Goal: Transaction & Acquisition: Purchase product/service

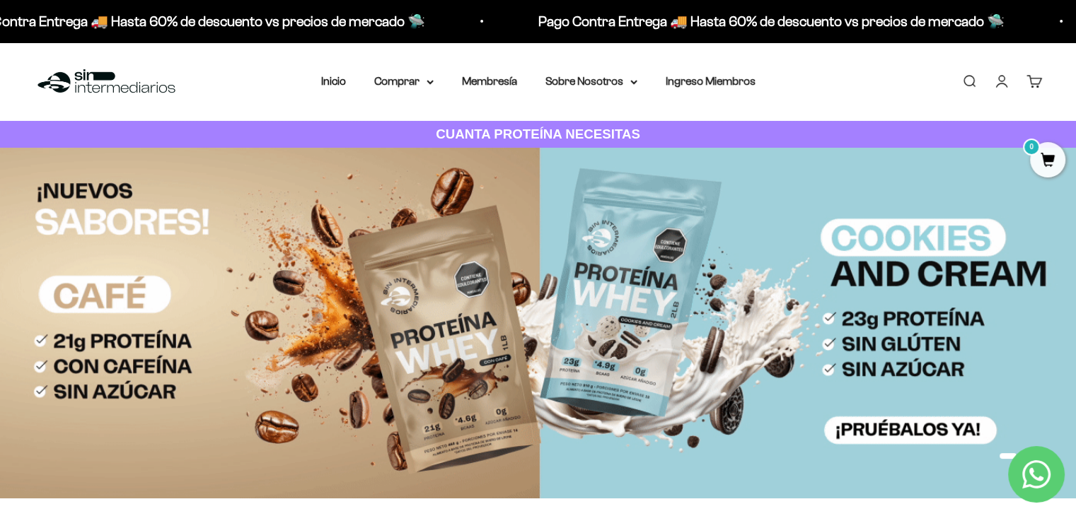
click at [1007, 81] on link "Iniciar sesión" at bounding box center [1002, 82] width 16 height 16
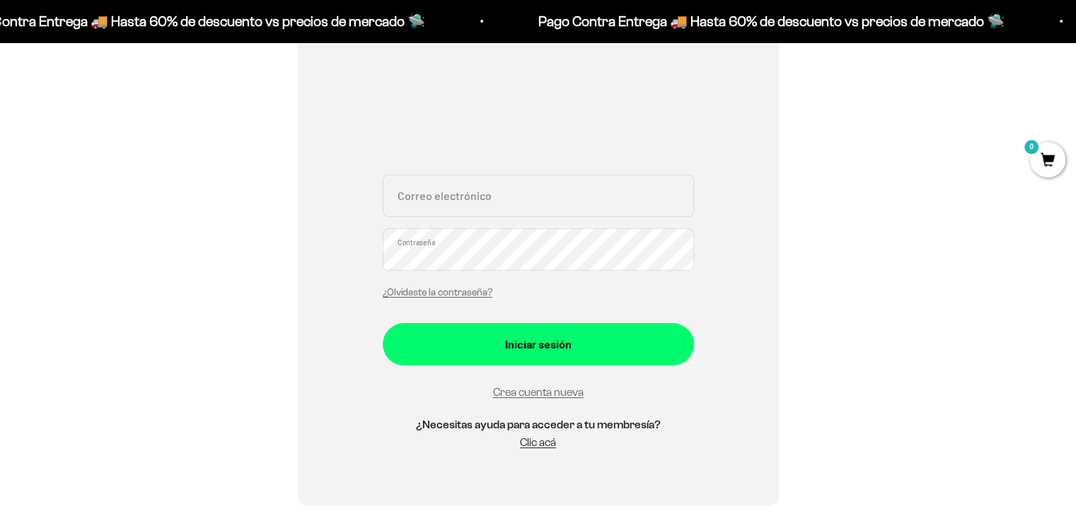
scroll to position [220, 0]
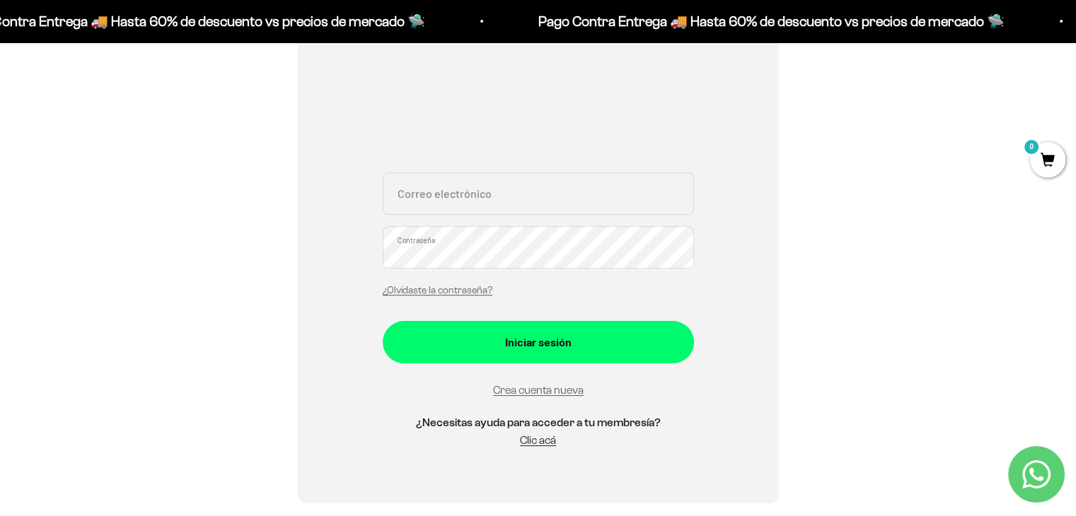
click at [562, 397] on div "Crea cuenta nueva" at bounding box center [538, 390] width 311 height 19
click at [564, 395] on link "Crea cuenta nueva" at bounding box center [538, 390] width 91 height 12
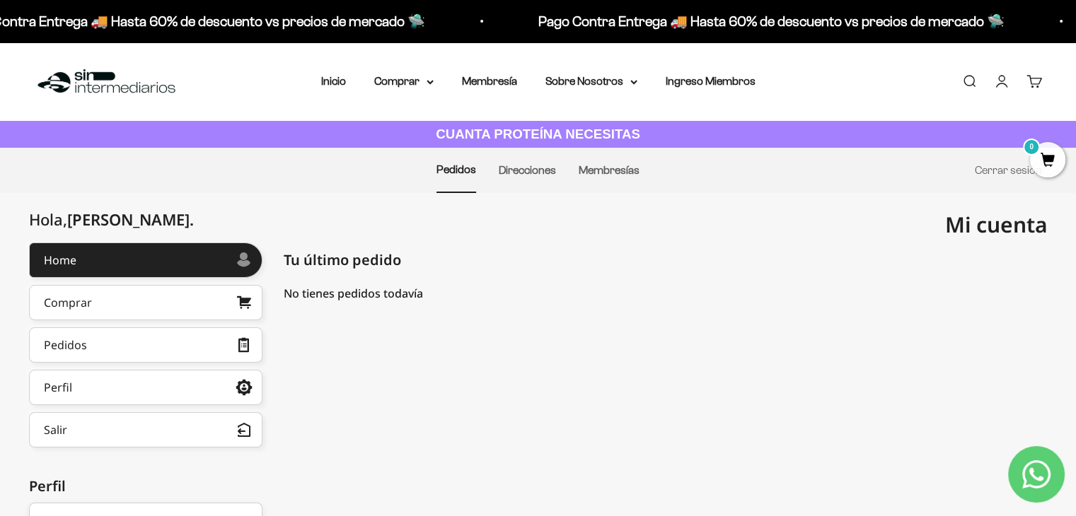
click at [328, 88] on li "Inicio" at bounding box center [333, 81] width 25 height 18
click at [433, 76] on summary "Comprar" at bounding box center [403, 81] width 59 height 18
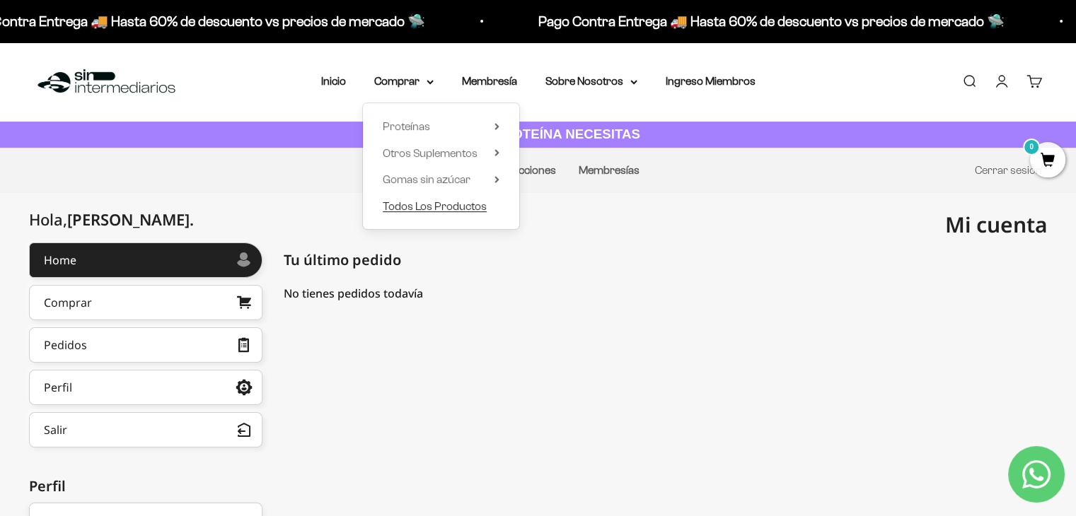
click at [439, 198] on span "Todos Los Productos" at bounding box center [435, 206] width 104 height 18
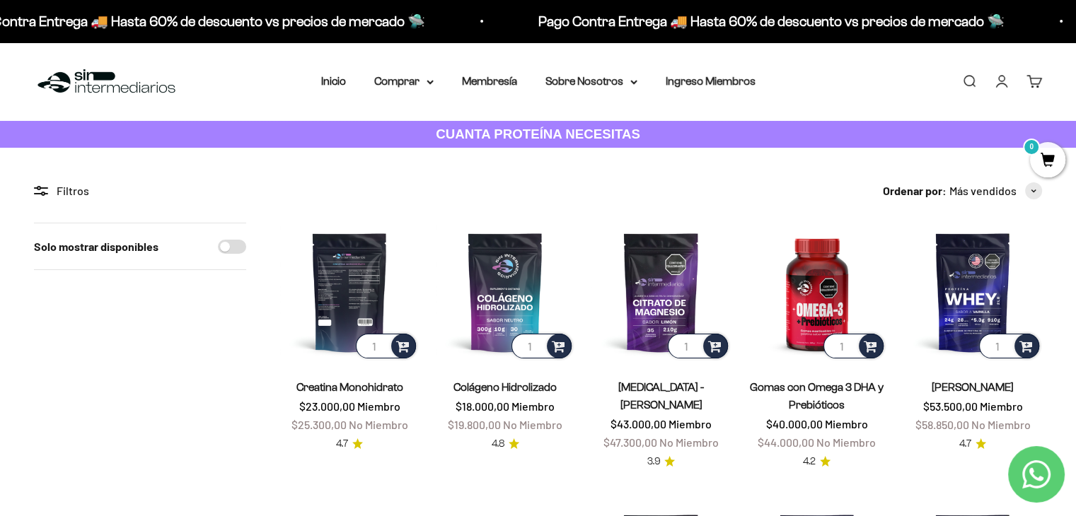
click at [347, 327] on img at bounding box center [349, 292] width 139 height 139
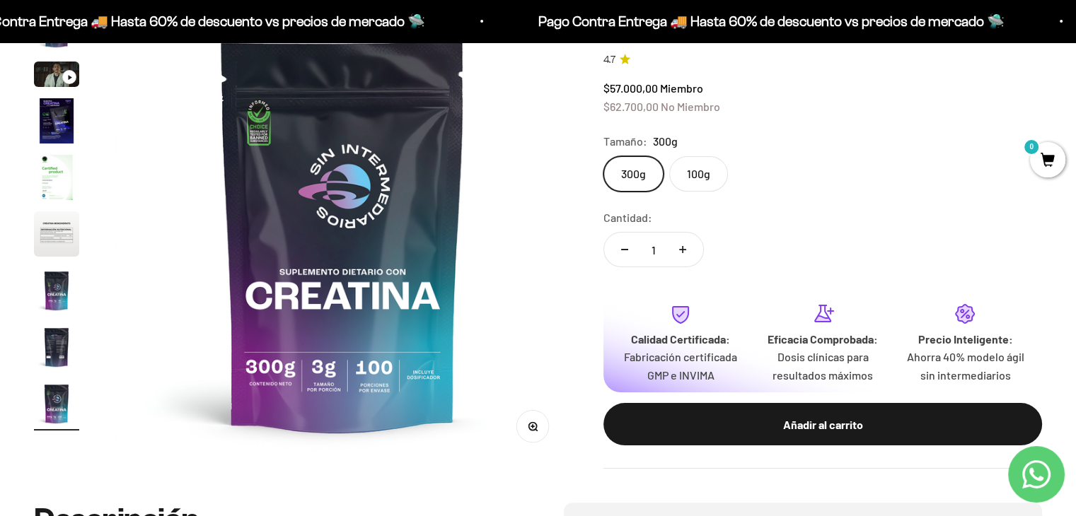
scroll to position [175, 0]
click at [62, 129] on img "Ir al artículo 4" at bounding box center [56, 120] width 45 height 45
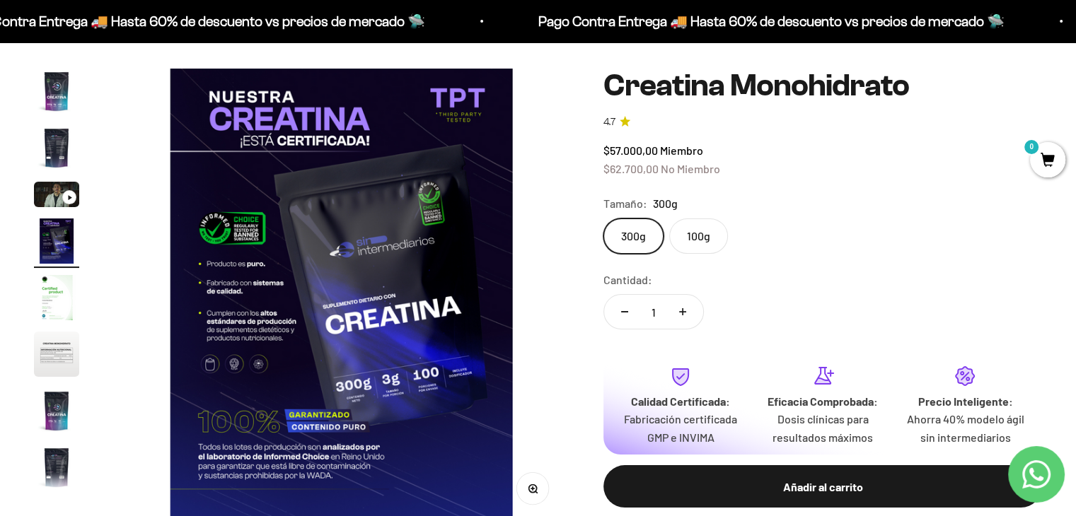
scroll to position [112, 0]
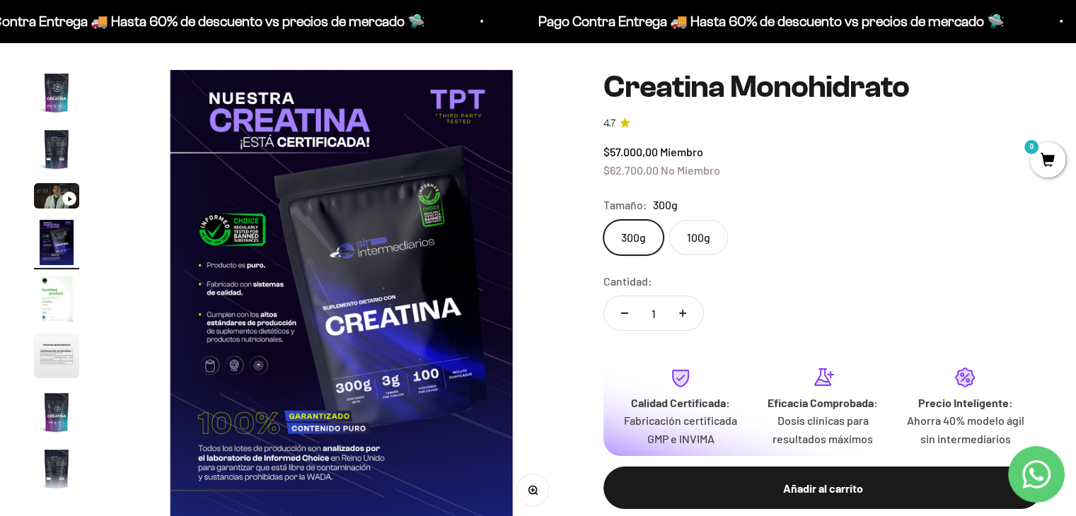
click at [51, 149] on img "Ir al artículo 2" at bounding box center [56, 149] width 45 height 45
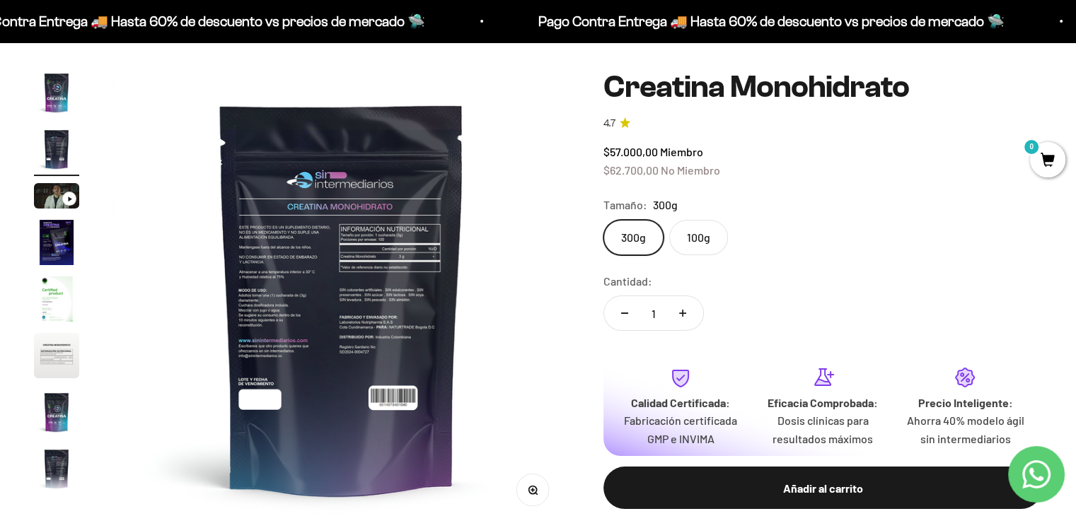
click at [428, 253] on img at bounding box center [341, 298] width 456 height 456
click at [428, 253] on media-carousel at bounding box center [341, 298] width 456 height 456
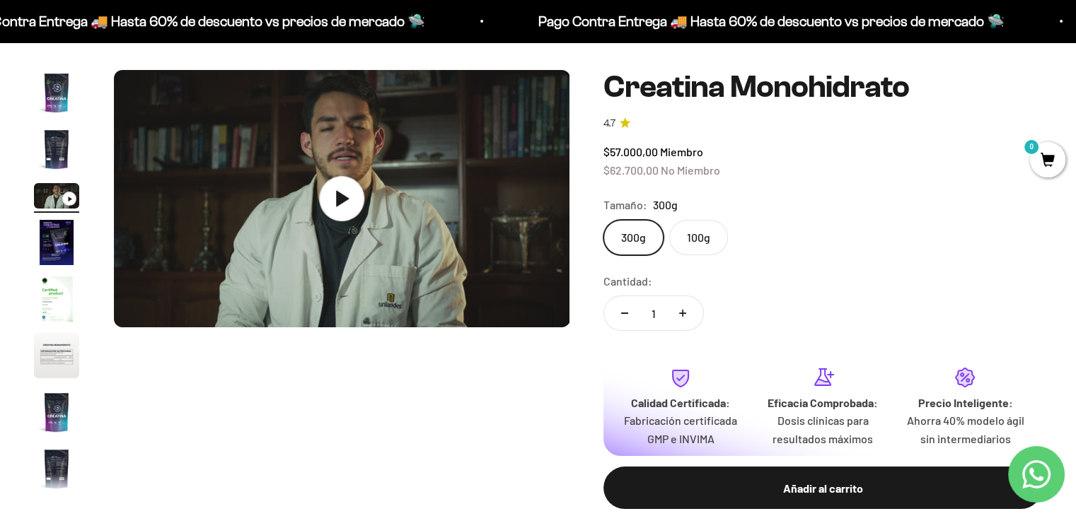
click at [58, 149] on img "Ir al artículo 2" at bounding box center [56, 149] width 45 height 45
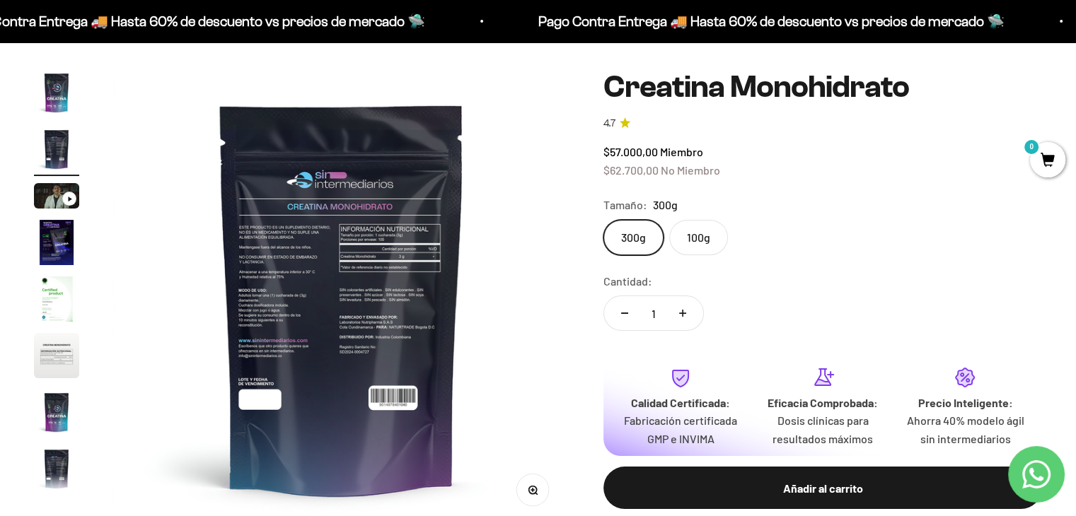
click at [314, 250] on img at bounding box center [341, 298] width 456 height 456
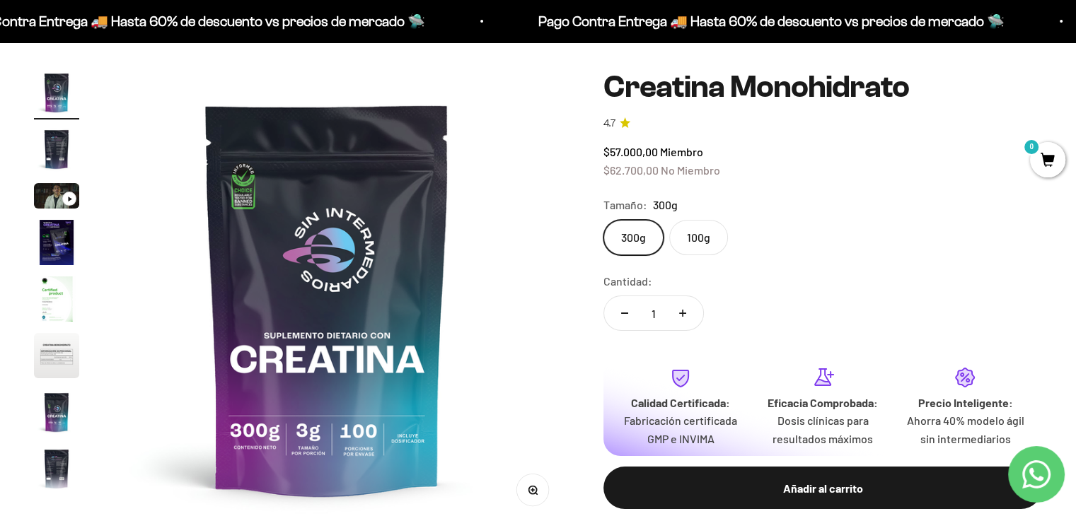
scroll to position [0, 0]
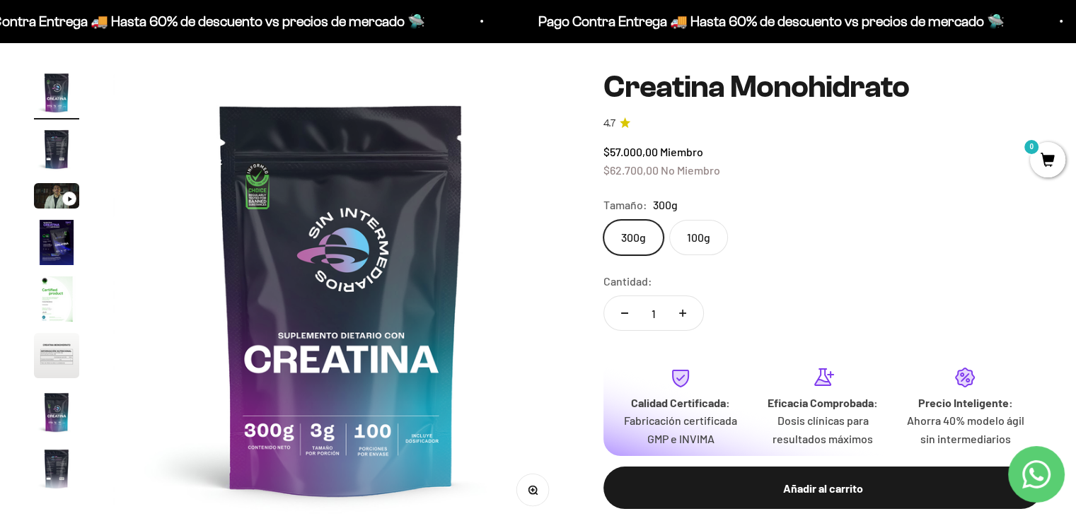
click at [47, 159] on img "Ir al artículo 2" at bounding box center [56, 149] width 45 height 45
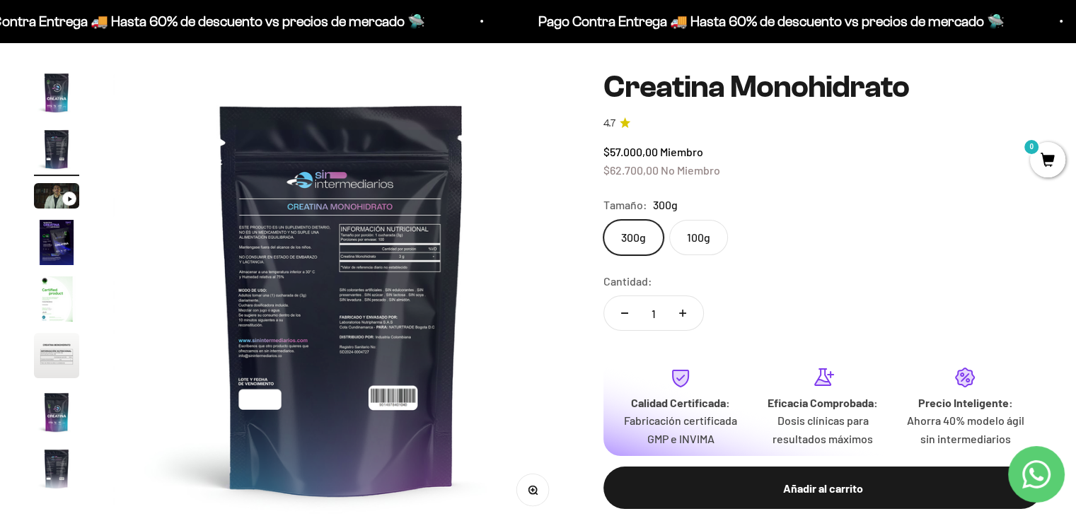
scroll to position [111, 0]
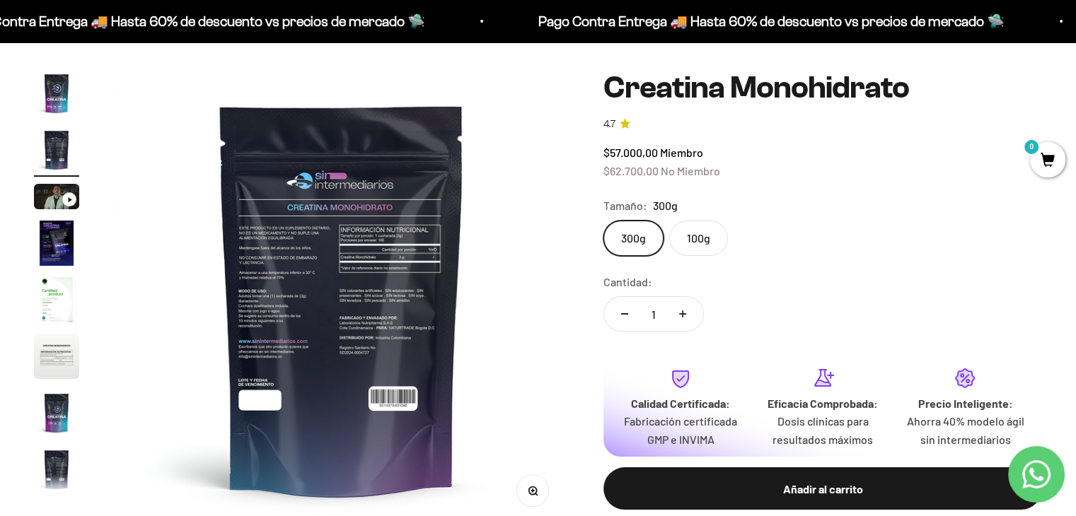
click at [53, 299] on img "Ir al artículo 5" at bounding box center [56, 299] width 45 height 45
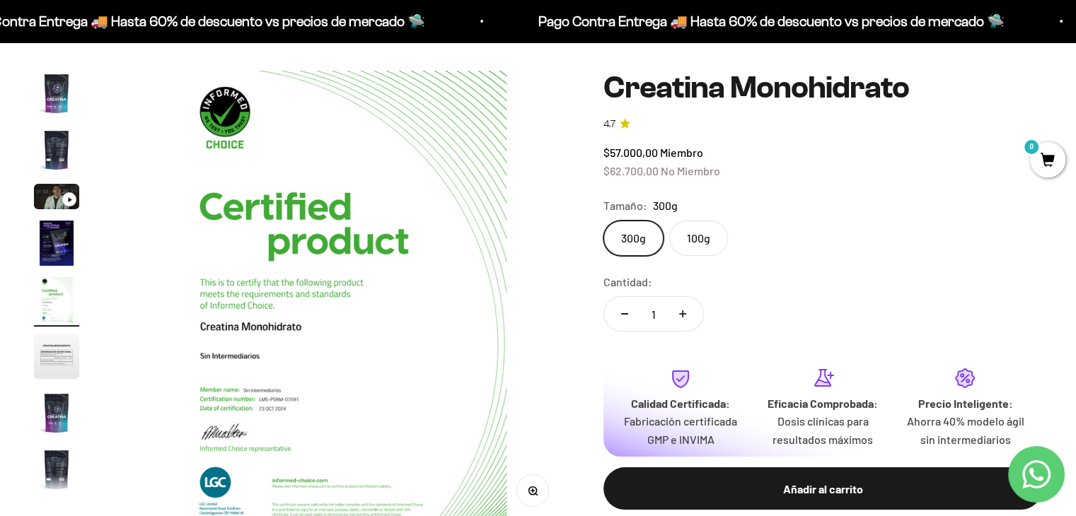
scroll to position [0, 1893]
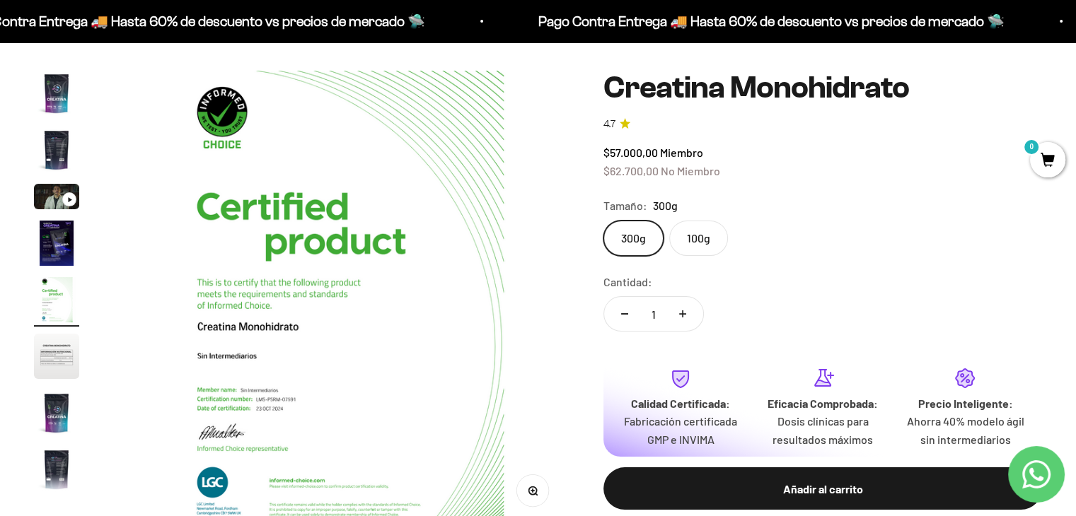
click at [54, 372] on img "Ir al artículo 6" at bounding box center [56, 356] width 45 height 45
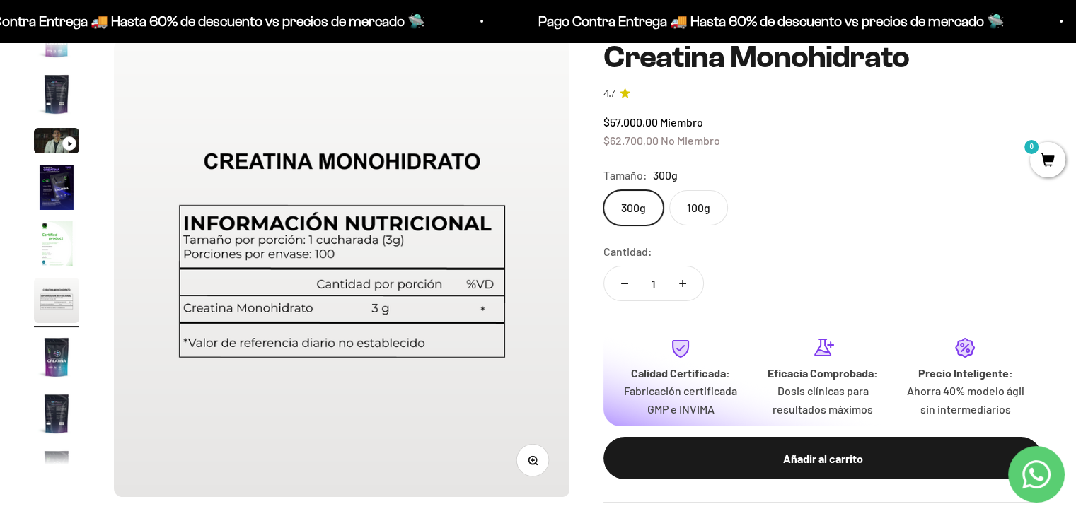
scroll to position [141, 0]
click at [53, 366] on img "Ir al artículo 7" at bounding box center [56, 357] width 45 height 45
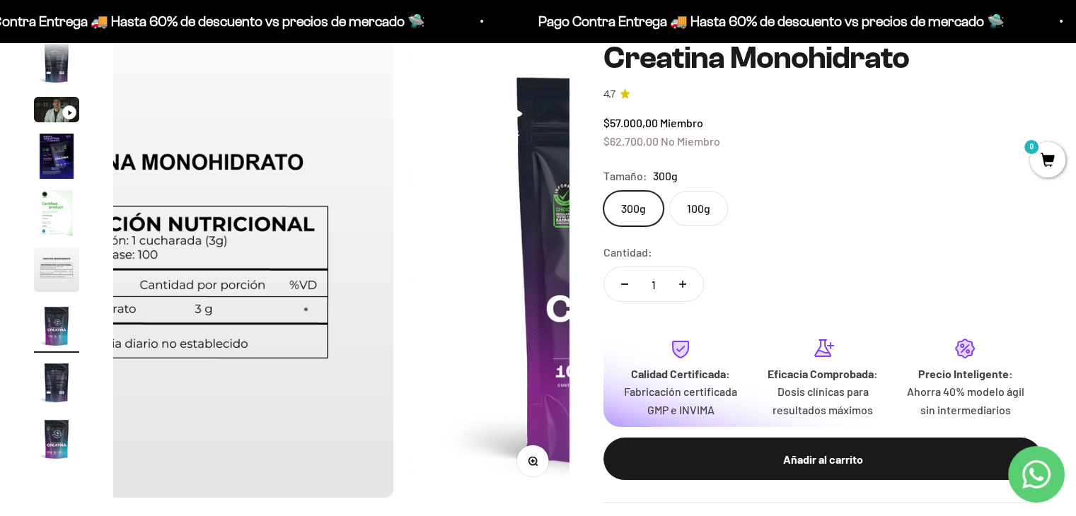
scroll to position [0, 0]
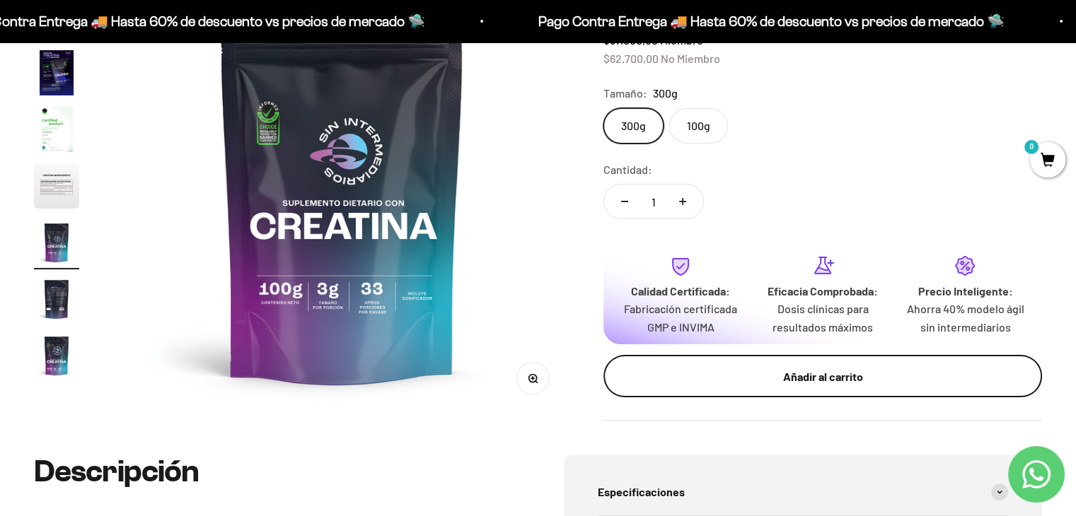
click at [824, 369] on div "Añadir al carrito" at bounding box center [823, 377] width 382 height 18
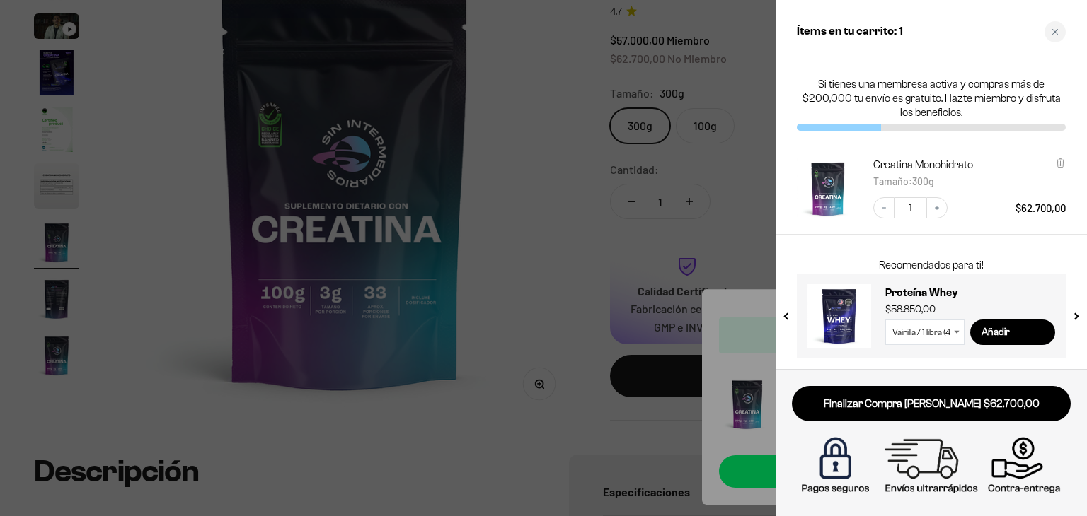
drag, startPoint x: 719, startPoint y: 330, endPoint x: 865, endPoint y: 255, distance: 163.9
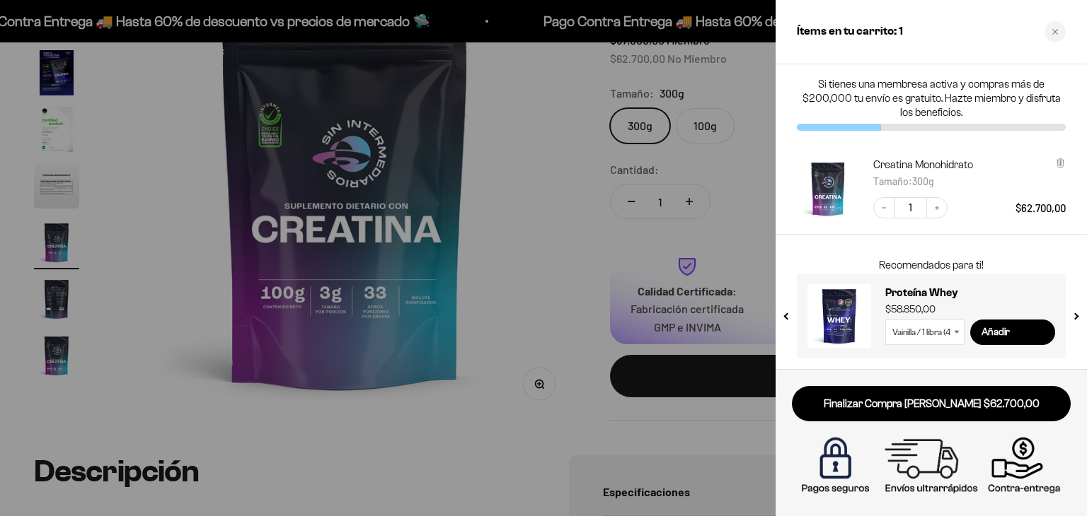
click at [676, 346] on div at bounding box center [543, 258] width 1087 height 516
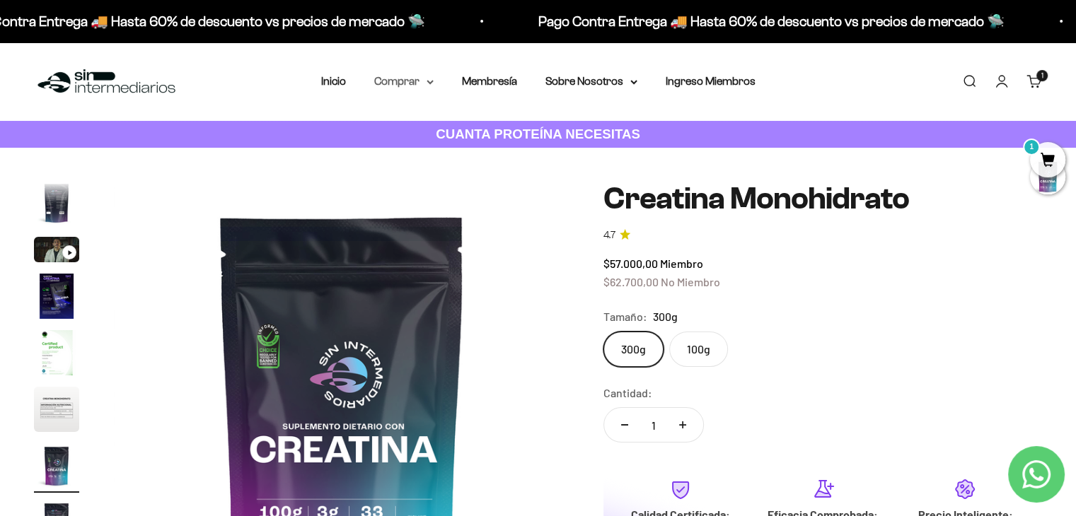
click at [413, 83] on summary "Comprar" at bounding box center [403, 81] width 59 height 18
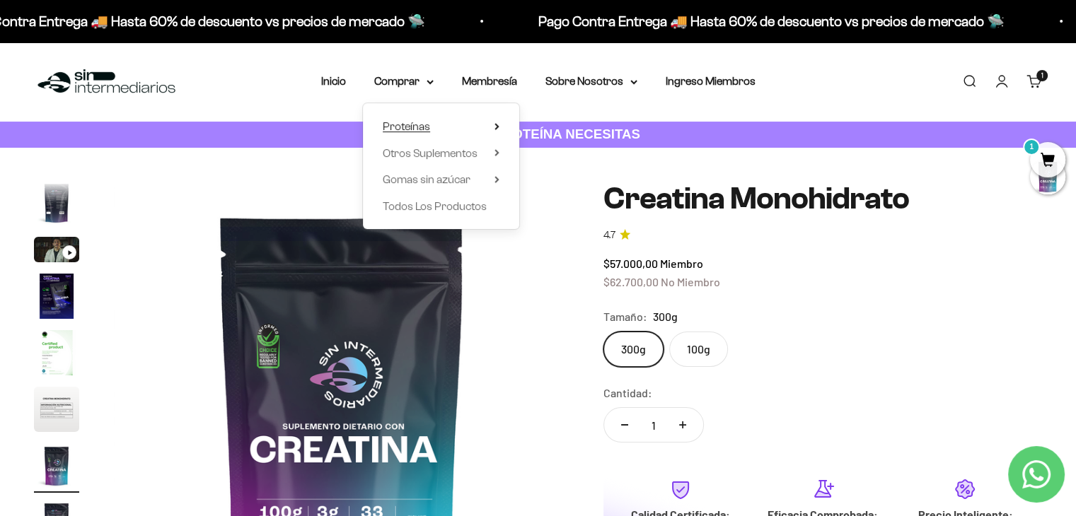
click at [407, 127] on span "Proteínas" at bounding box center [406, 126] width 47 height 12
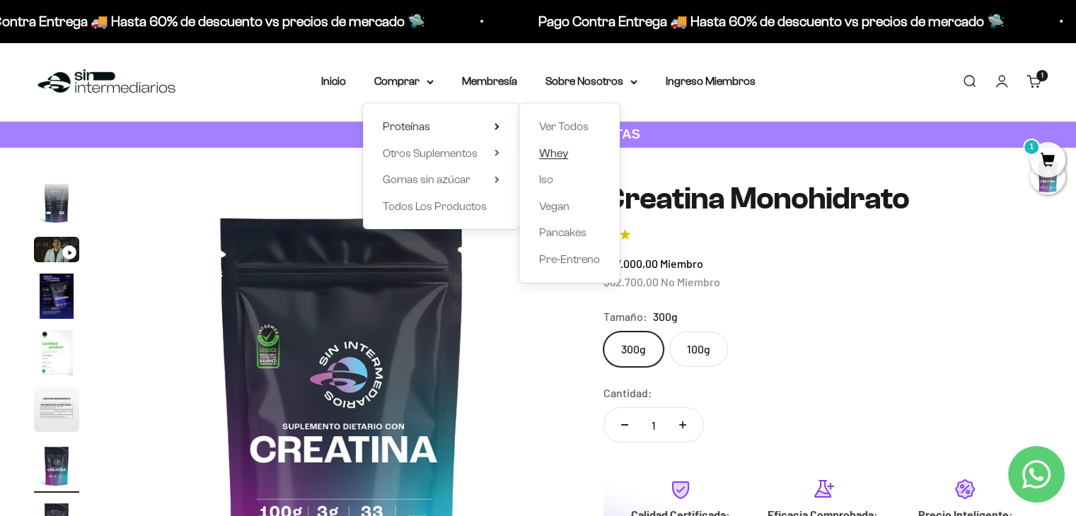
click at [562, 153] on span "Whey" at bounding box center [553, 153] width 29 height 12
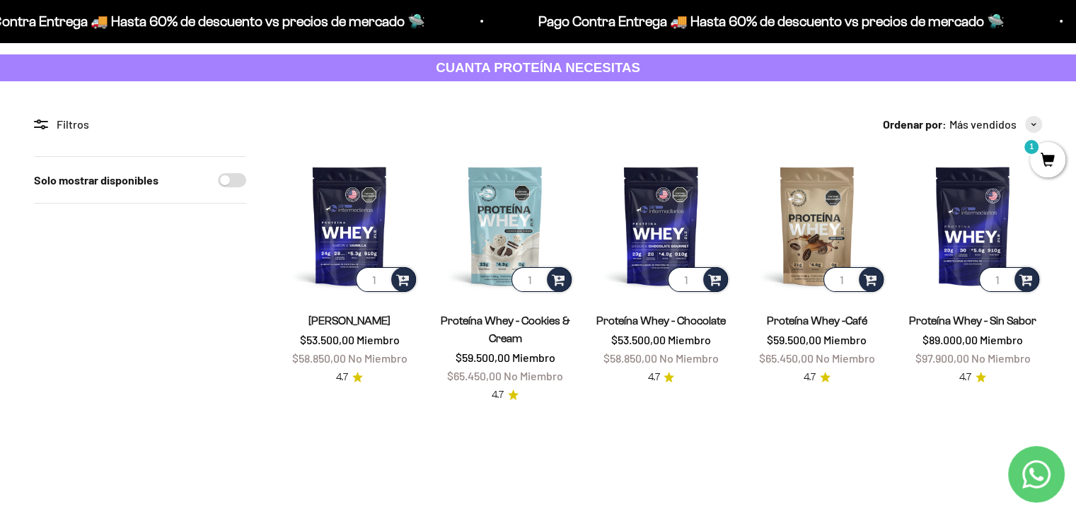
scroll to position [67, 0]
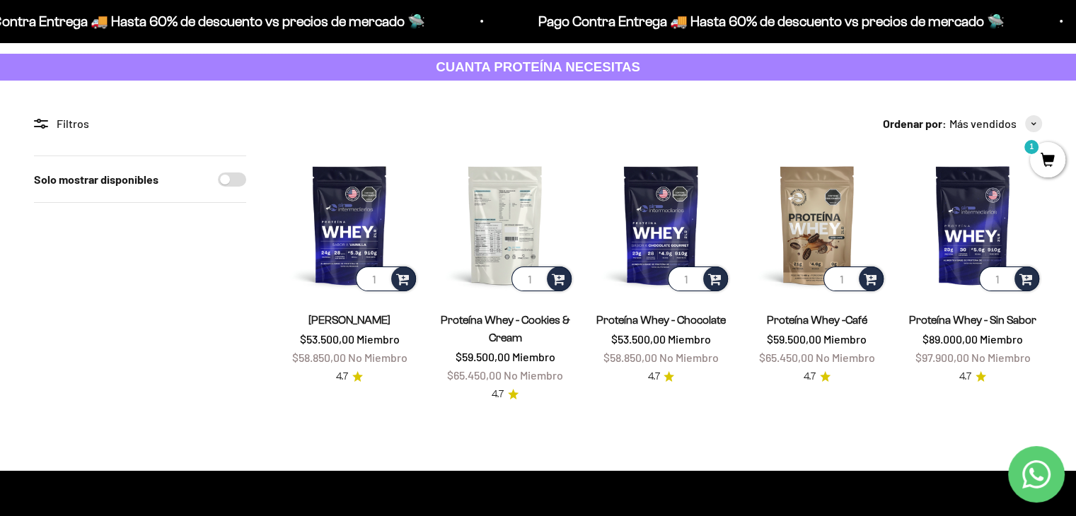
click at [497, 251] on img at bounding box center [505, 225] width 139 height 139
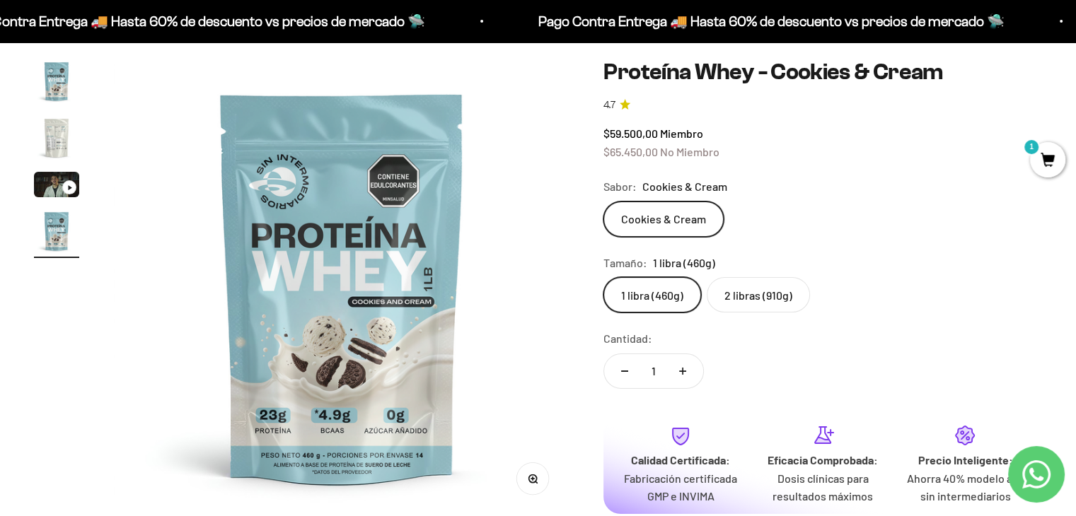
scroll to position [133, 0]
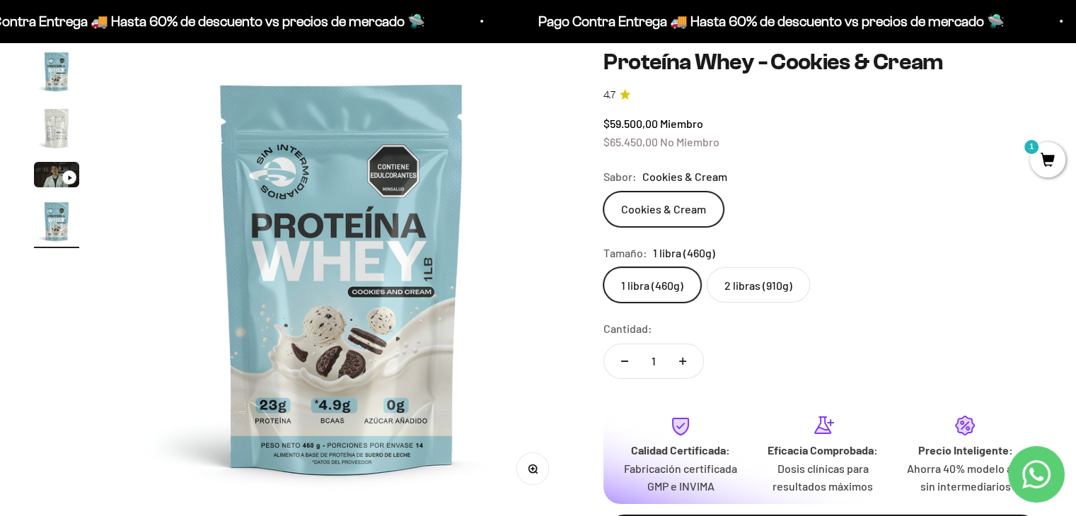
click at [770, 281] on label "2 libras (910g)" at bounding box center [758, 284] width 103 height 35
click at [603, 267] on input "2 libras (910g)" at bounding box center [603, 267] width 1 height 1
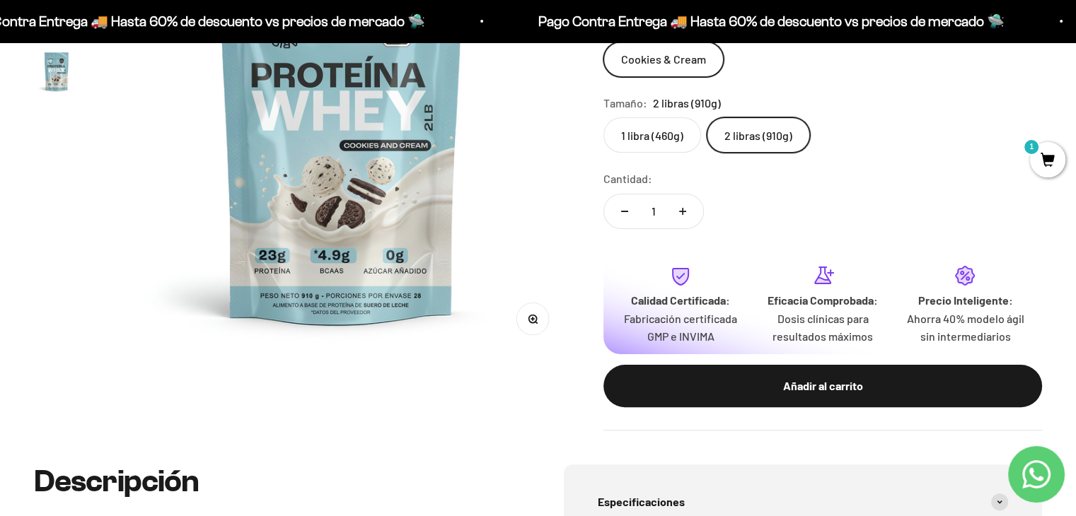
scroll to position [299, 0]
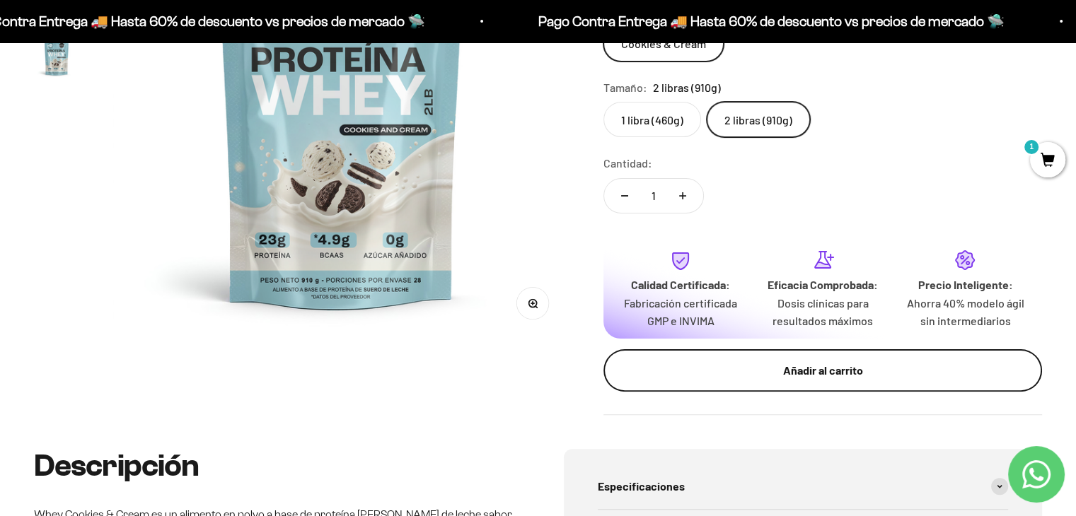
click at [809, 367] on div "Añadir al carrito" at bounding box center [823, 371] width 382 height 18
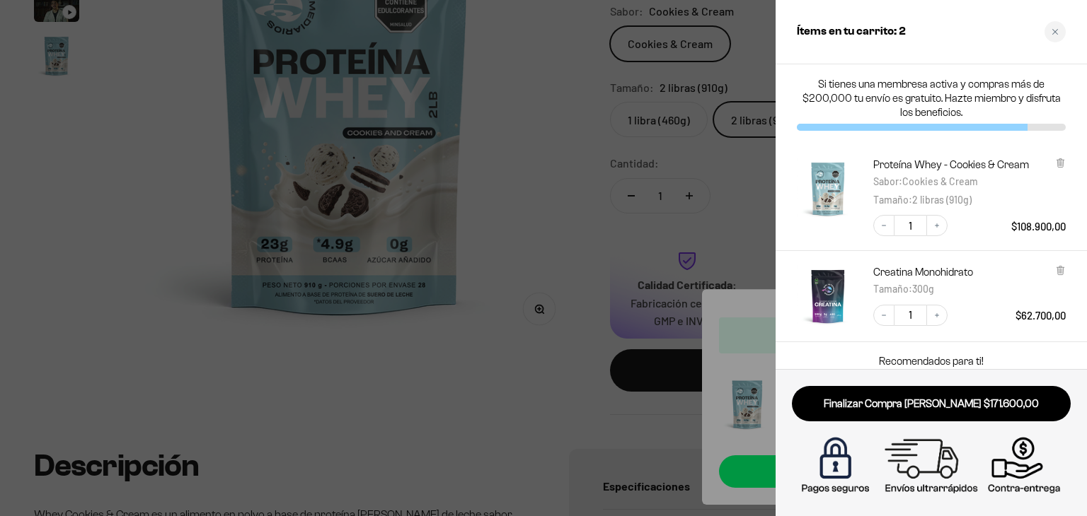
click at [0, 281] on div at bounding box center [543, 258] width 1087 height 516
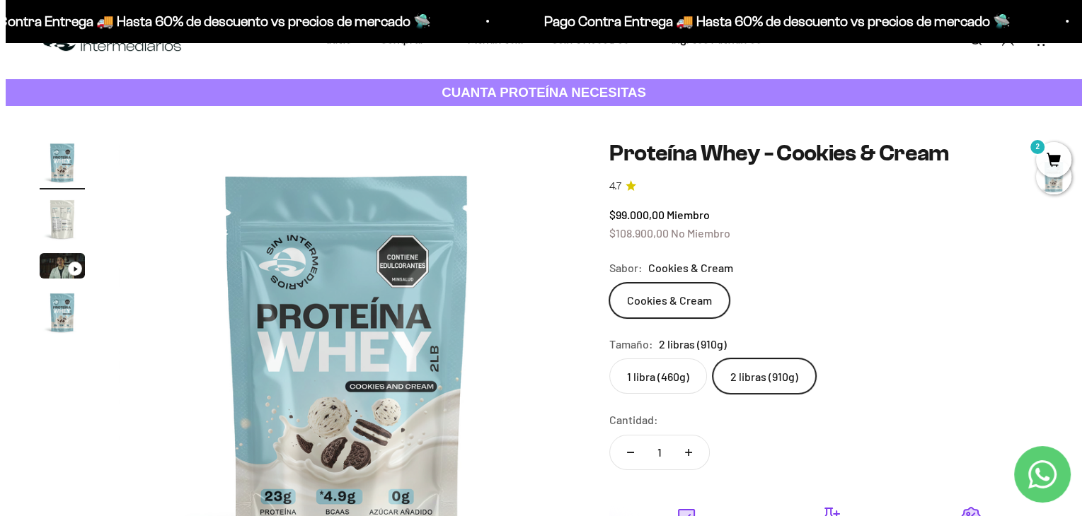
scroll to position [0, 0]
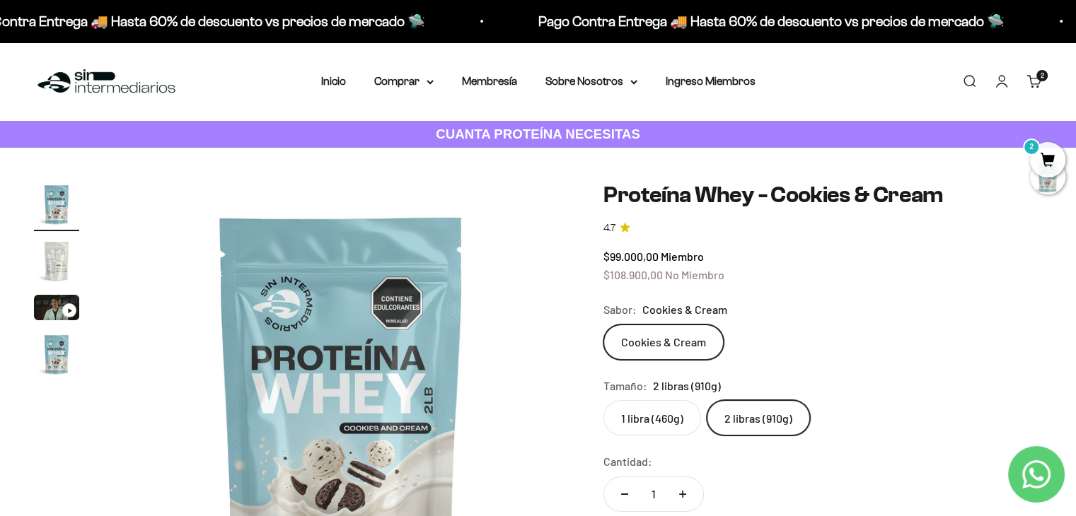
click at [1056, 142] on div "2" at bounding box center [1047, 176] width 35 height 71
click at [1044, 157] on span "2" at bounding box center [1047, 159] width 35 height 35
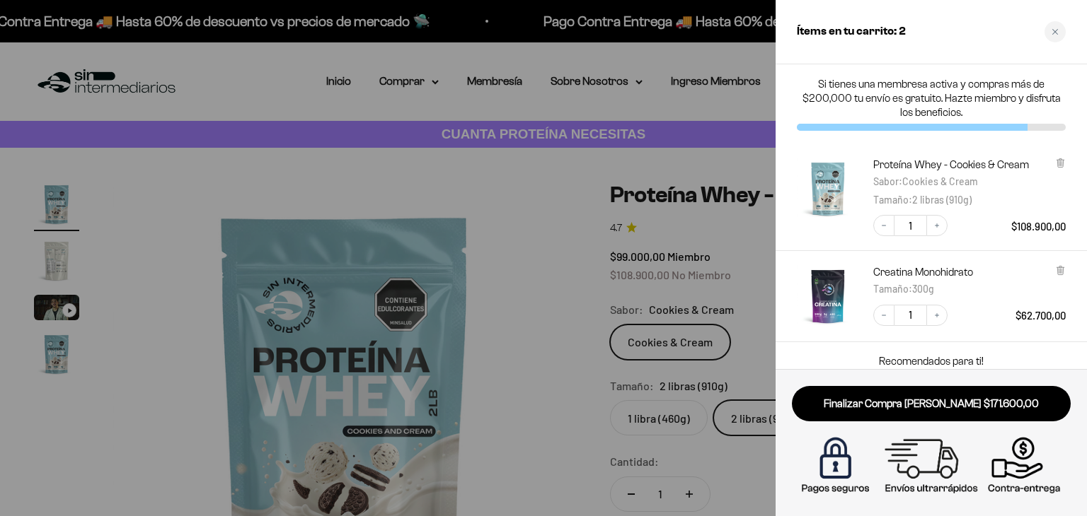
click at [2, 265] on div at bounding box center [543, 258] width 1087 height 516
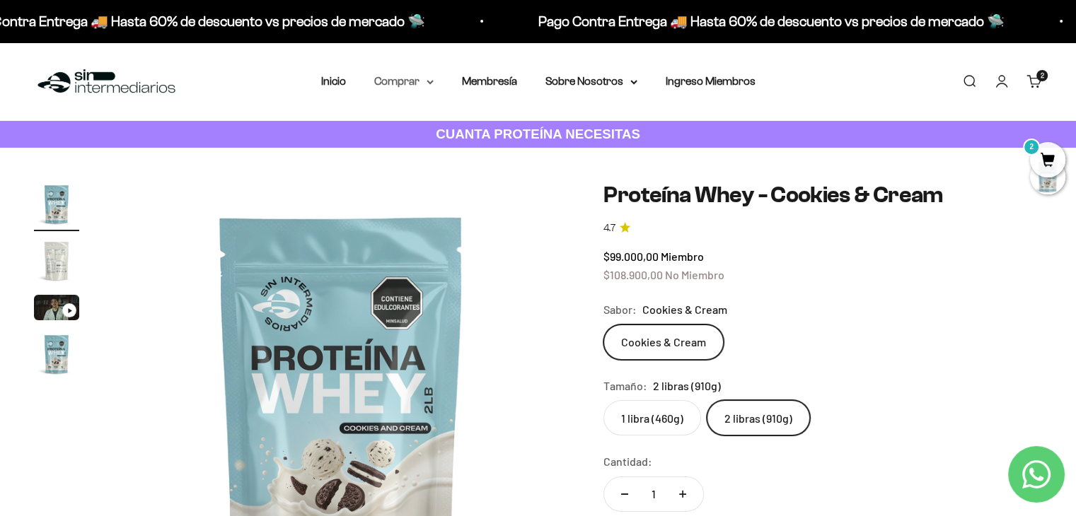
click at [422, 86] on summary "Comprar" at bounding box center [403, 81] width 59 height 18
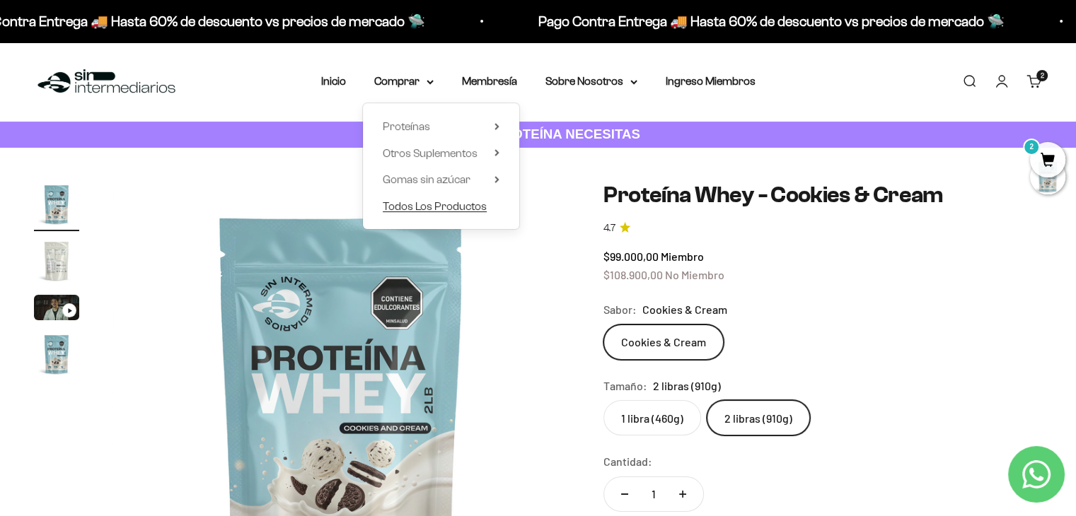
click at [425, 201] on span "Todos Los Productos" at bounding box center [435, 206] width 104 height 12
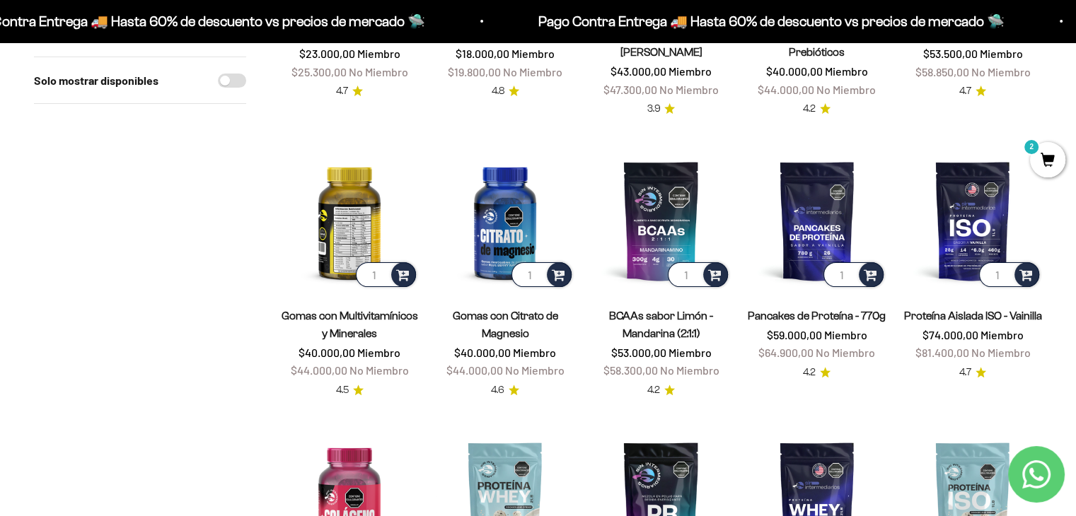
scroll to position [352, 0]
click at [342, 224] on img at bounding box center [349, 221] width 139 height 139
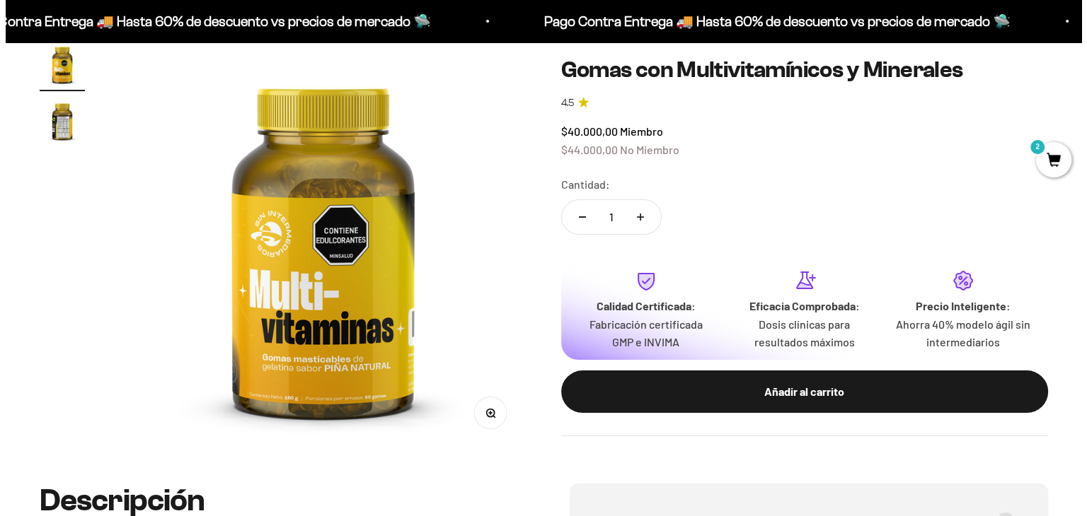
scroll to position [141, 0]
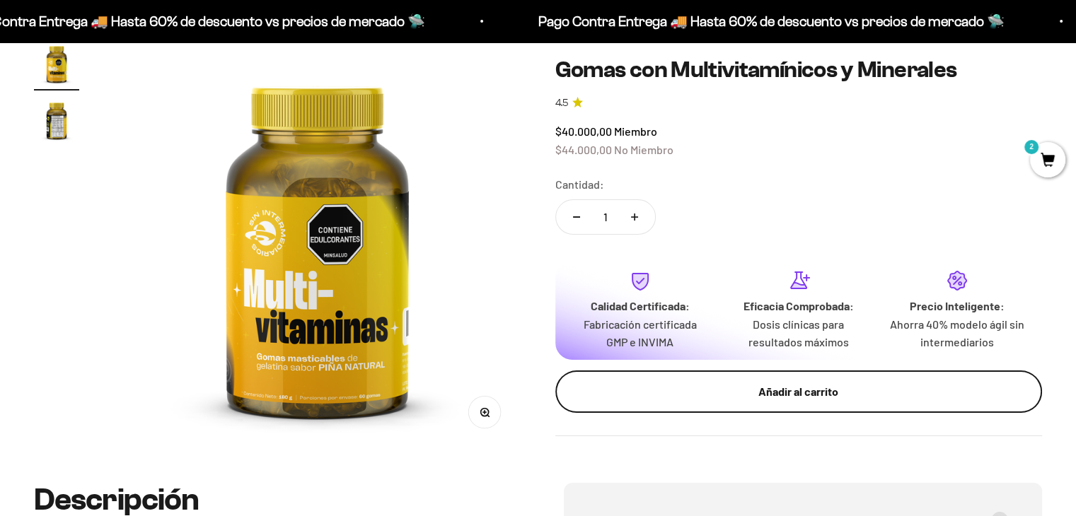
click at [710, 398] on div "Añadir al carrito" at bounding box center [799, 392] width 431 height 18
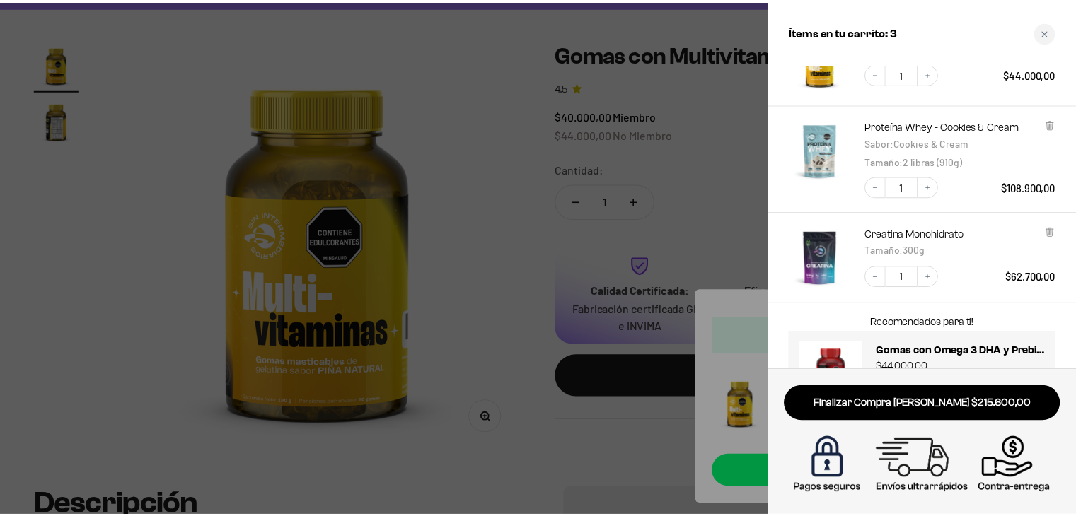
scroll to position [158, 0]
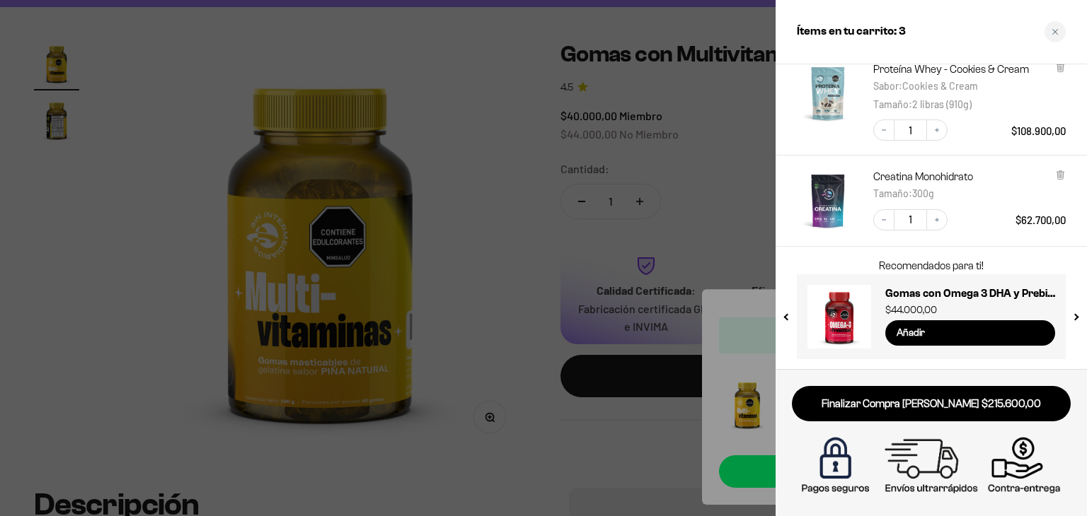
click at [756, 342] on div at bounding box center [543, 258] width 1087 height 516
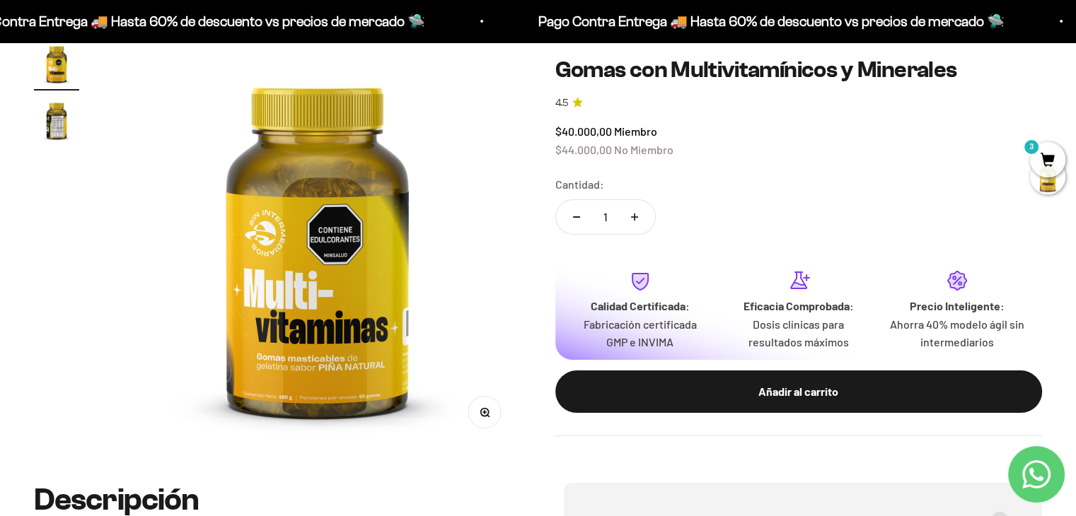
scroll to position [0, 0]
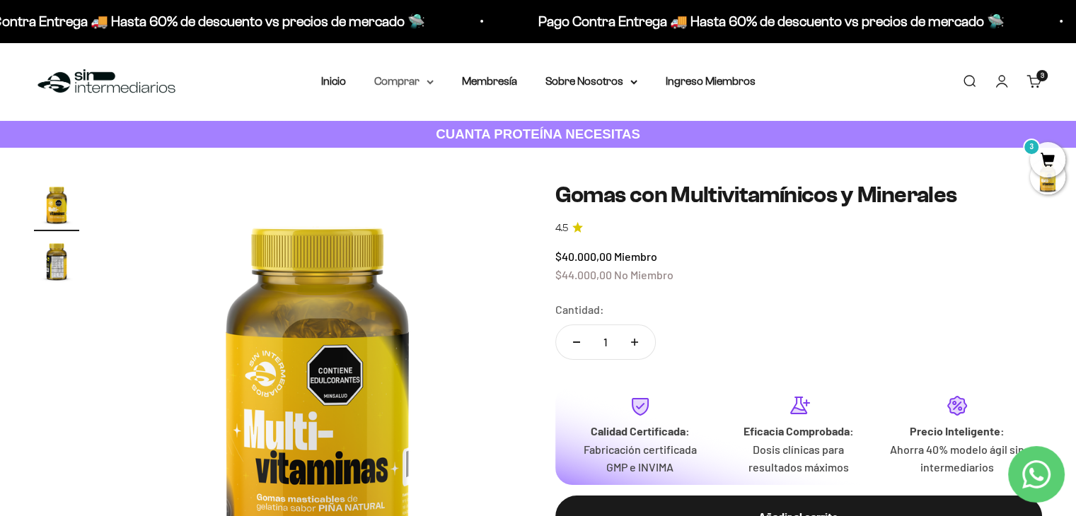
click at [423, 81] on summary "Comprar" at bounding box center [403, 81] width 59 height 18
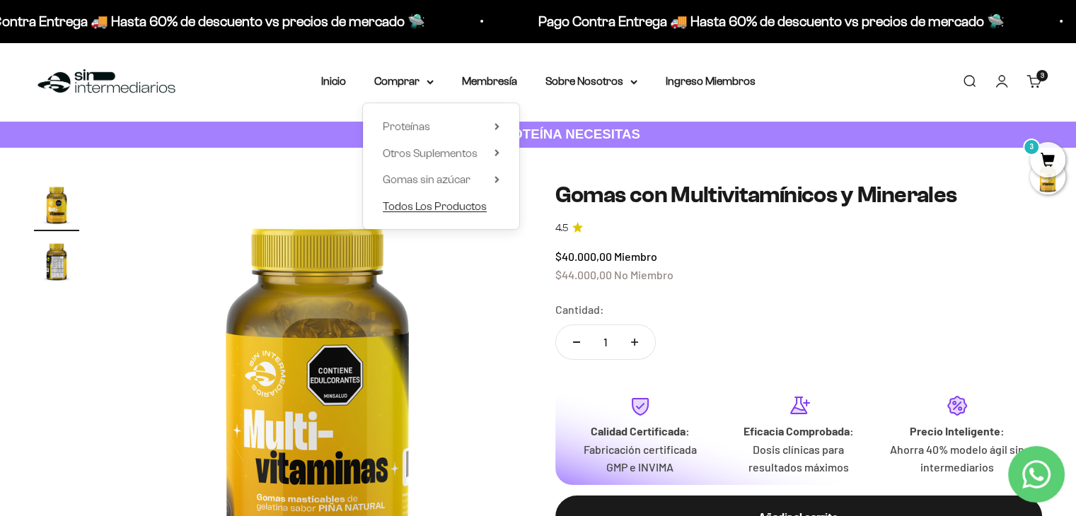
click at [407, 204] on span "Todos Los Productos" at bounding box center [435, 206] width 104 height 12
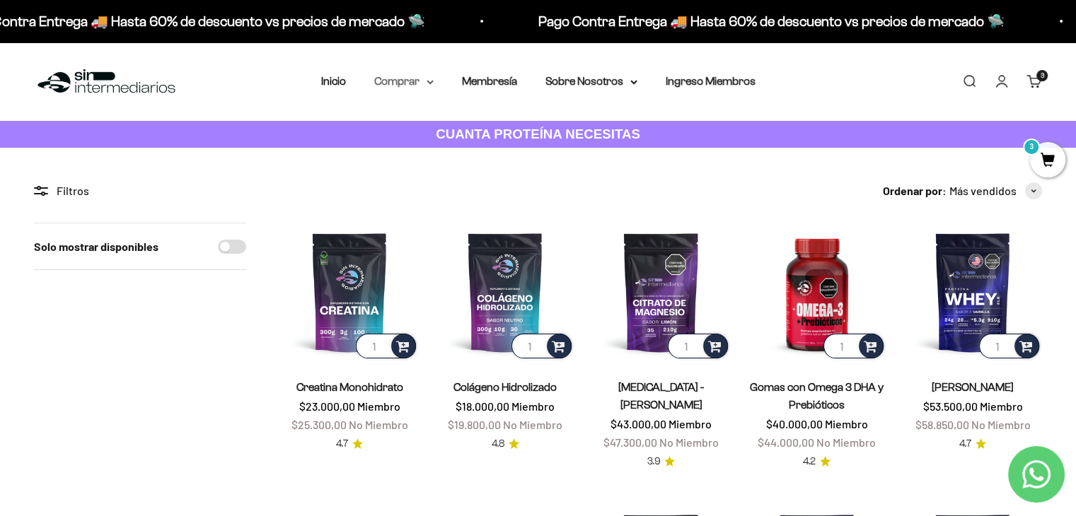
click at [413, 83] on summary "Comprar" at bounding box center [403, 81] width 59 height 18
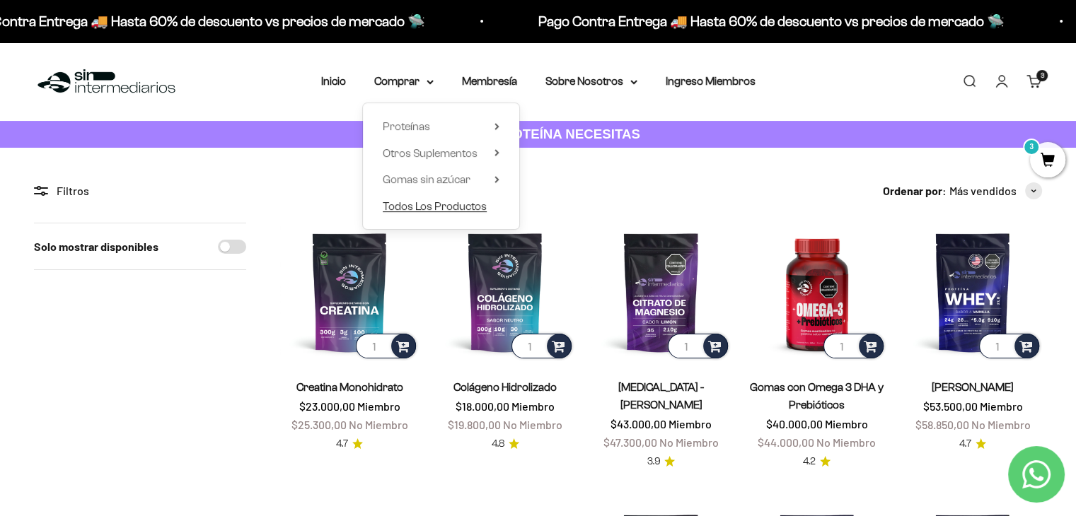
click at [413, 202] on span "Todos Los Productos" at bounding box center [435, 206] width 104 height 12
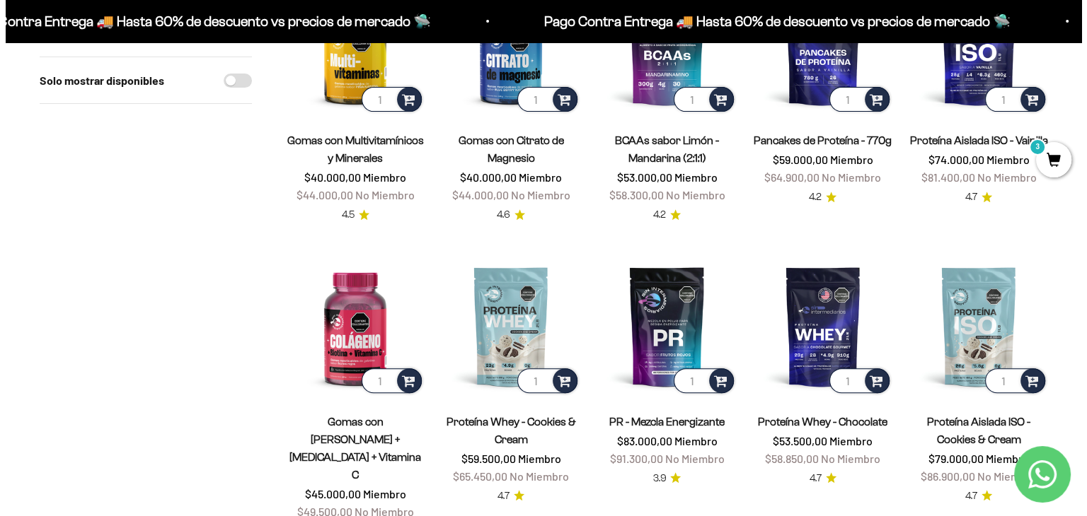
scroll to position [529, 0]
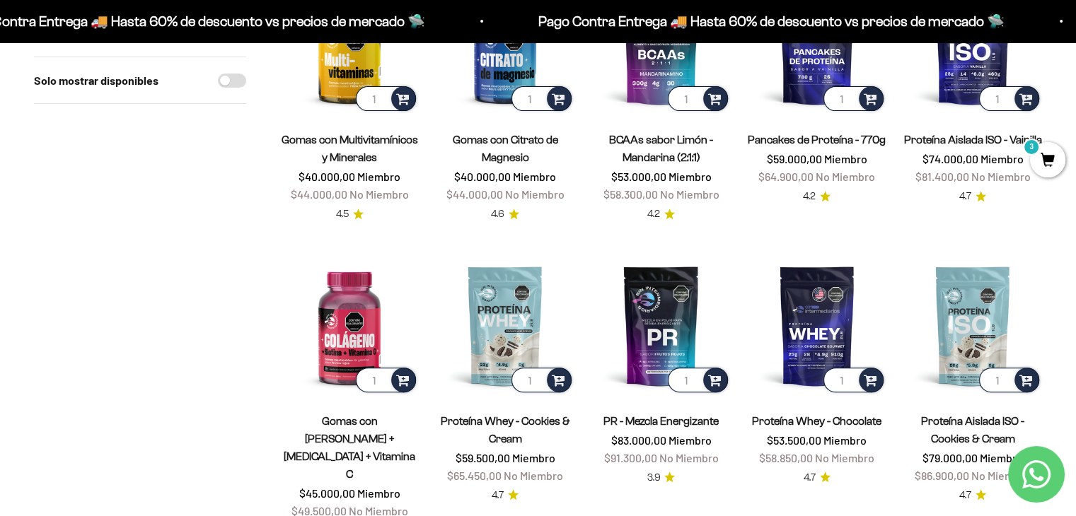
click at [1043, 146] on span "3" at bounding box center [1047, 159] width 35 height 35
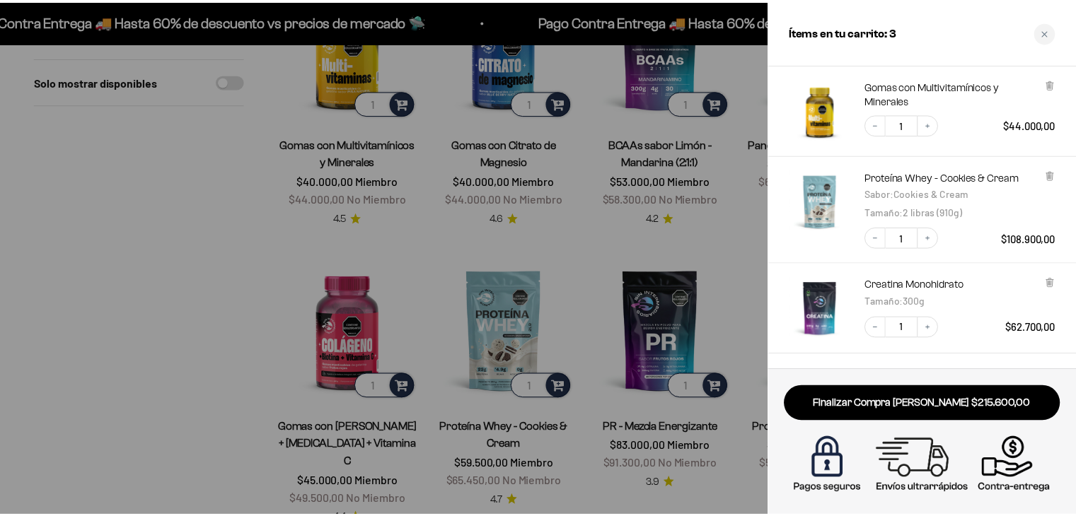
scroll to position [50, 0]
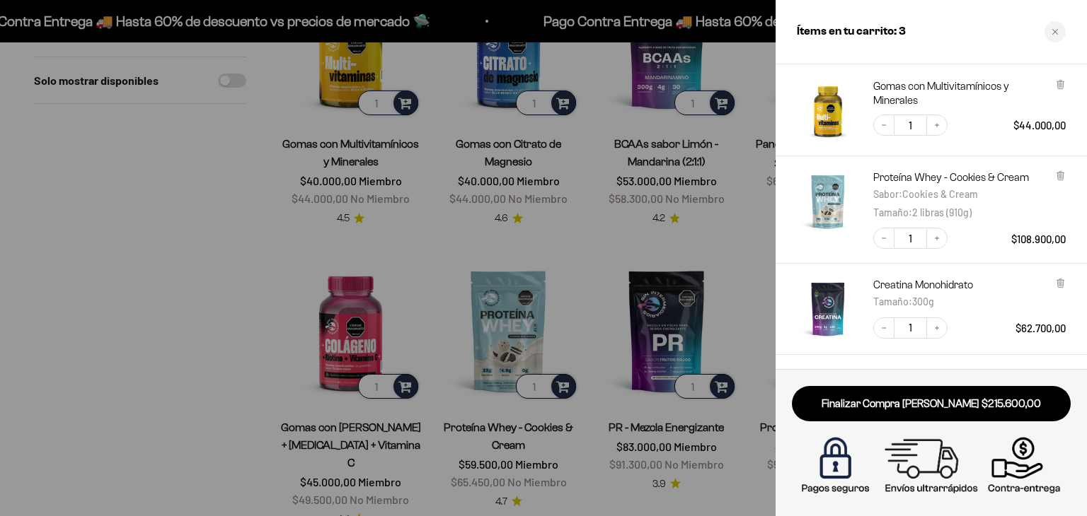
click at [185, 288] on div at bounding box center [543, 258] width 1087 height 516
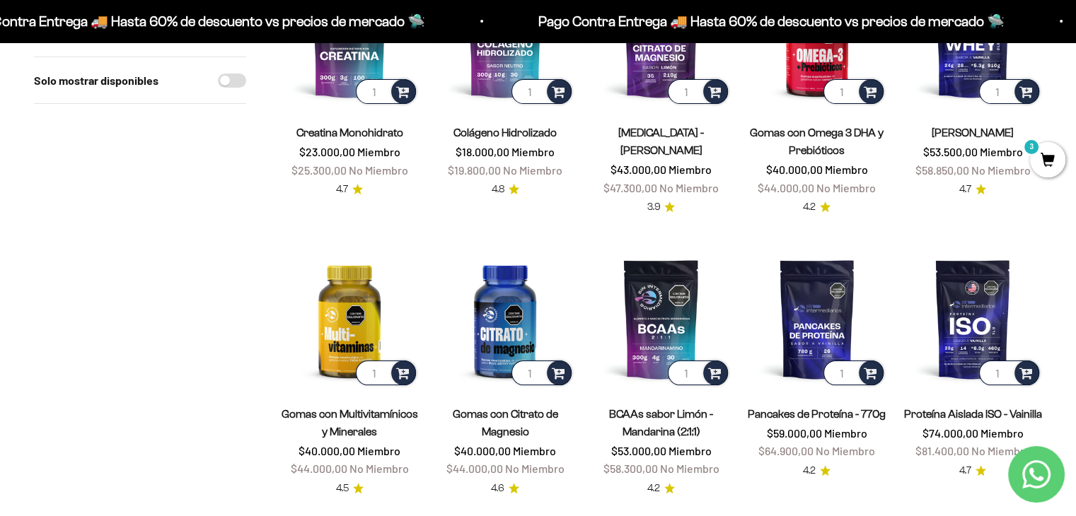
scroll to position [0, 0]
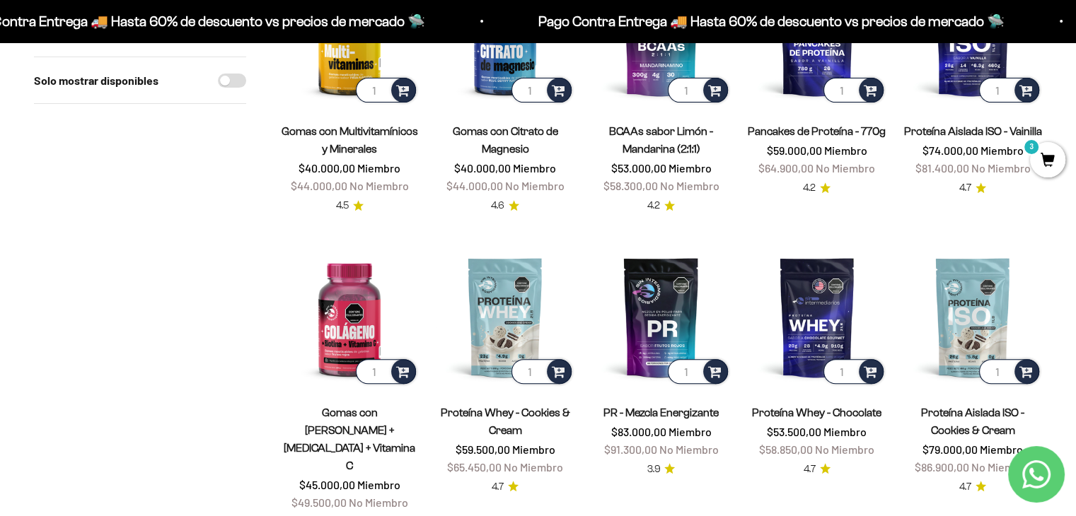
scroll to position [539, 0]
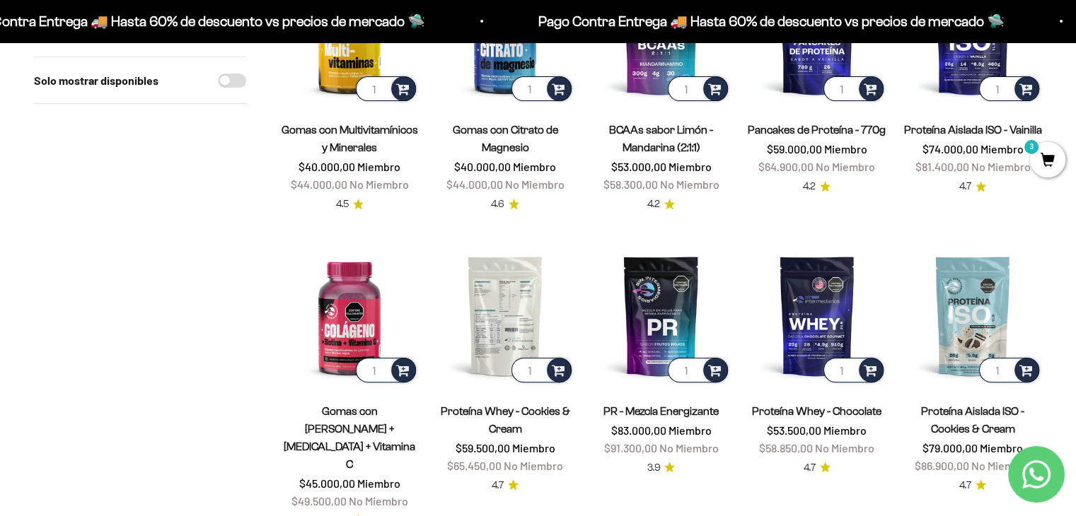
click at [529, 313] on img at bounding box center [505, 315] width 139 height 139
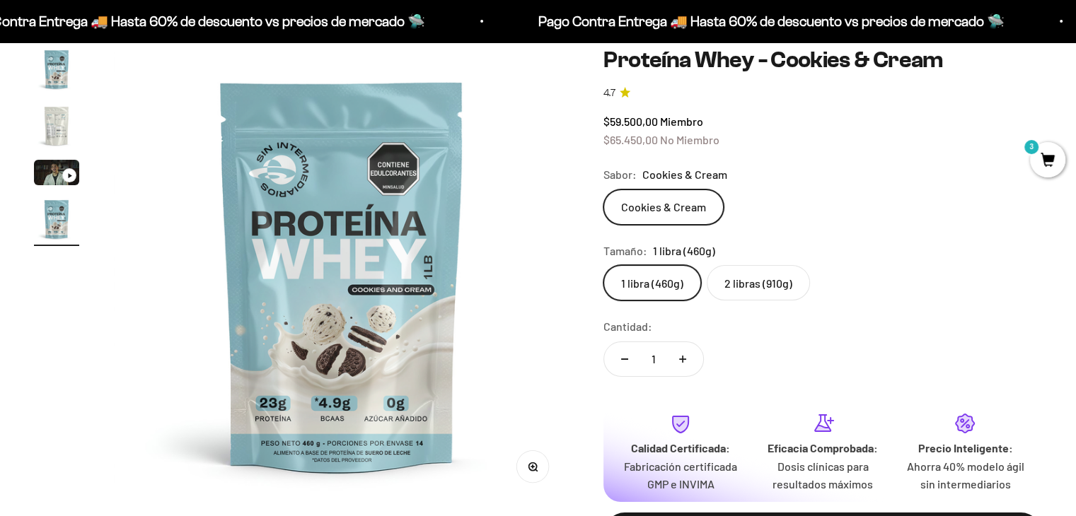
scroll to position [0, 1420]
click at [0, 284] on div "Zoom Ir al artículo 1 Ir al artículo 2 Ir al artículo 3 Ir al artículo 4 Proteí…" at bounding box center [538, 313] width 1076 height 600
drag, startPoint x: 0, startPoint y: 284, endPoint x: 0, endPoint y: 301, distance: 17.0
click at [0, 301] on div "Zoom Ir al artículo 1 Ir al artículo 2 Ir al artículo 3 Ir al artículo 4 Proteí…" at bounding box center [538, 313] width 1076 height 600
click at [57, 224] on img "Ir al artículo 4" at bounding box center [56, 219] width 45 height 45
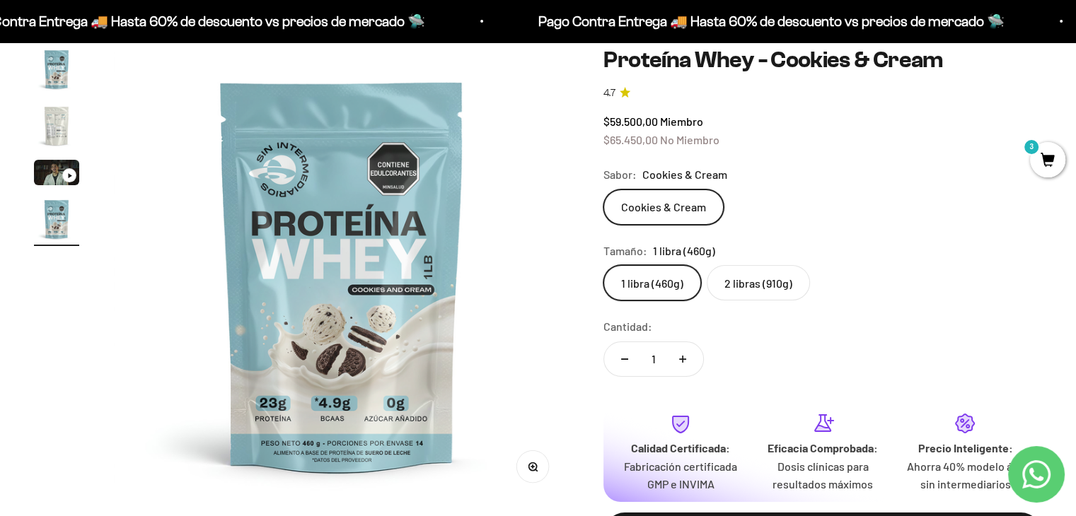
click at [64, 103] on page-dots at bounding box center [56, 147] width 45 height 200
click at [58, 119] on img "Ir al artículo 2" at bounding box center [56, 125] width 45 height 45
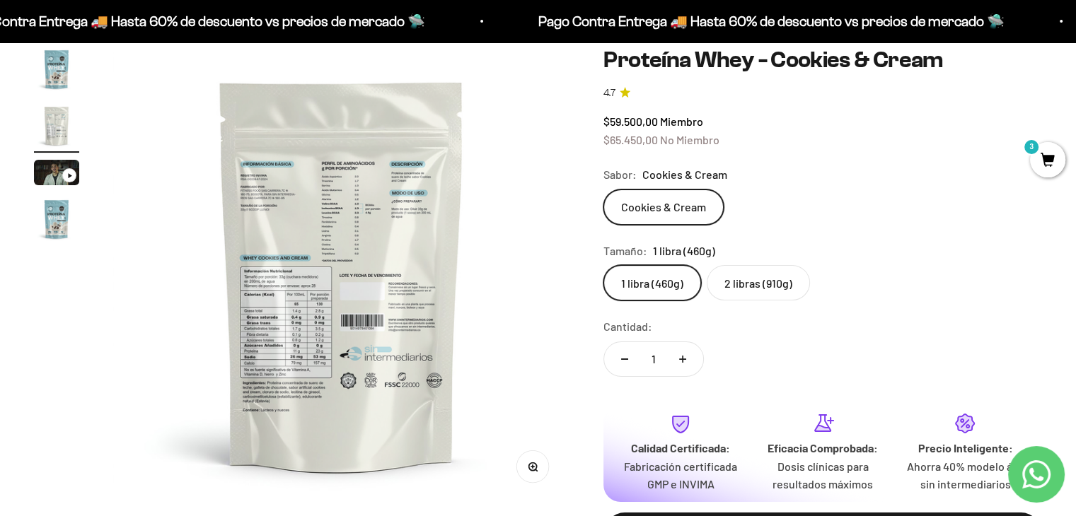
click at [359, 307] on img at bounding box center [341, 275] width 456 height 456
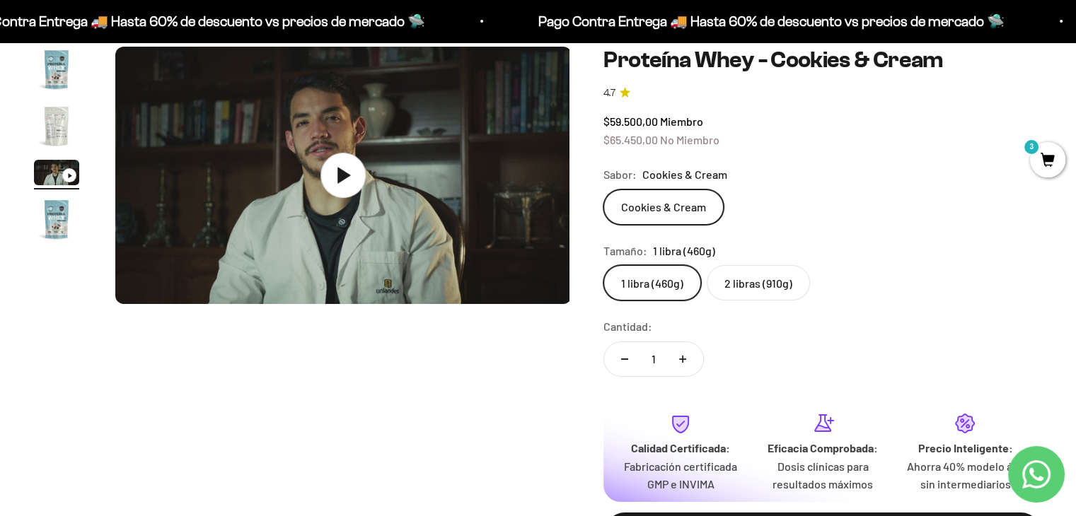
scroll to position [0, 947]
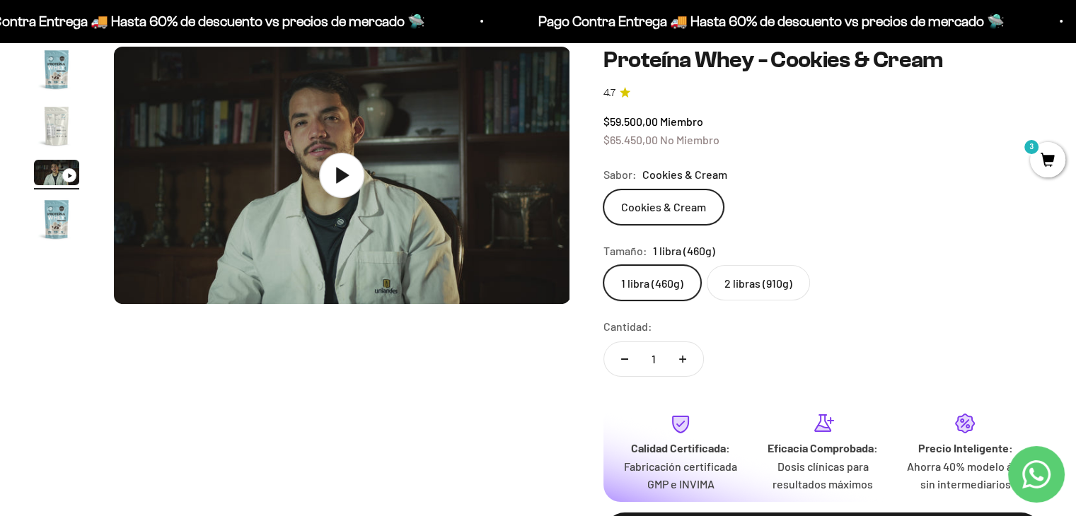
click at [62, 117] on img "Ir al artículo 2" at bounding box center [56, 125] width 45 height 45
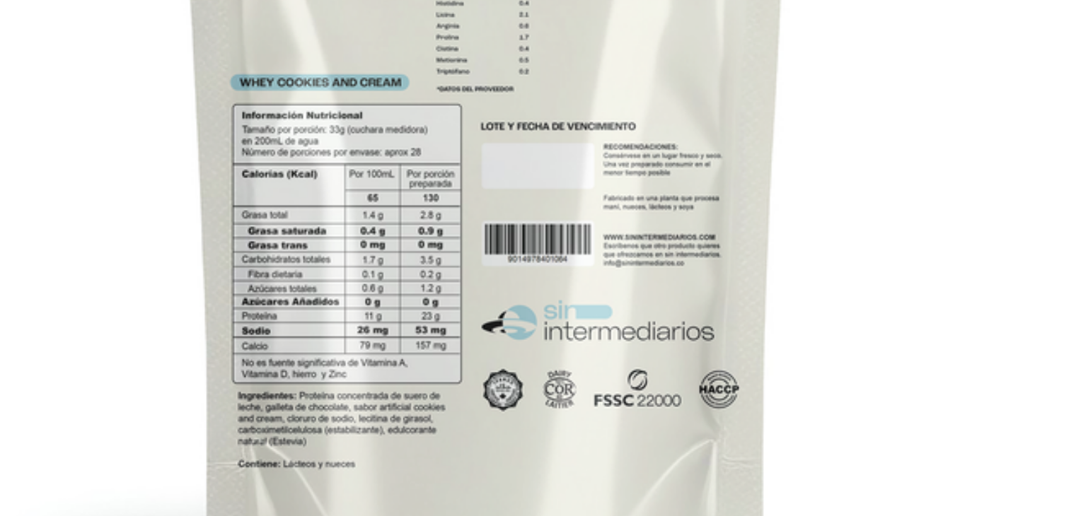
scroll to position [135, 0]
click at [149, 296] on img at bounding box center [341, 275] width 456 height 456
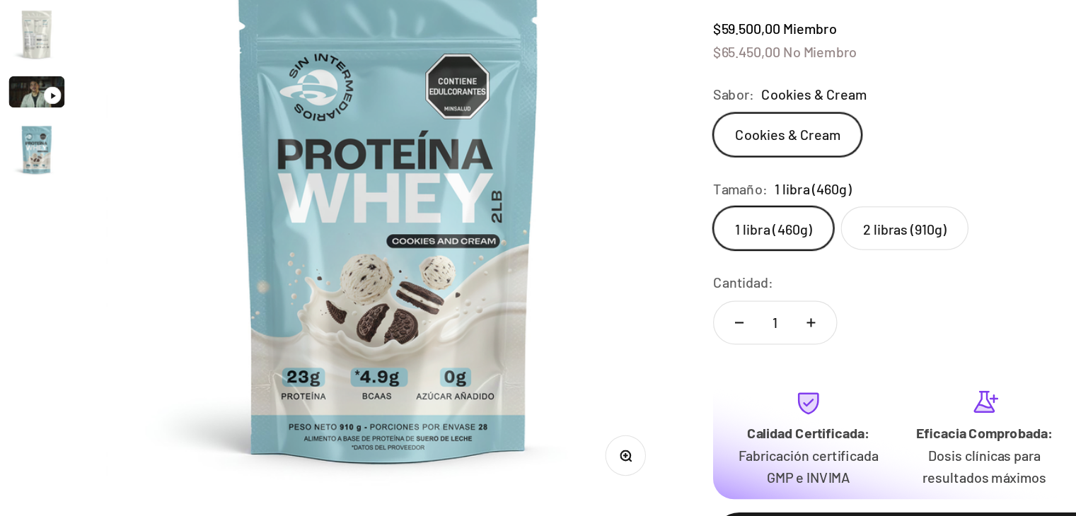
scroll to position [134, 0]
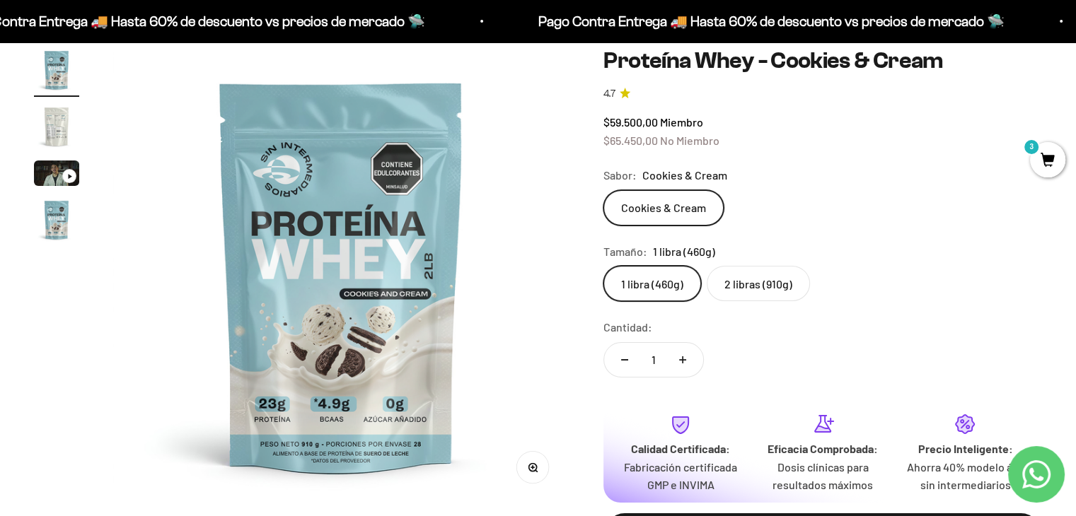
click at [294, 248] on img at bounding box center [341, 275] width 456 height 456
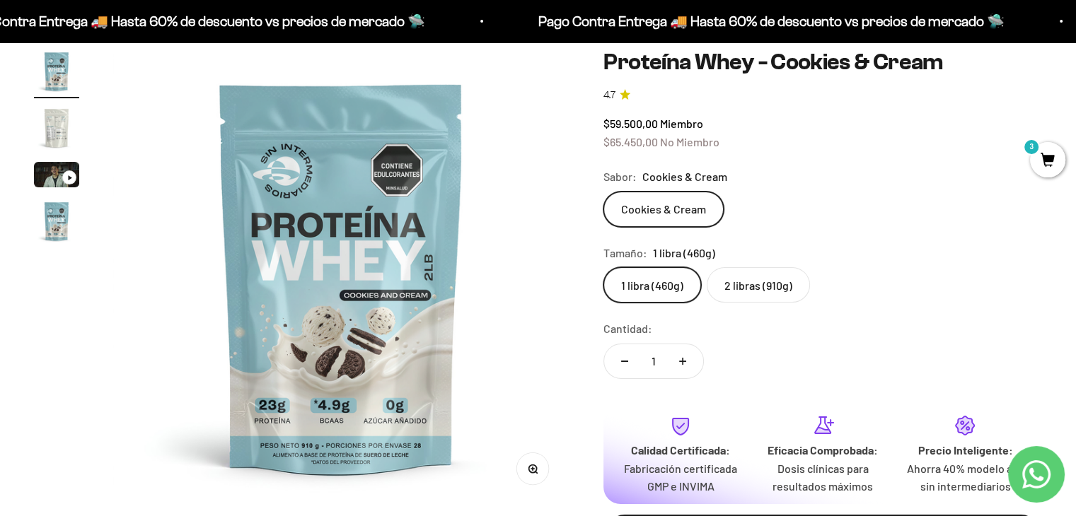
scroll to position [0, 0]
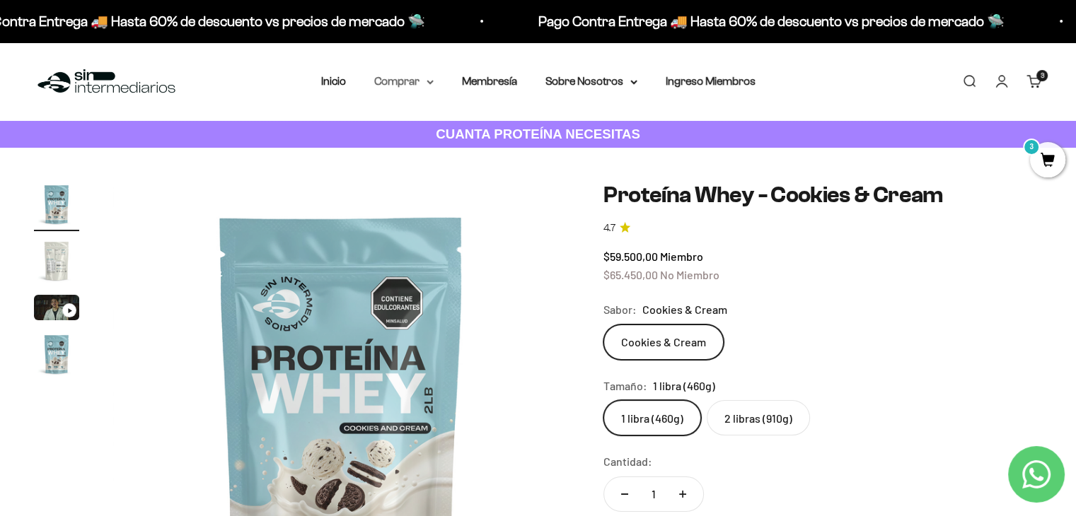
click at [426, 86] on summary "Comprar" at bounding box center [403, 81] width 59 height 18
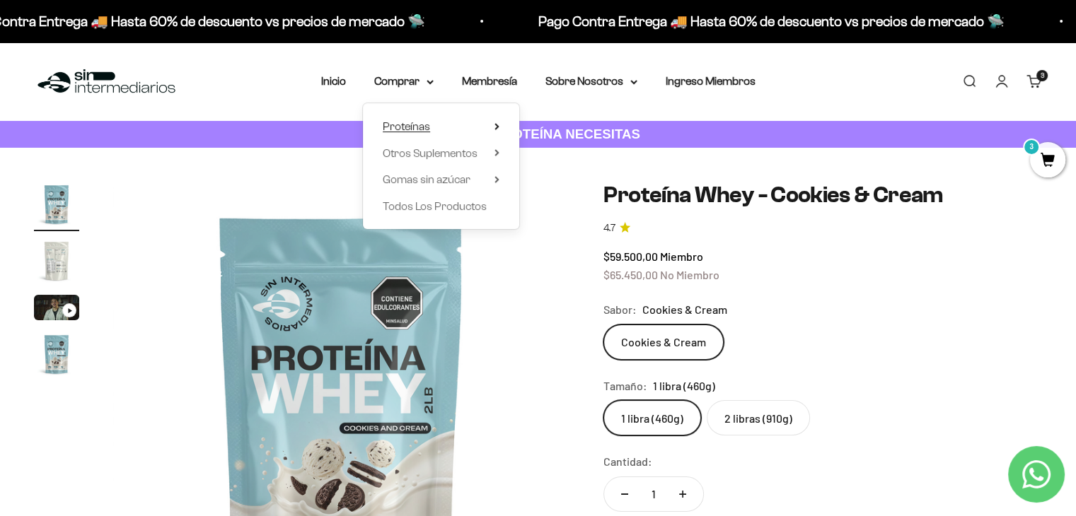
click at [427, 129] on span "Proteínas" at bounding box center [406, 126] width 47 height 12
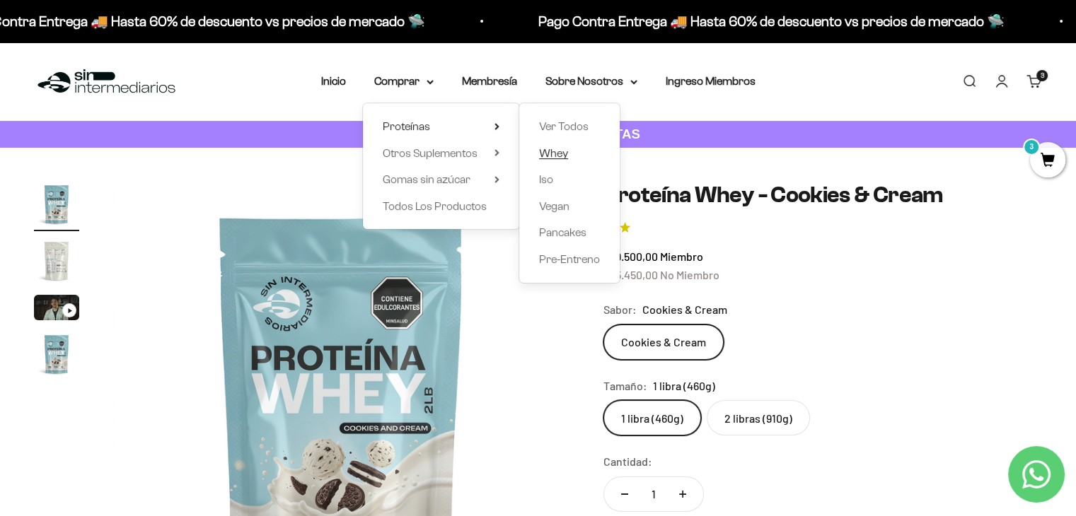
click at [554, 151] on span "Whey" at bounding box center [553, 153] width 29 height 12
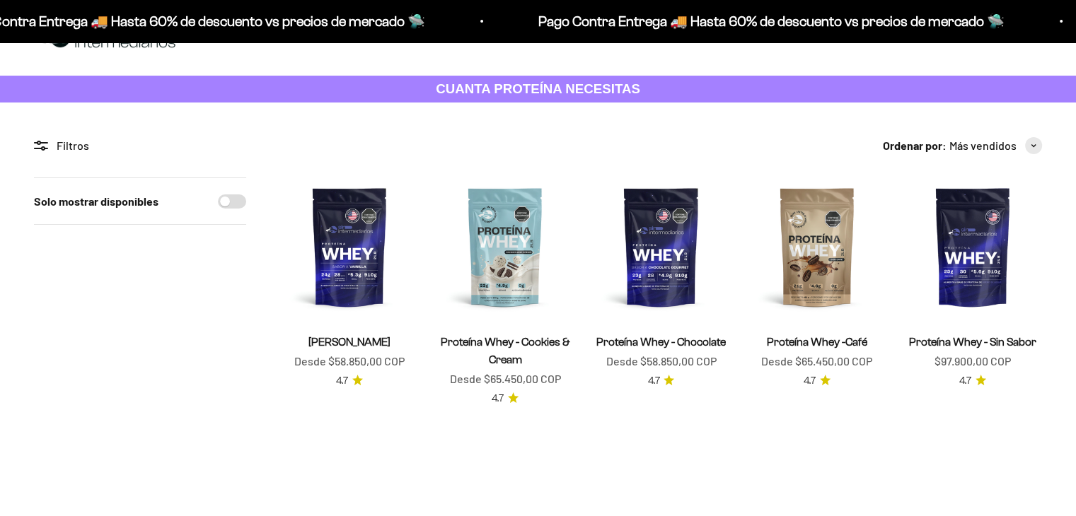
scroll to position [47, 0]
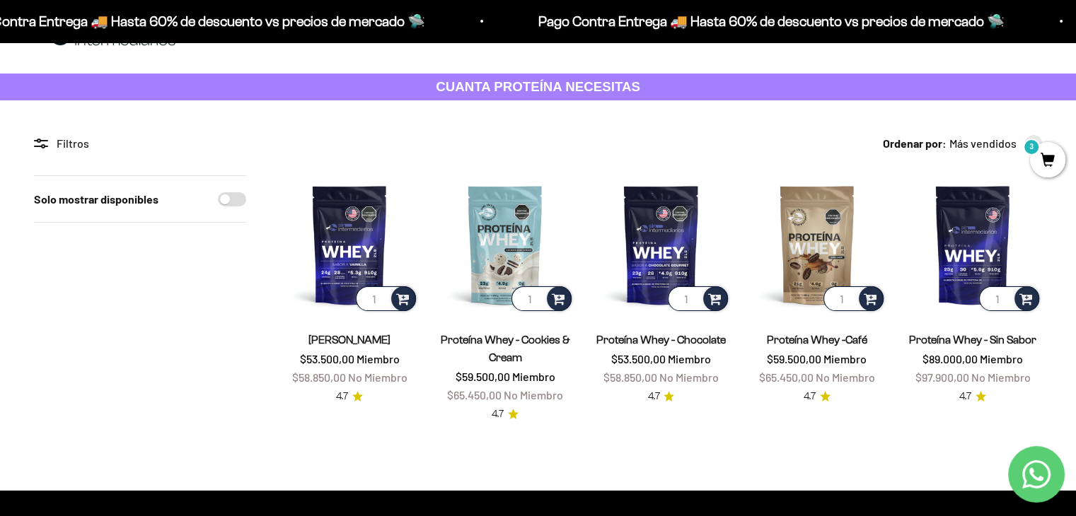
click at [209, 292] on div "Solo mostrar disponibles" at bounding box center [140, 299] width 212 height 248
click at [804, 256] on img at bounding box center [817, 244] width 139 height 139
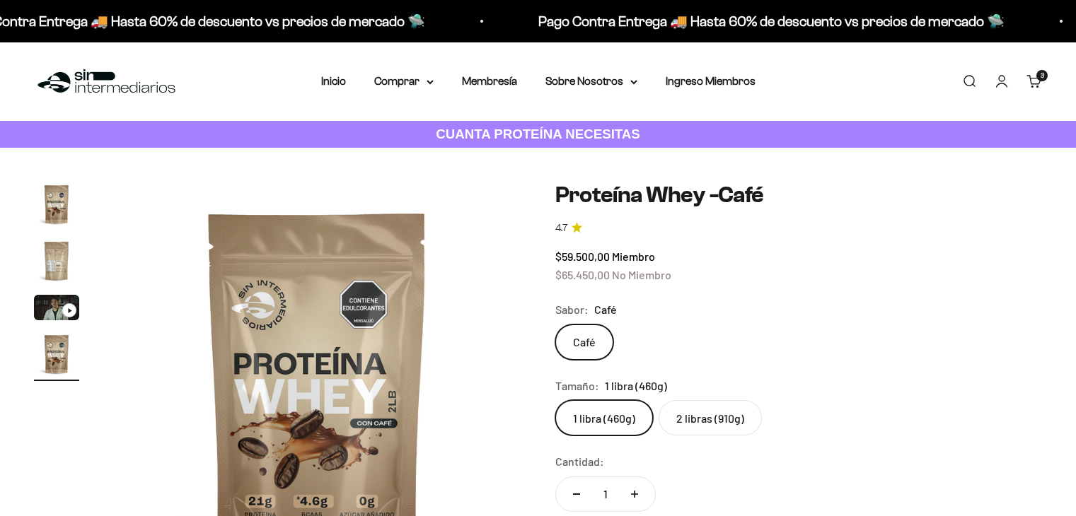
scroll to position [50, 0]
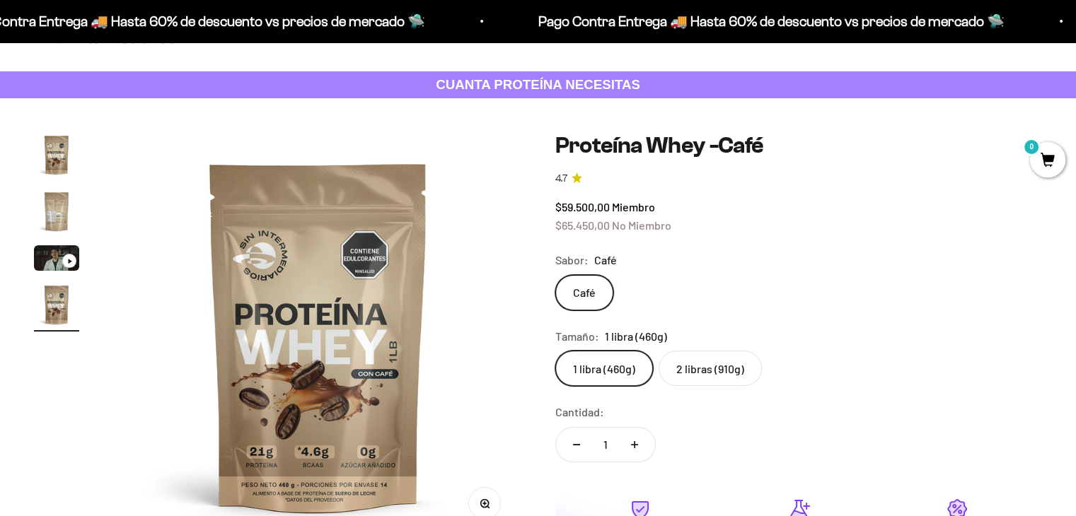
click at [60, 216] on img "Ir al artículo 2" at bounding box center [56, 211] width 45 height 45
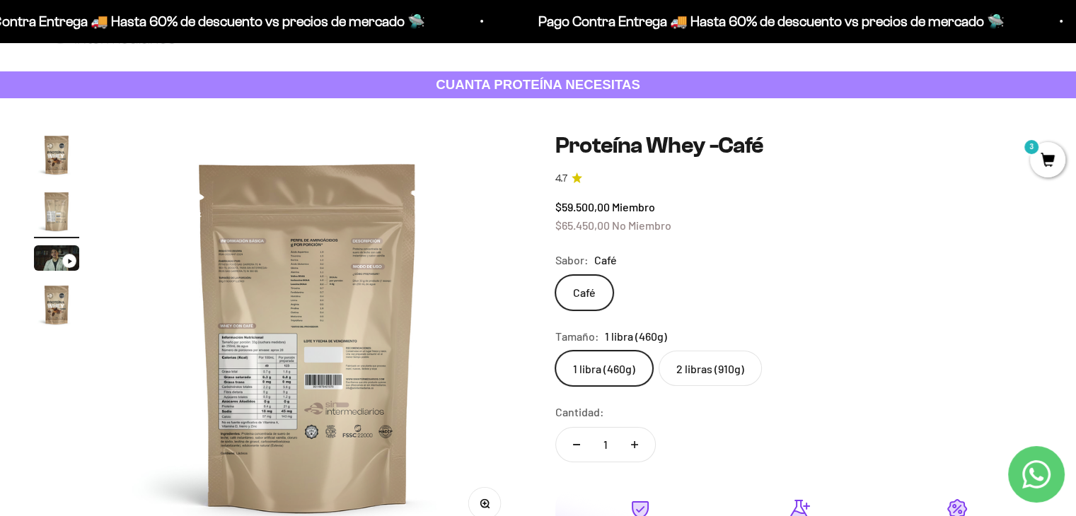
scroll to position [0, 424]
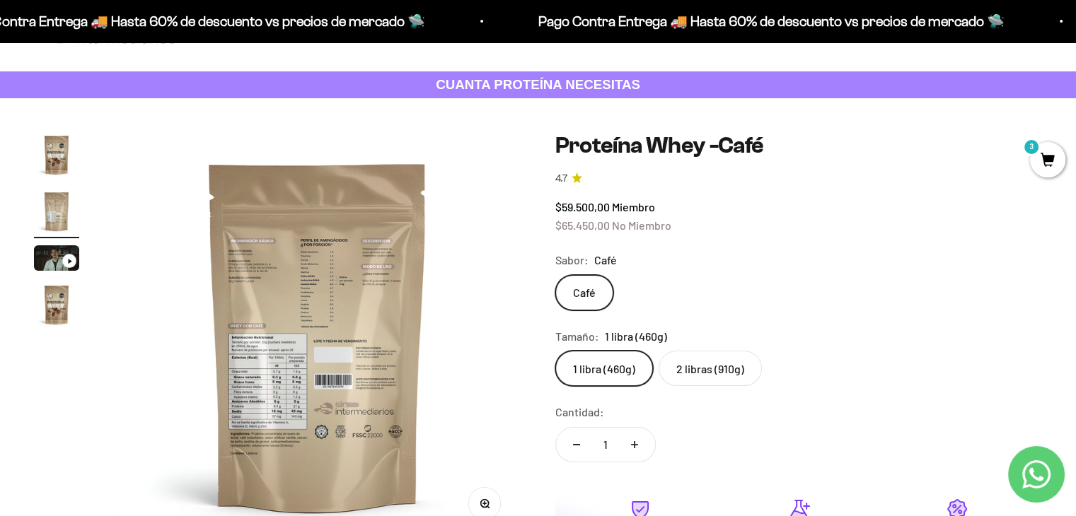
click at [64, 158] on img "Ir al artículo 1" at bounding box center [56, 154] width 45 height 45
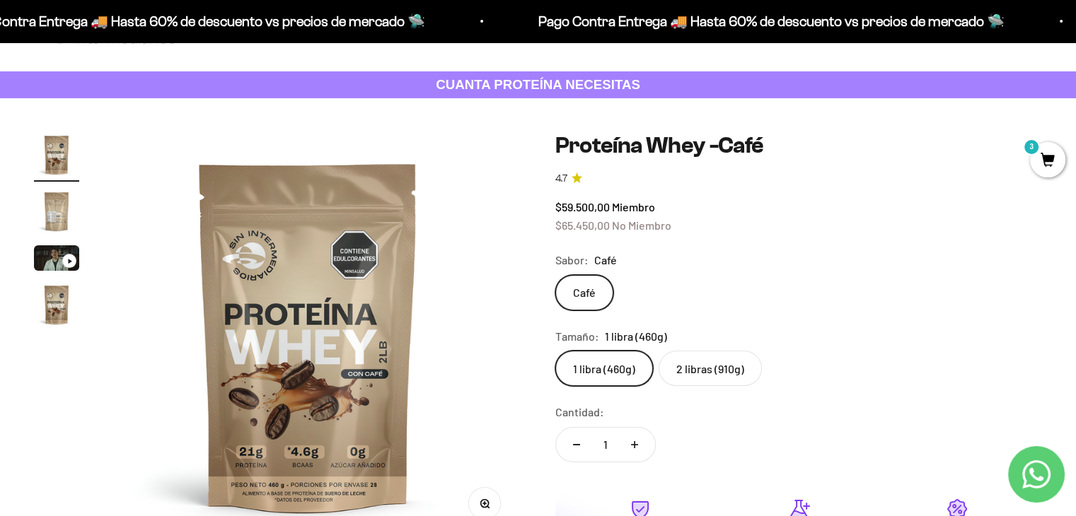
scroll to position [0, 0]
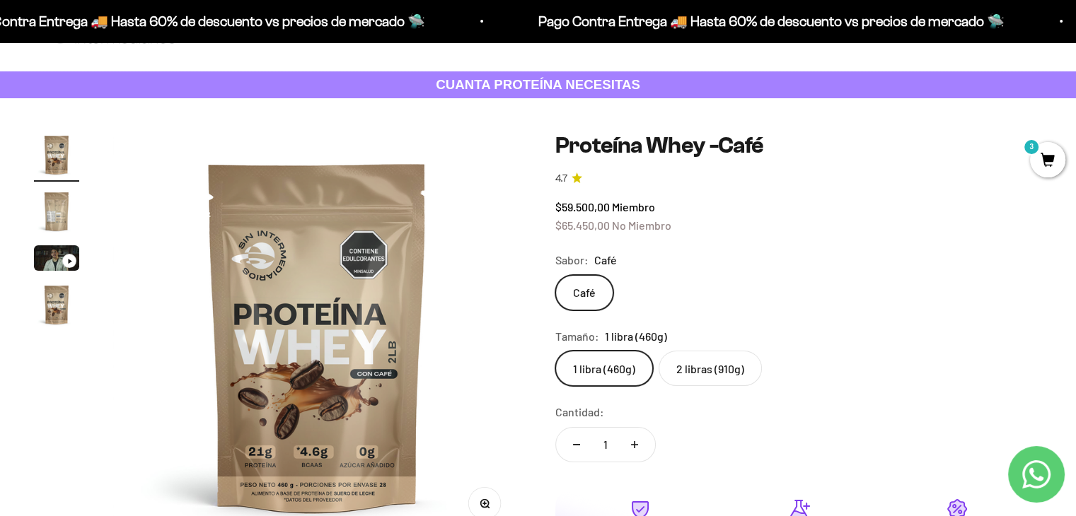
click at [57, 214] on img "Ir al artículo 2" at bounding box center [56, 211] width 45 height 45
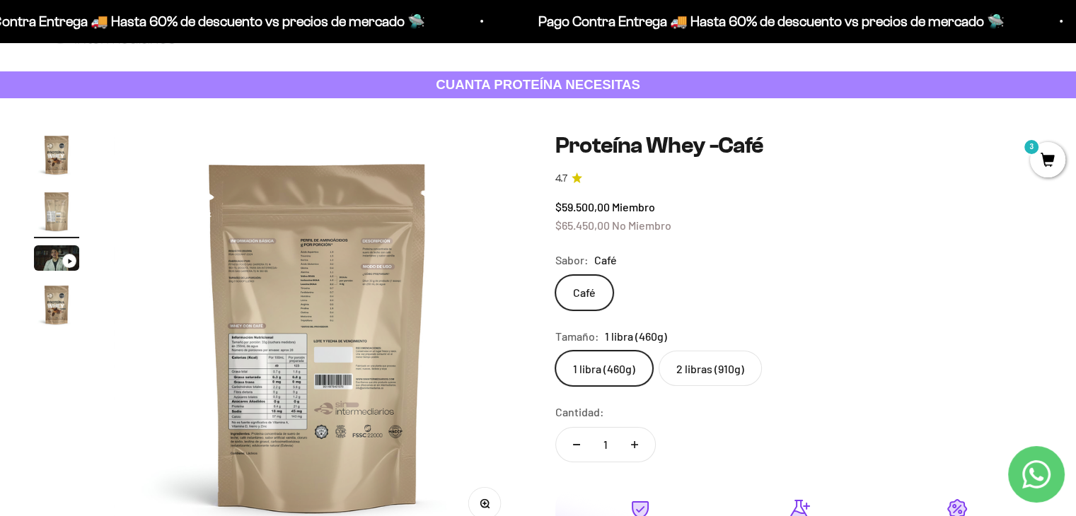
click at [54, 308] on img "Ir al artículo 4" at bounding box center [56, 304] width 45 height 45
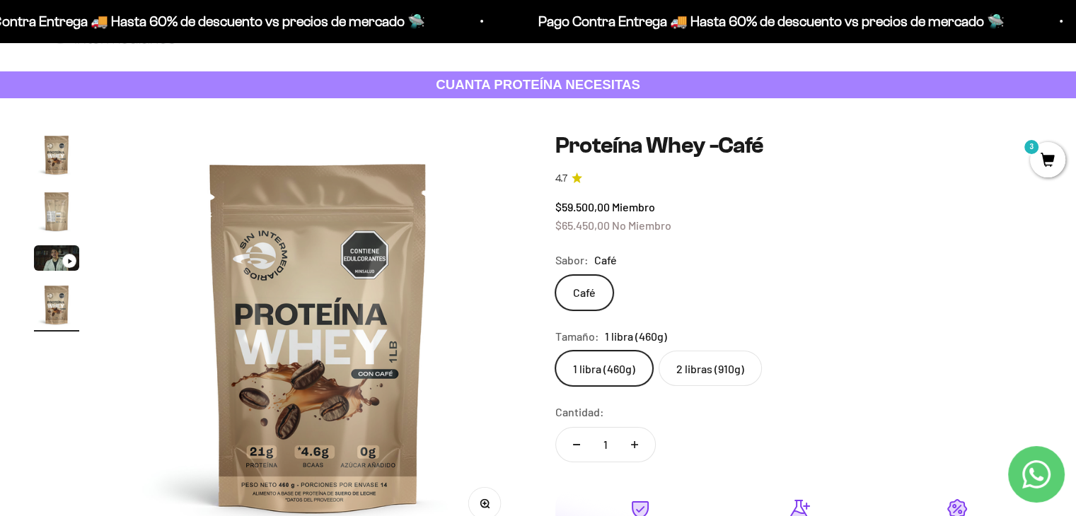
click at [52, 151] on img "Ir al artículo 1" at bounding box center [56, 154] width 45 height 45
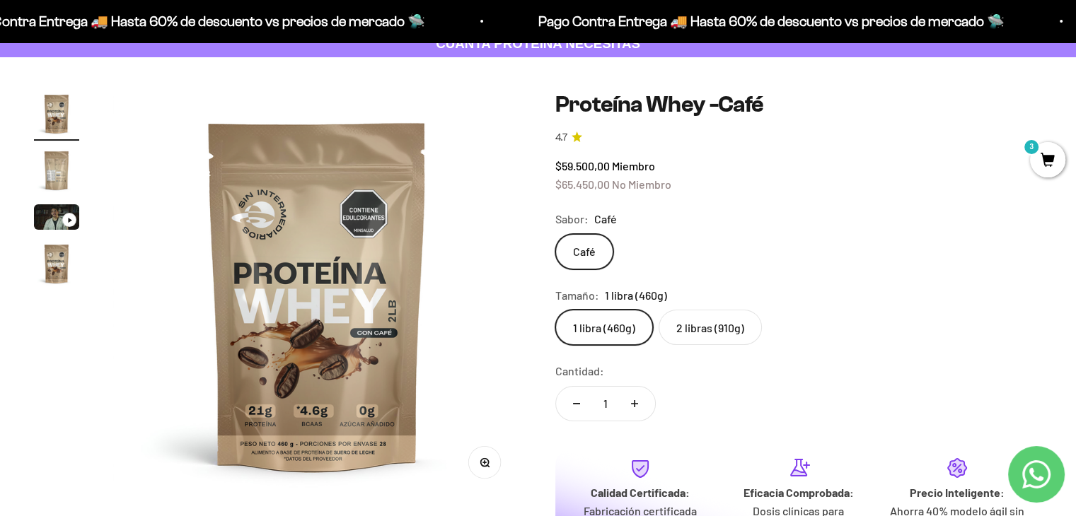
scroll to position [93, 0]
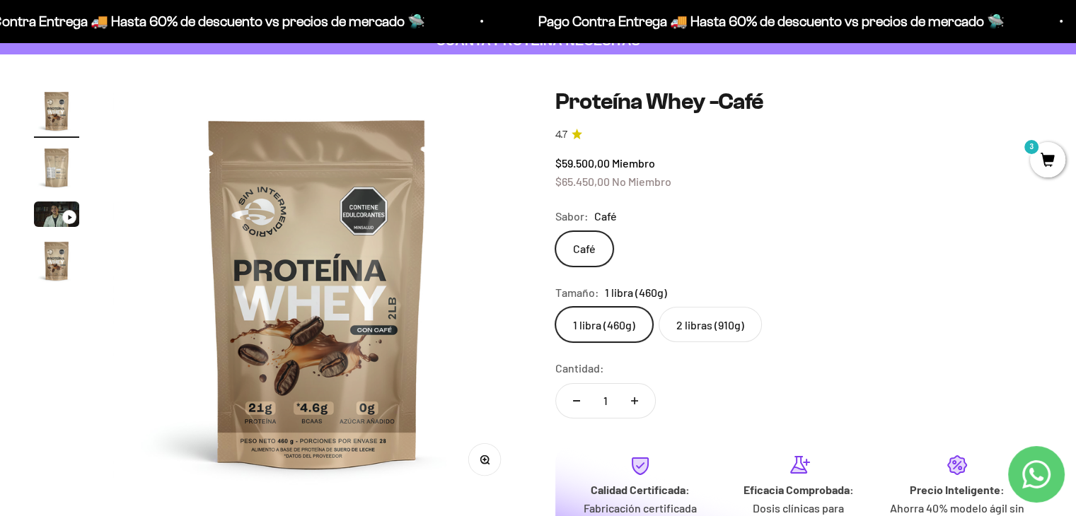
click at [48, 379] on product-gallery "Zoom Ir al artículo 1 Ir al artículo 2 Ir al artículo 3 Ir al artículo 4" at bounding box center [277, 292] width 487 height 408
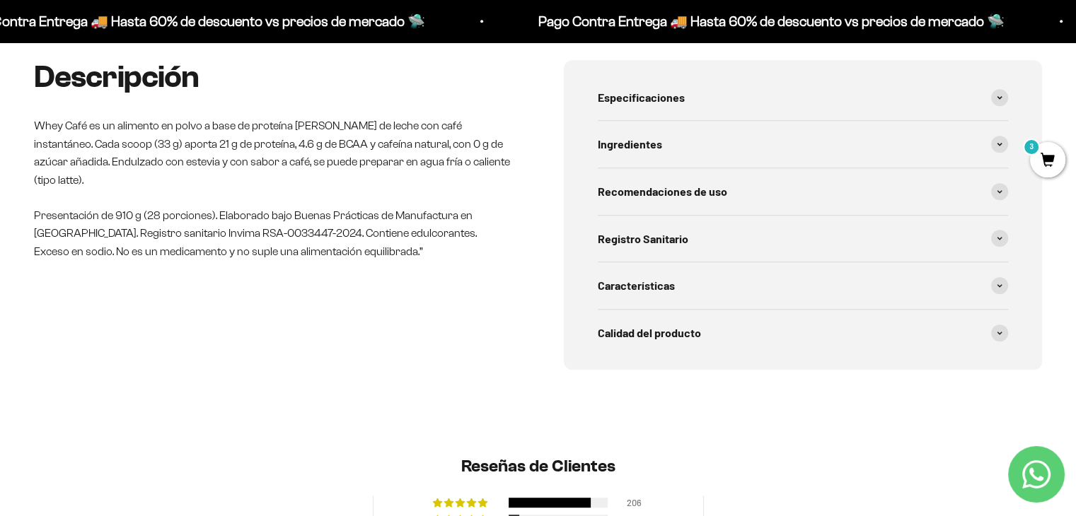
scroll to position [692, 0]
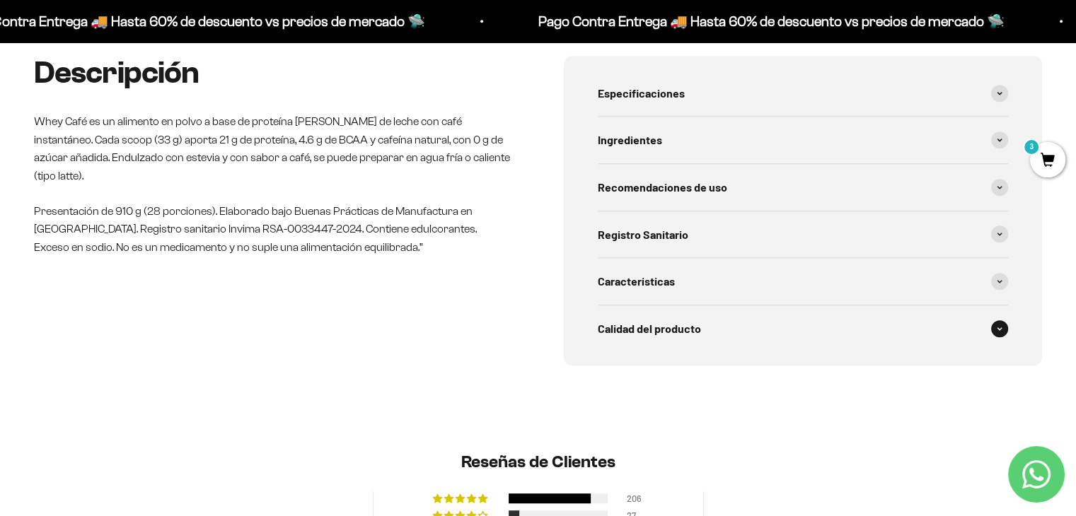
click at [696, 332] on span "Calidad del producto" at bounding box center [649, 329] width 103 height 18
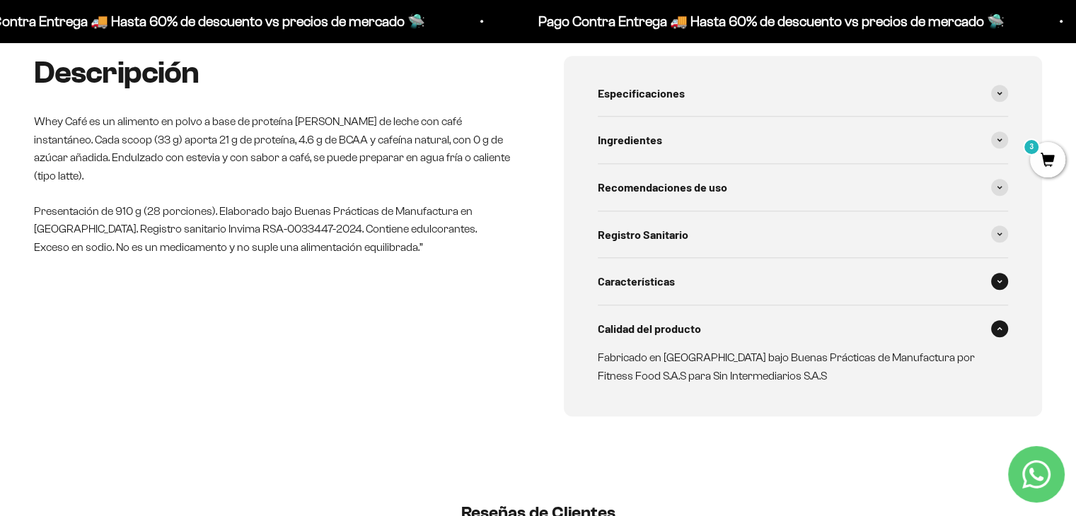
click at [690, 292] on div "Características" at bounding box center [803, 281] width 411 height 47
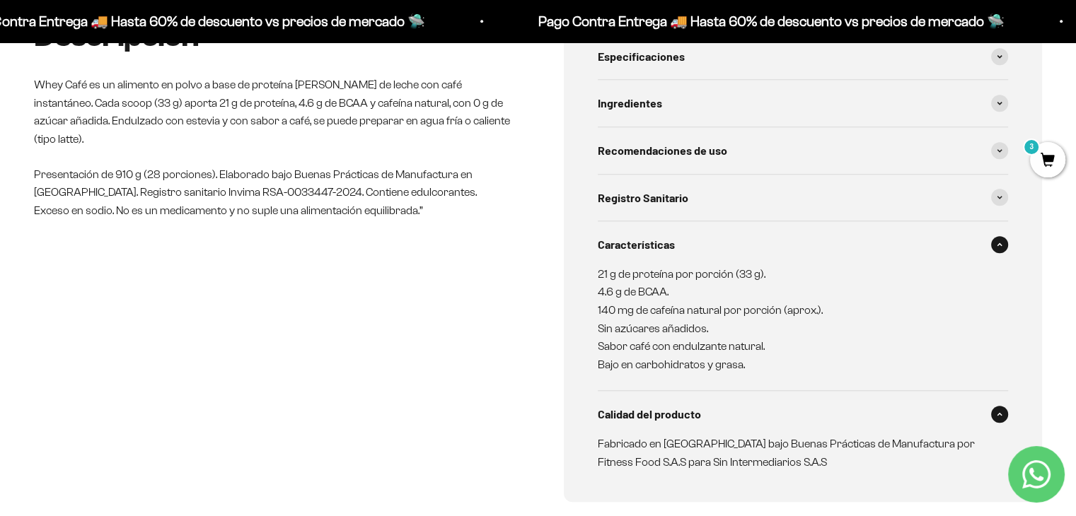
scroll to position [732, 0]
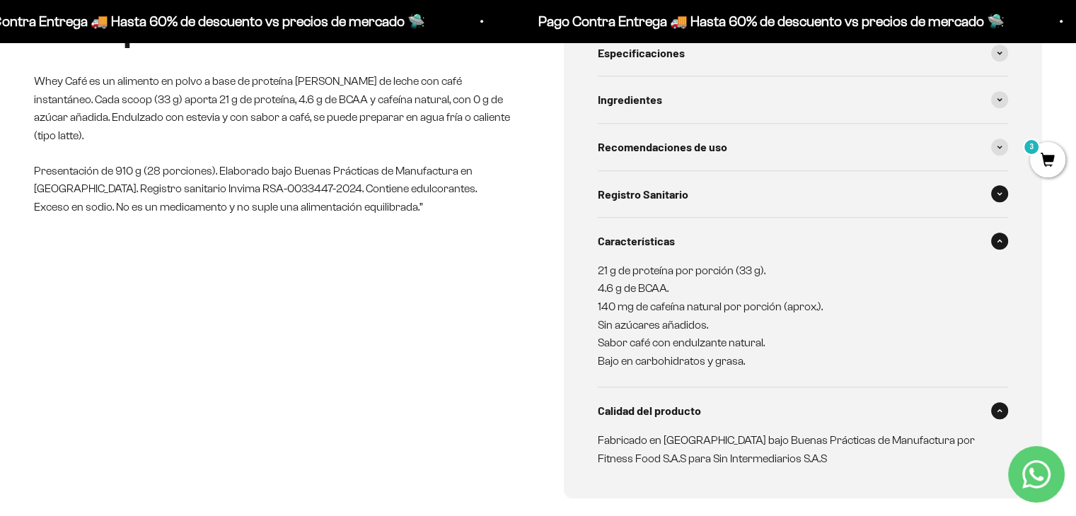
click at [719, 171] on div "Registro Sanitario" at bounding box center [803, 194] width 411 height 47
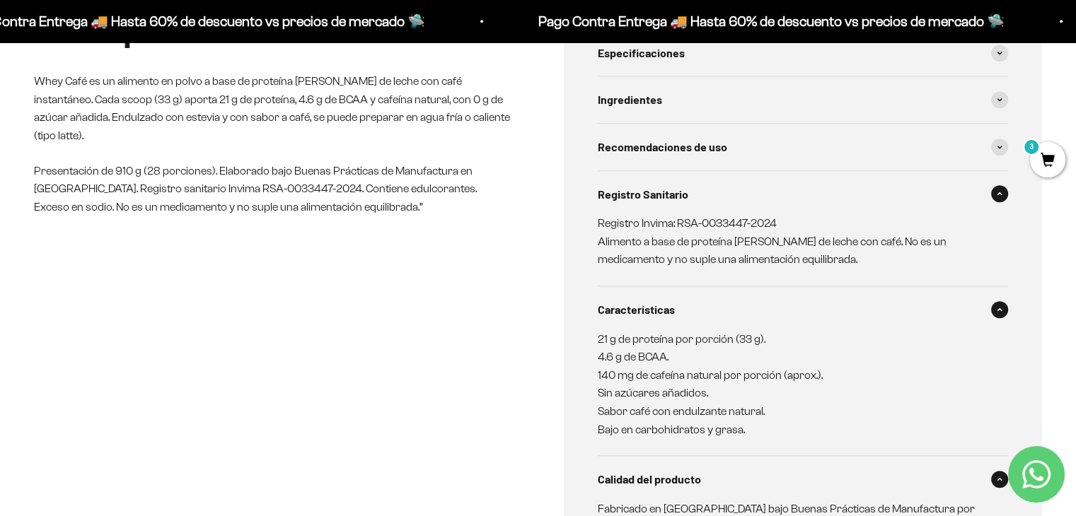
scroll to position [823, 0]
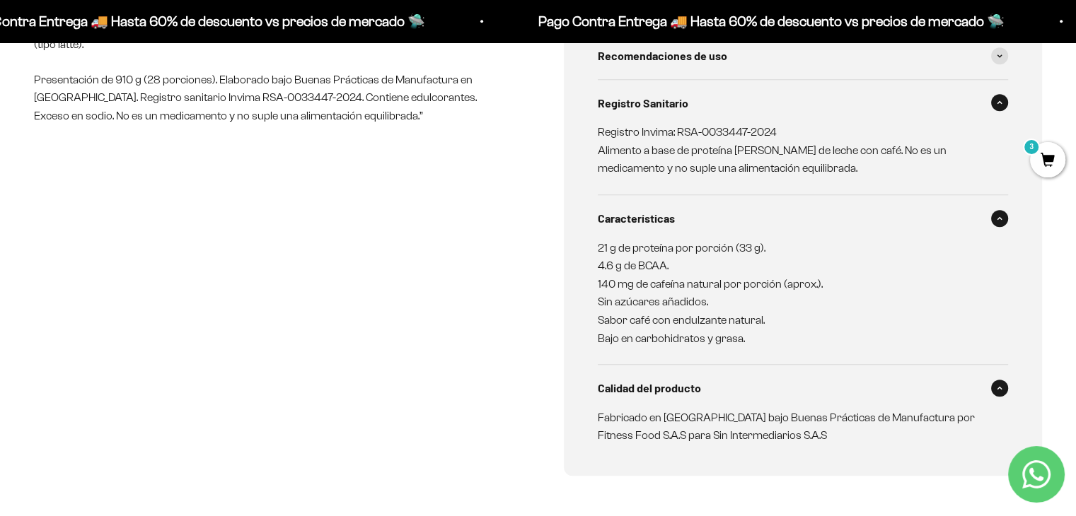
click at [182, 347] on div "Descripción Whey Café es un alimento en polvo a base de proteína [PERSON_NAME] …" at bounding box center [273, 200] width 479 height 552
click at [151, 301] on div "Descripción Whey Café es un alimento en polvo a base de proteína [PERSON_NAME] …" at bounding box center [273, 200] width 479 height 552
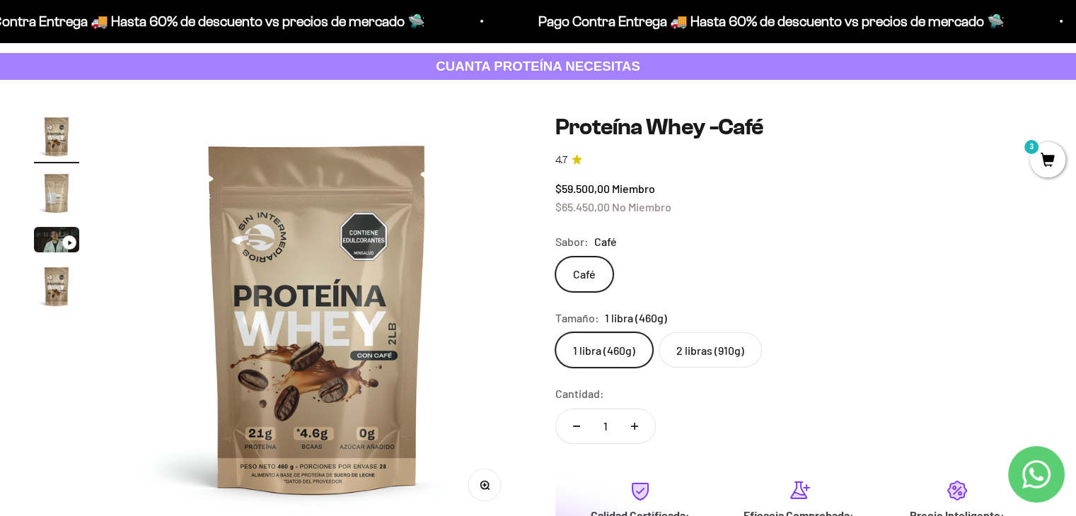
scroll to position [85, 0]
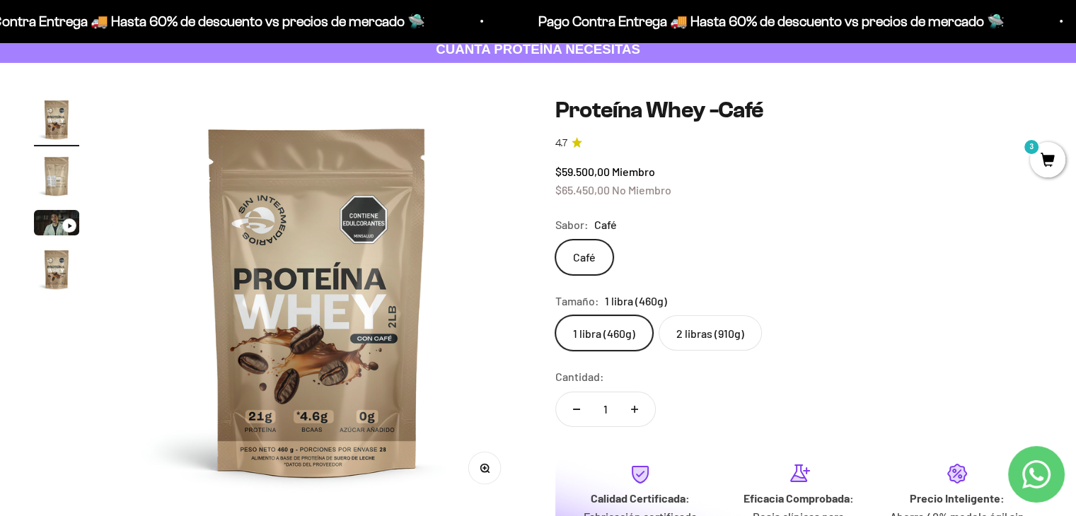
click at [60, 104] on img "Ir al artículo 1" at bounding box center [56, 119] width 45 height 45
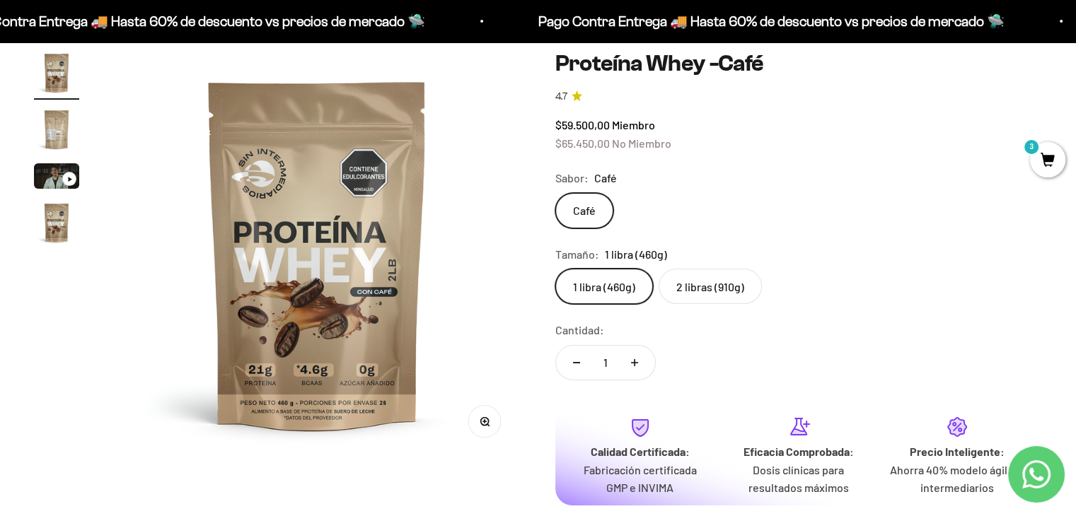
scroll to position [132, 0]
click at [92, 388] on product-gallery "Zoom Ir al artículo 1 Ir al artículo 2 Ir al artículo 3 Ir al artículo 4" at bounding box center [277, 254] width 487 height 408
click at [55, 218] on img "Ir al artículo 4" at bounding box center [56, 222] width 45 height 45
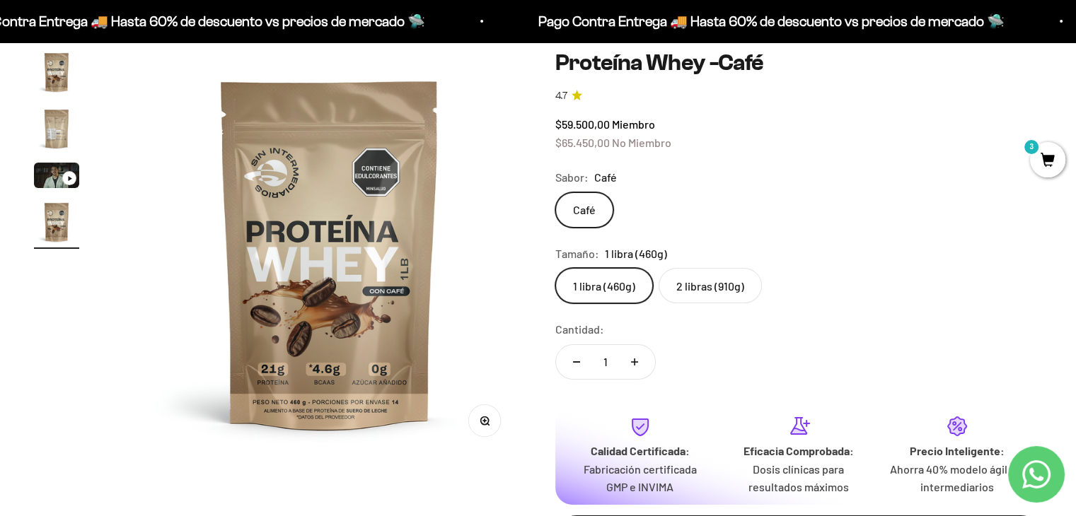
scroll to position [0, 1273]
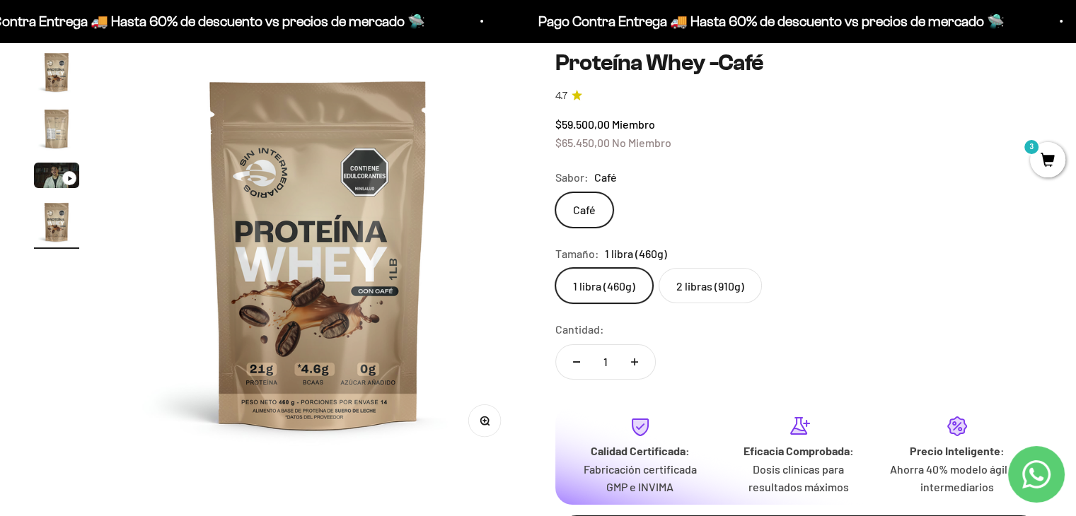
click at [67, 85] on img "Ir al artículo 1" at bounding box center [56, 72] width 45 height 45
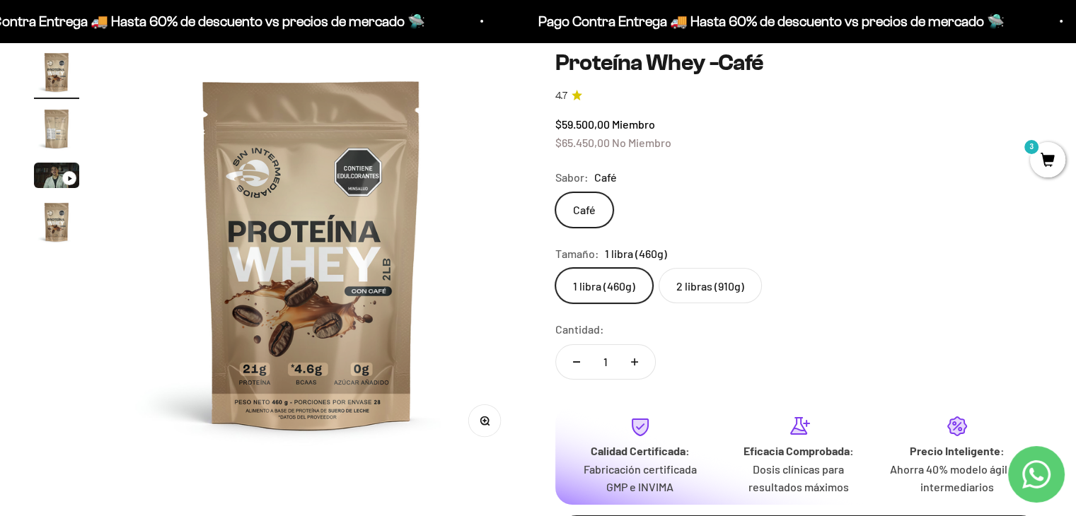
scroll to position [0, 0]
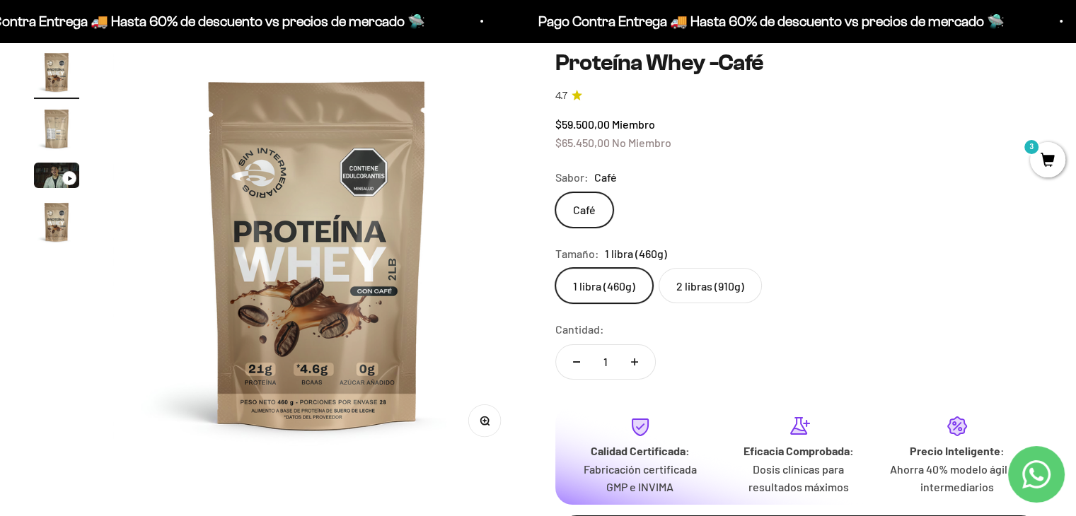
click at [53, 133] on img "Ir al artículo 2" at bounding box center [56, 128] width 45 height 45
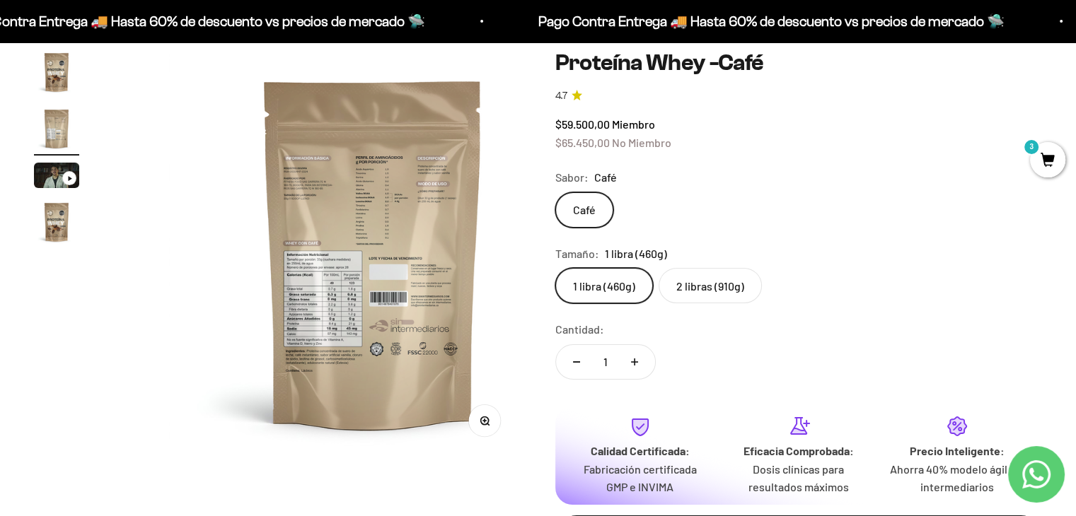
scroll to position [0, 424]
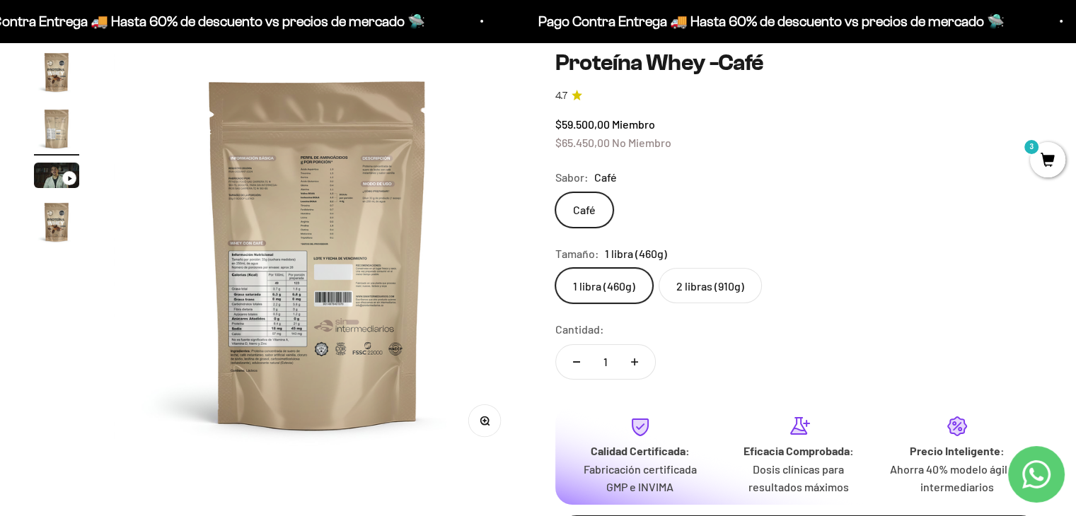
click at [58, 88] on img "Ir al artículo 1" at bounding box center [56, 72] width 45 height 45
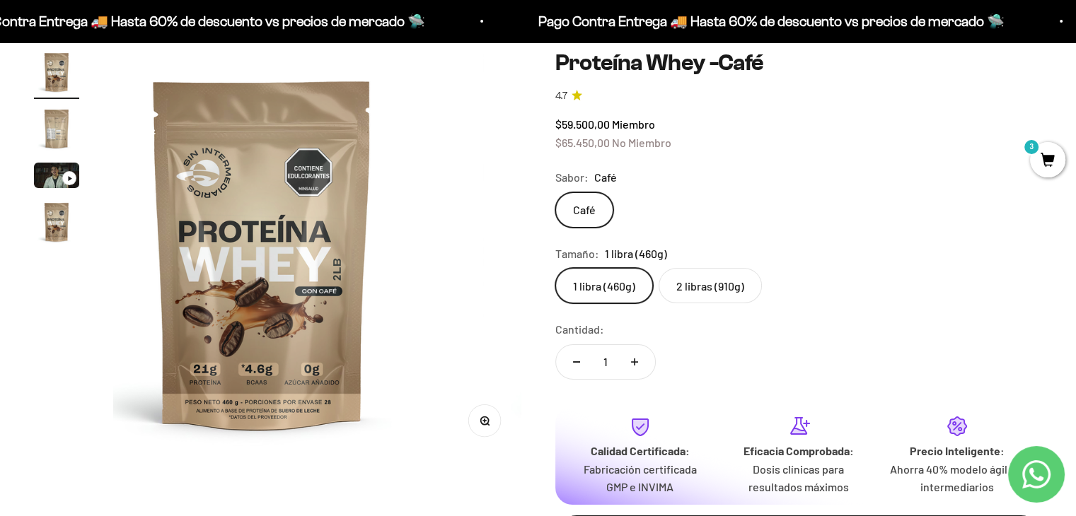
scroll to position [0, 0]
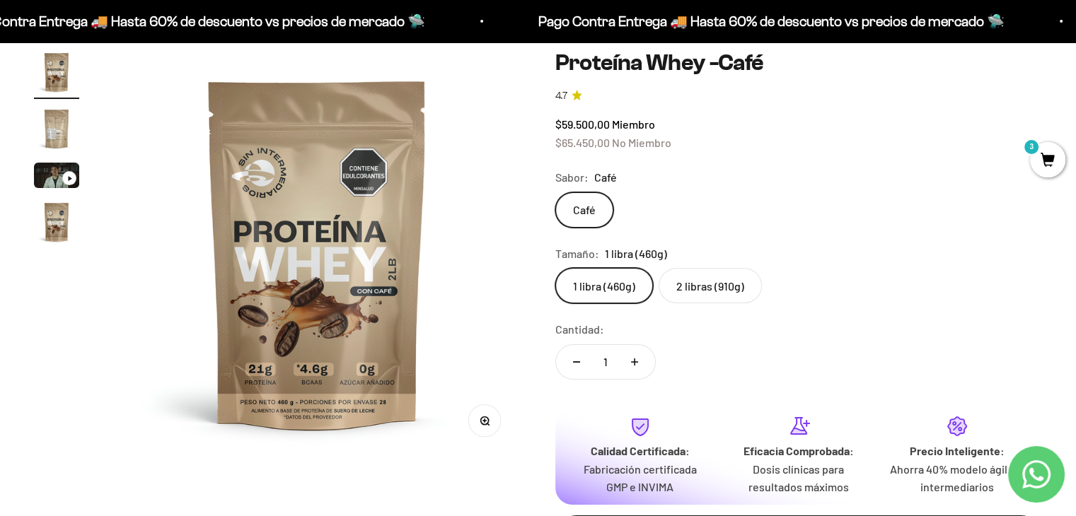
click at [55, 136] on img "Ir al artículo 2" at bounding box center [56, 128] width 45 height 45
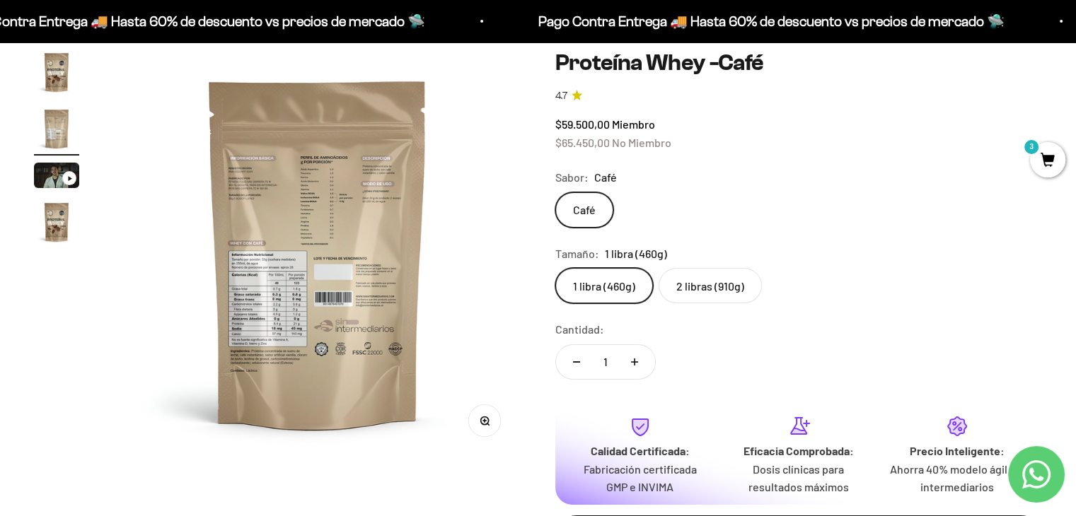
click at [66, 219] on img "Ir al artículo 4" at bounding box center [56, 222] width 45 height 45
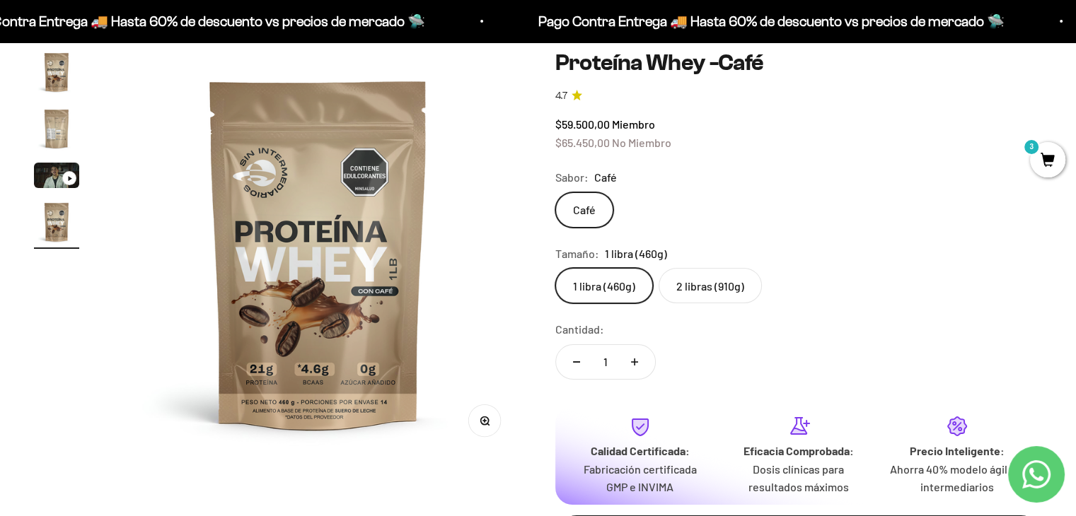
click at [62, 71] on img "Ir al artículo 1" at bounding box center [56, 72] width 45 height 45
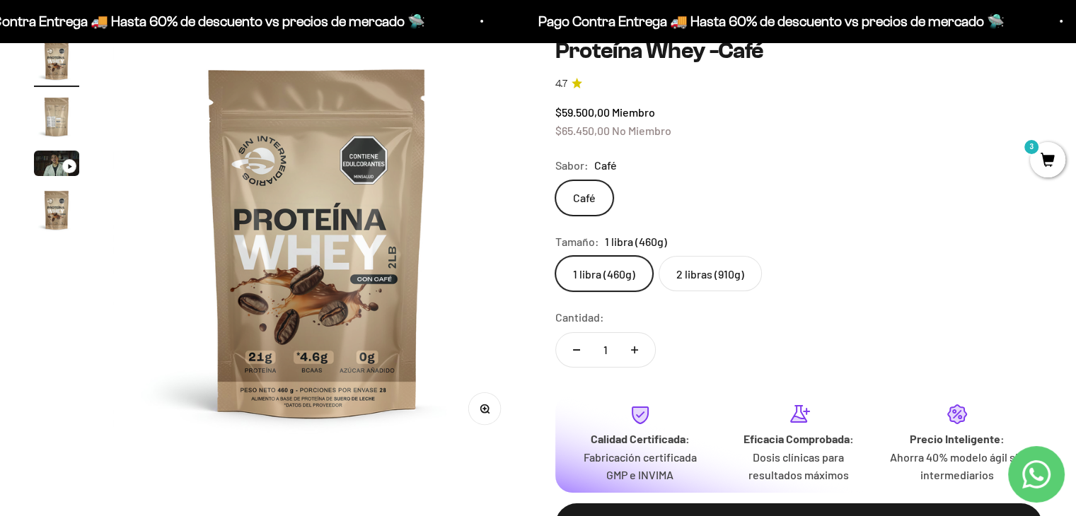
scroll to position [138, 0]
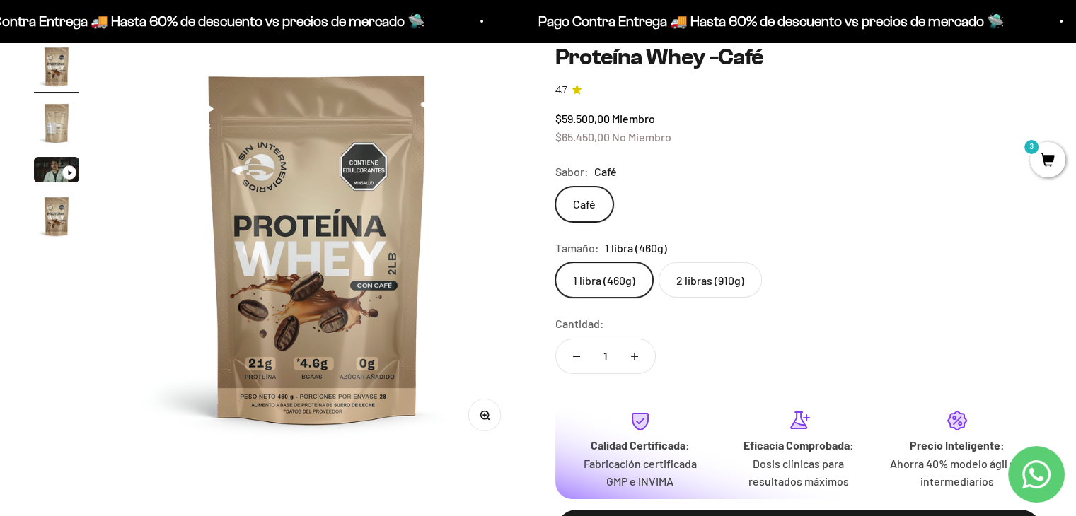
click at [712, 284] on label "2 libras (910g)" at bounding box center [710, 279] width 103 height 35
click at [555, 262] on input "2 libras (910g)" at bounding box center [555, 262] width 1 height 1
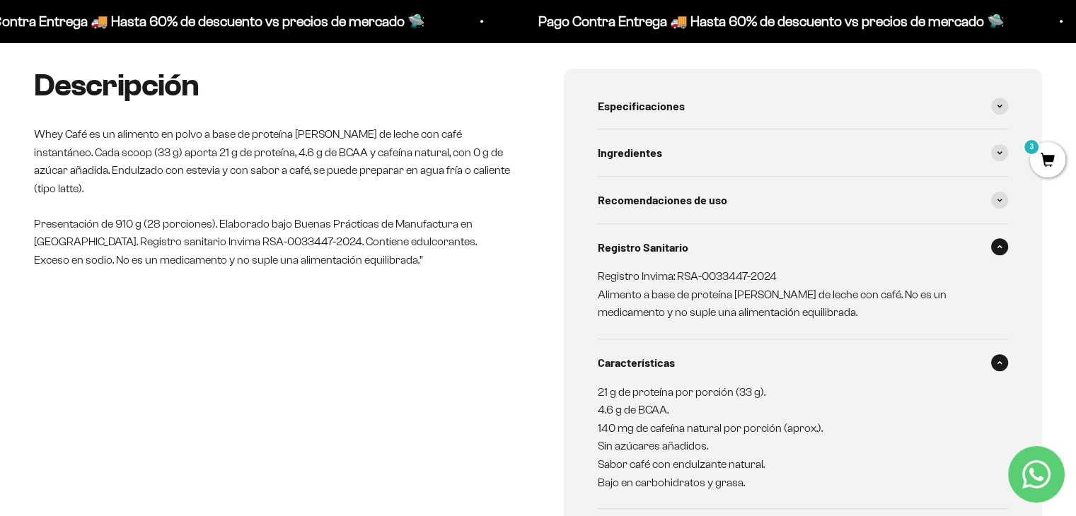
scroll to position [684, 0]
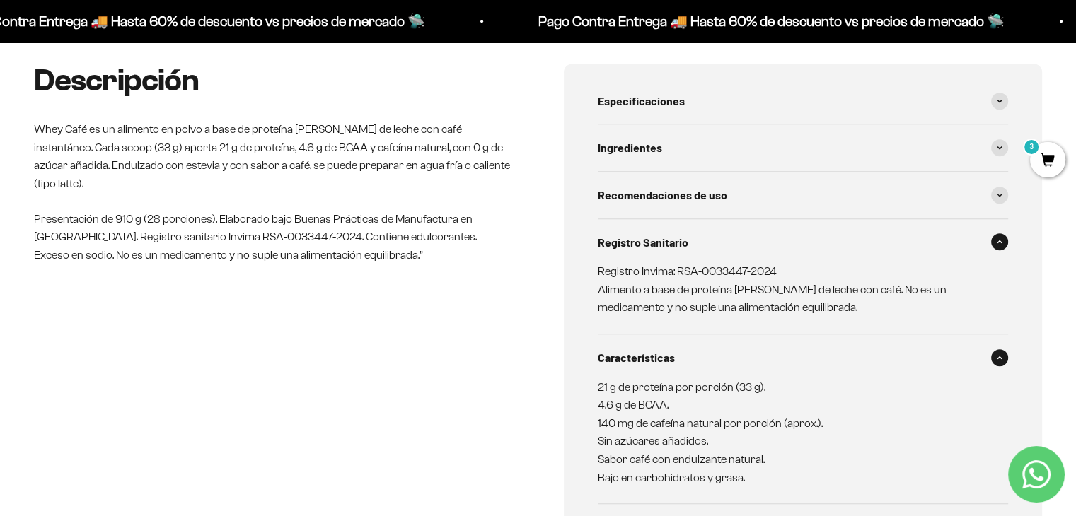
click at [998, 354] on span at bounding box center [999, 357] width 17 height 17
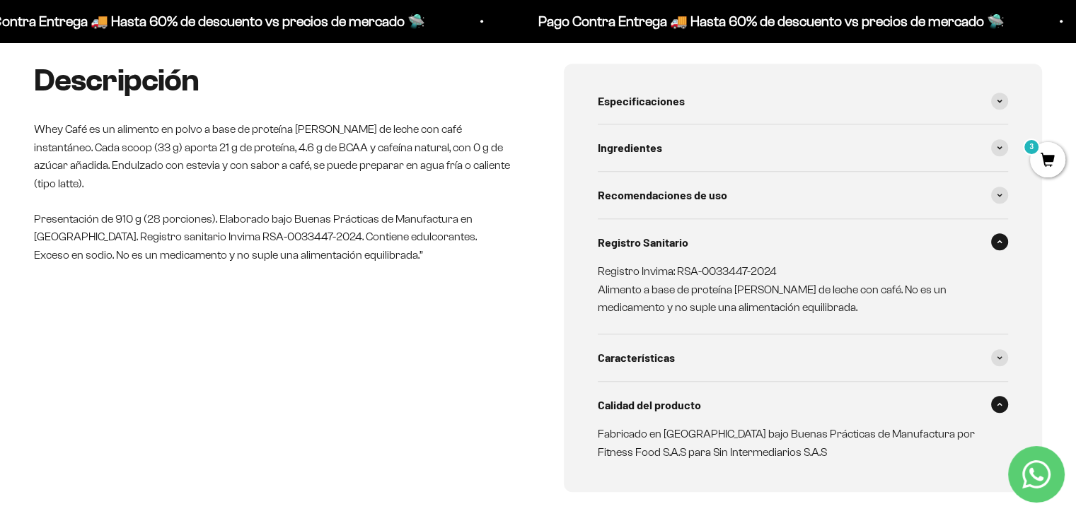
click at [1002, 247] on span at bounding box center [999, 241] width 17 height 17
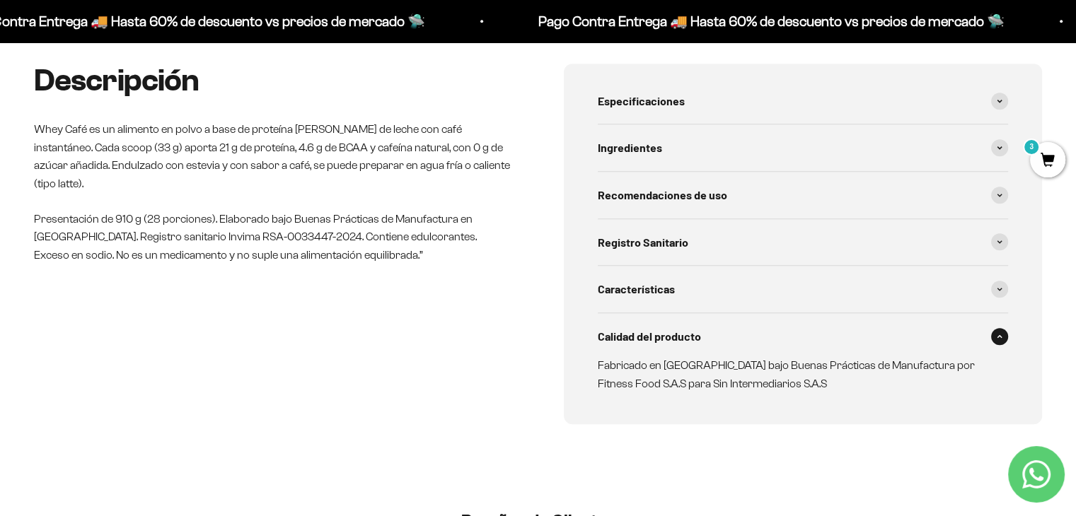
click at [1002, 337] on span at bounding box center [999, 336] width 17 height 17
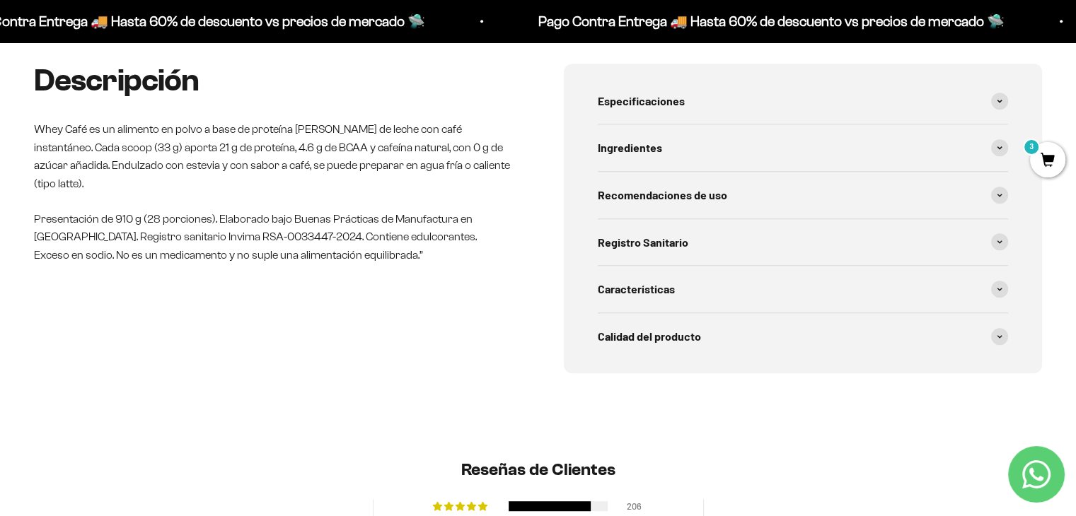
click at [561, 306] on div "Descripción Whey Café es un alimento en polvo a base de proteína de suero de le…" at bounding box center [538, 219] width 1008 height 311
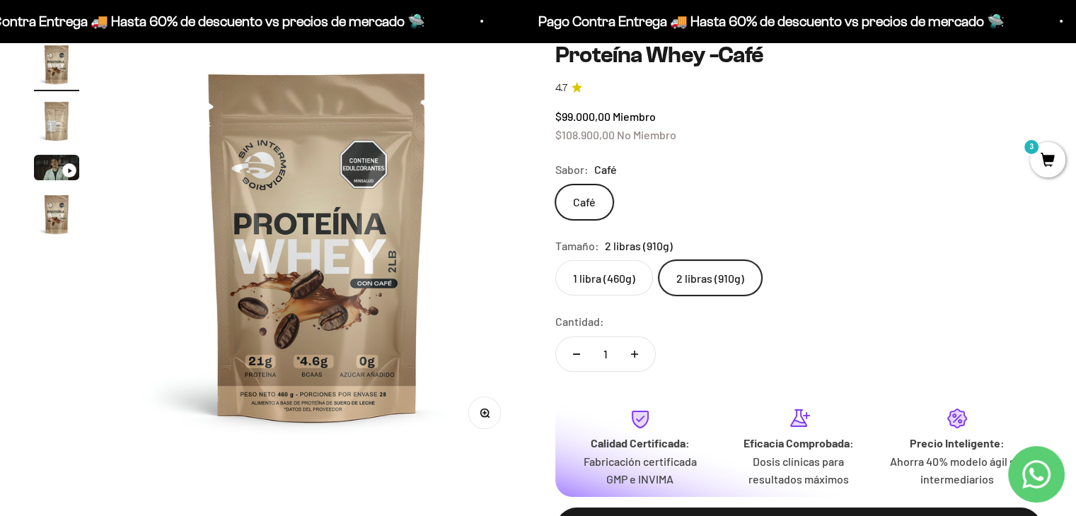
scroll to position [139, 0]
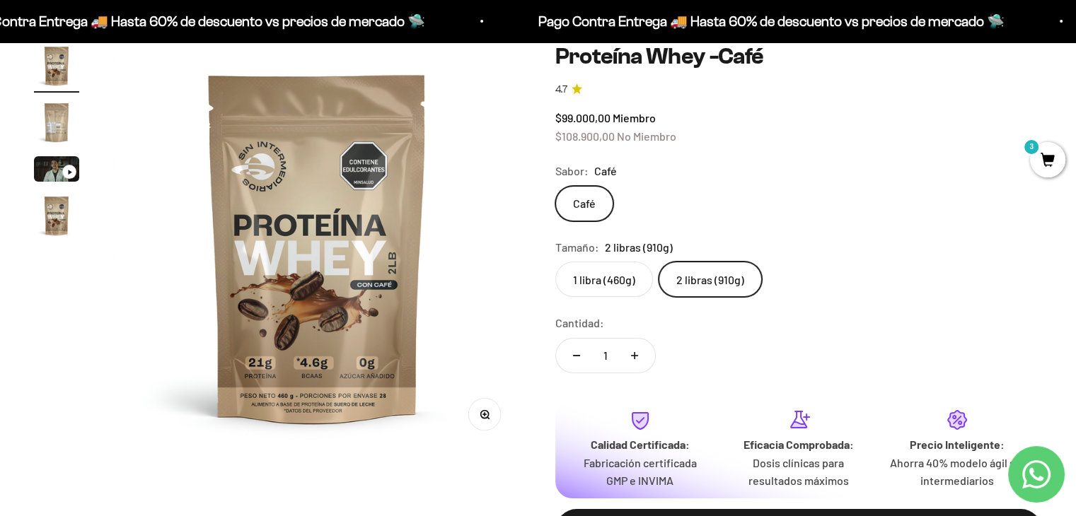
click at [33, 112] on div "Zoom Ir al artículo 1 Ir al artículo 2 Ir al artículo 3 Ir al artículo 4 Proteí…" at bounding box center [538, 309] width 1076 height 600
click at [51, 120] on img "Ir al artículo 2" at bounding box center [56, 122] width 45 height 45
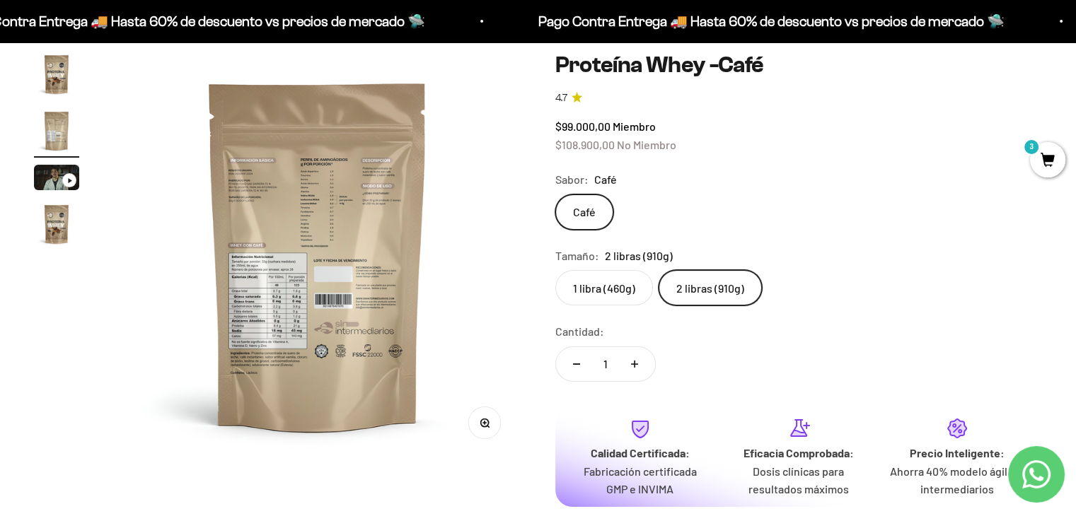
scroll to position [129, 0]
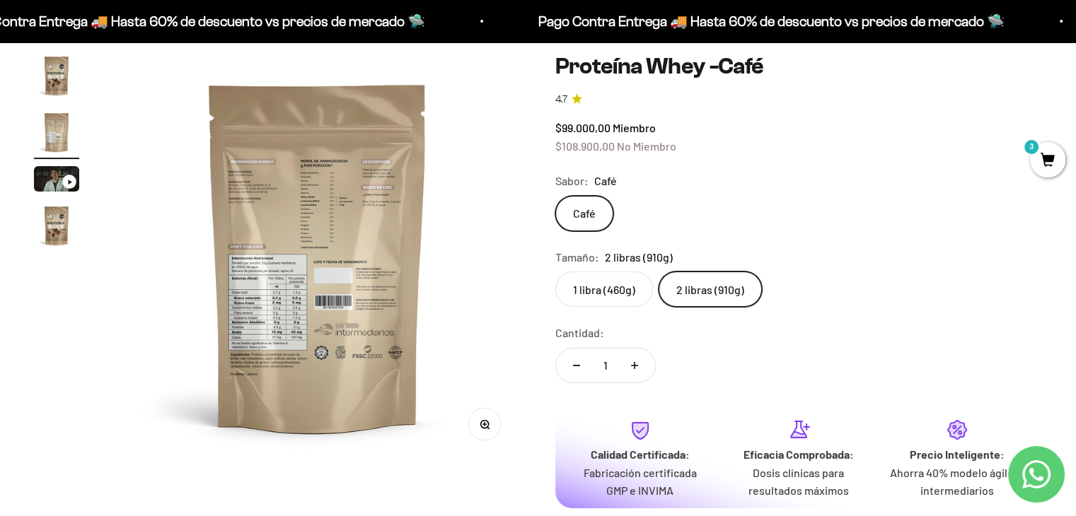
click at [804, 277] on div "1 libra (460g) 2 libras (910g)" at bounding box center [798, 289] width 487 height 35
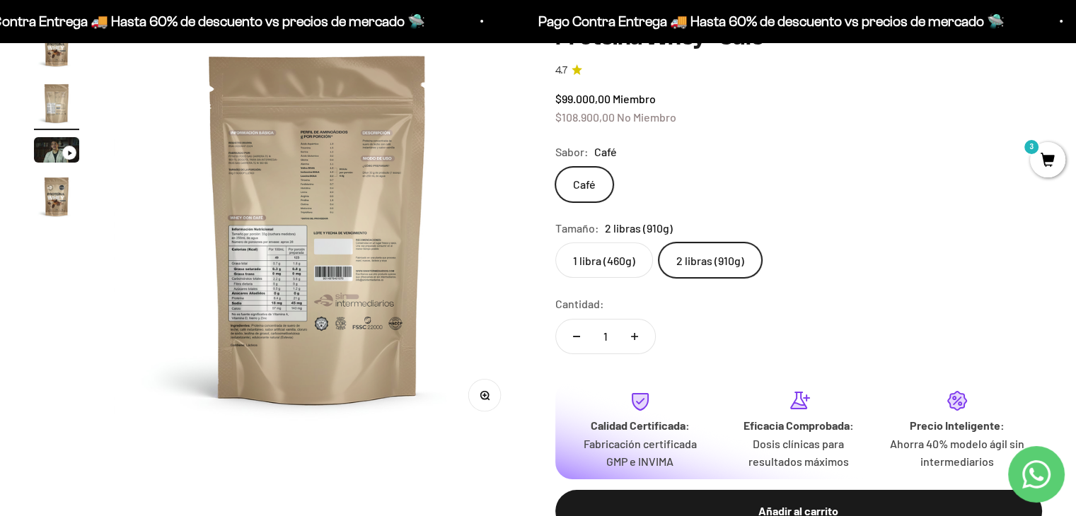
scroll to position [0, 0]
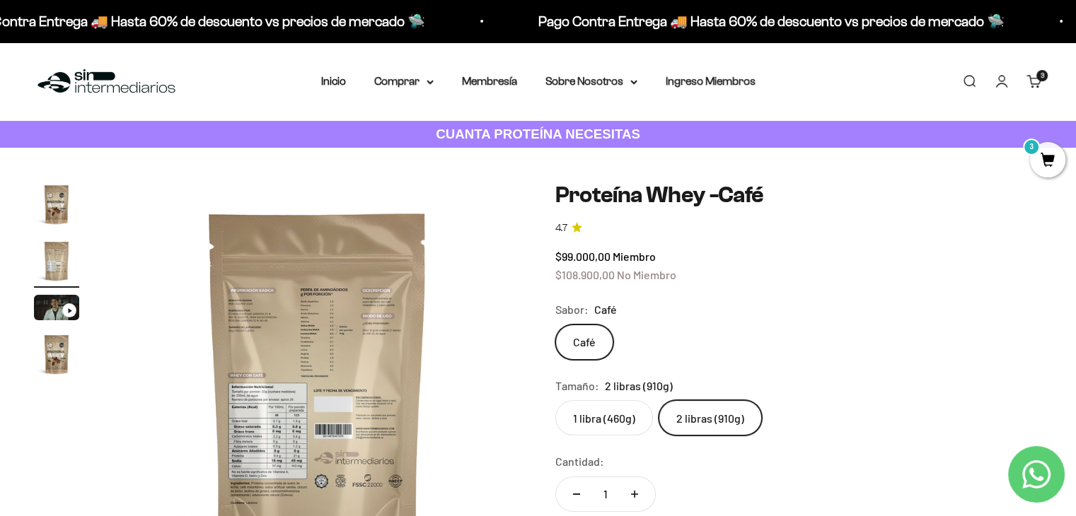
click at [58, 190] on img "Ir al artículo 1" at bounding box center [56, 204] width 45 height 45
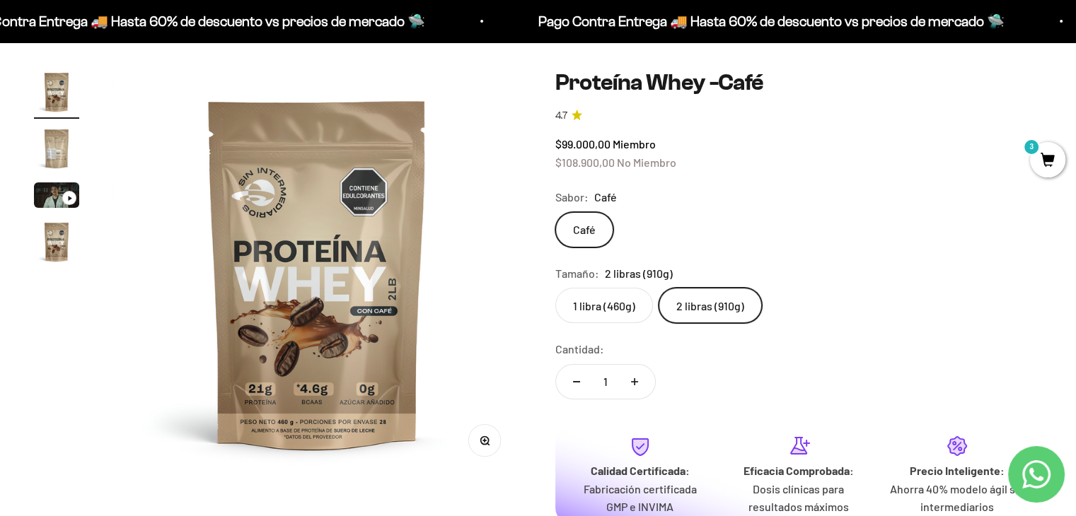
scroll to position [115, 0]
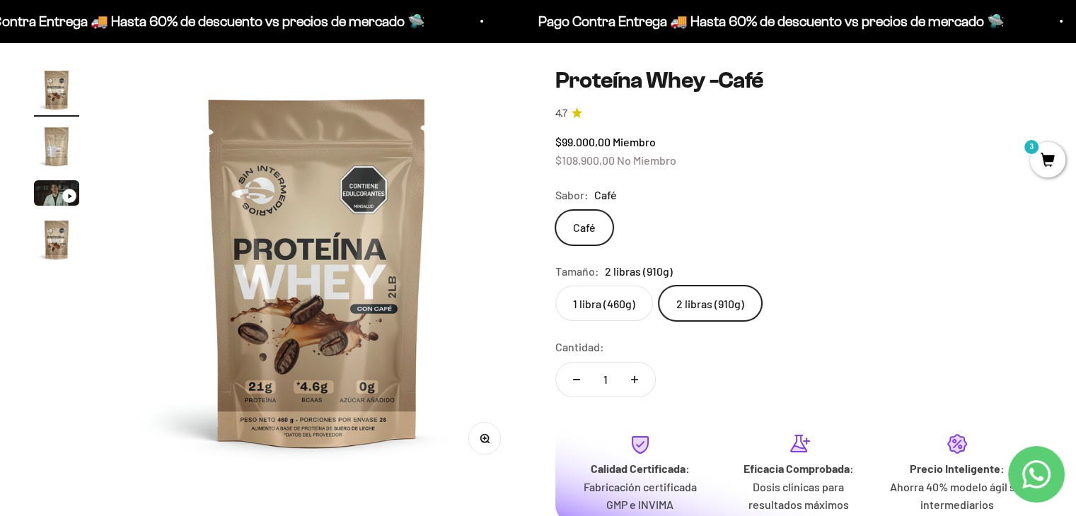
click at [48, 137] on img "Ir al artículo 2" at bounding box center [56, 146] width 45 height 45
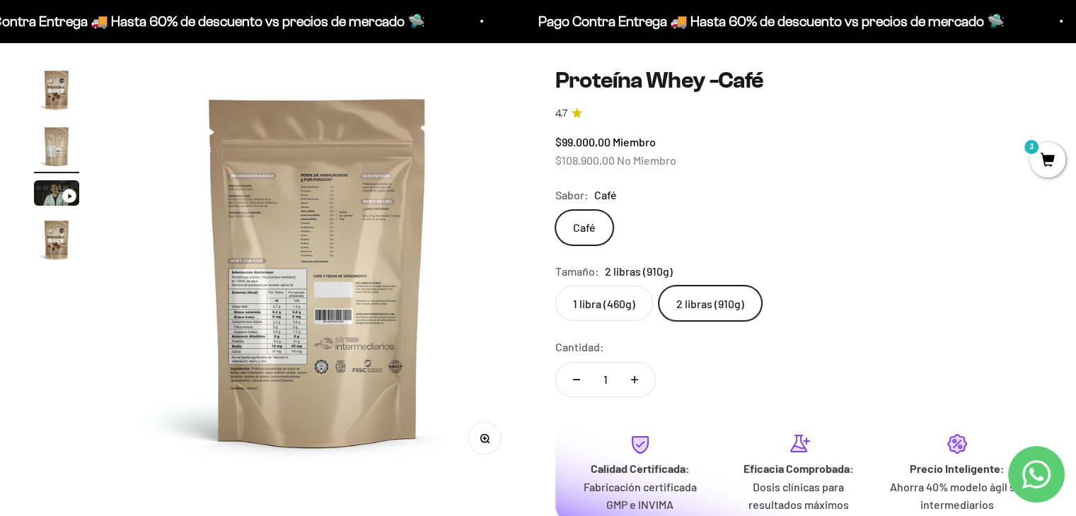
click at [51, 97] on img "Ir al artículo 1" at bounding box center [56, 89] width 45 height 45
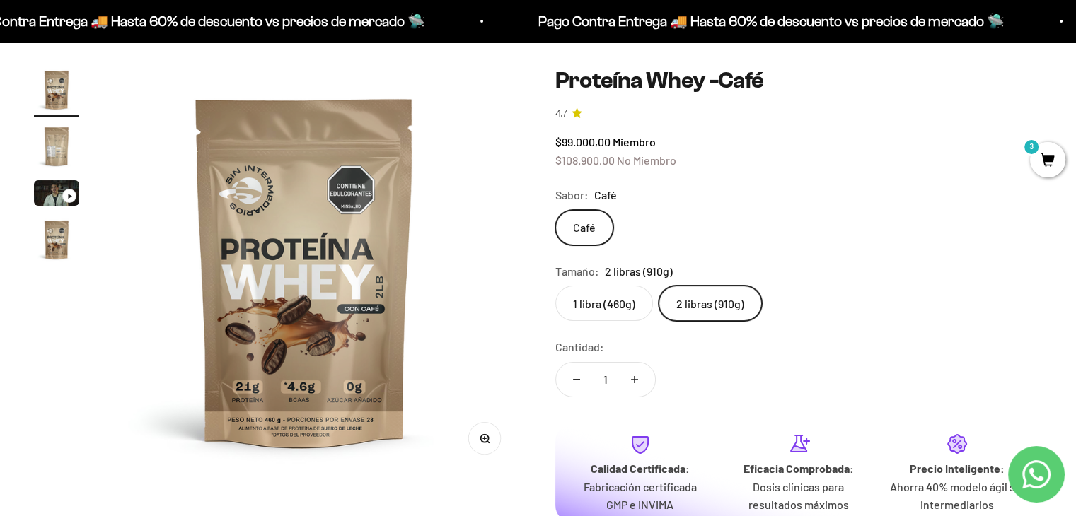
scroll to position [0, 0]
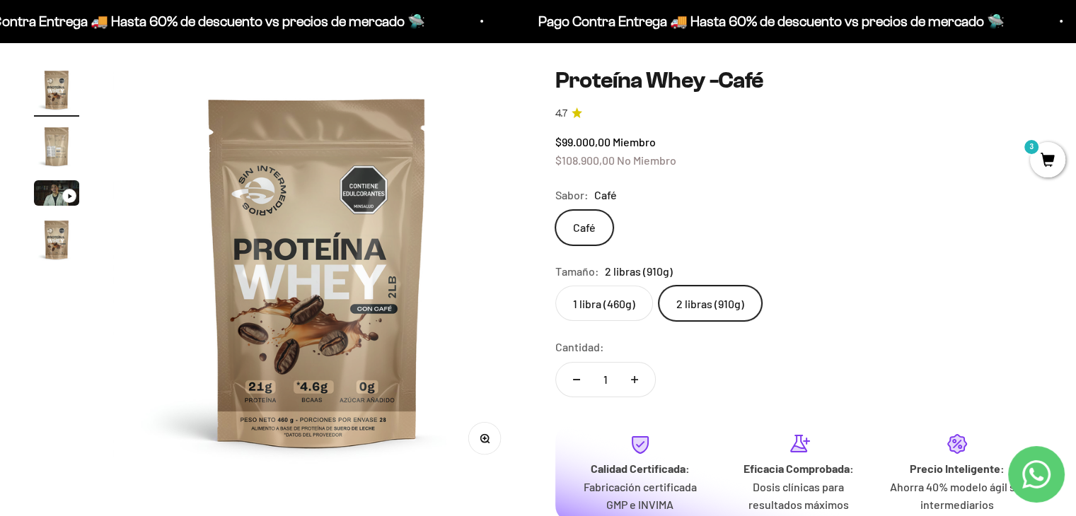
click at [60, 158] on img "Ir al artículo 2" at bounding box center [56, 146] width 45 height 45
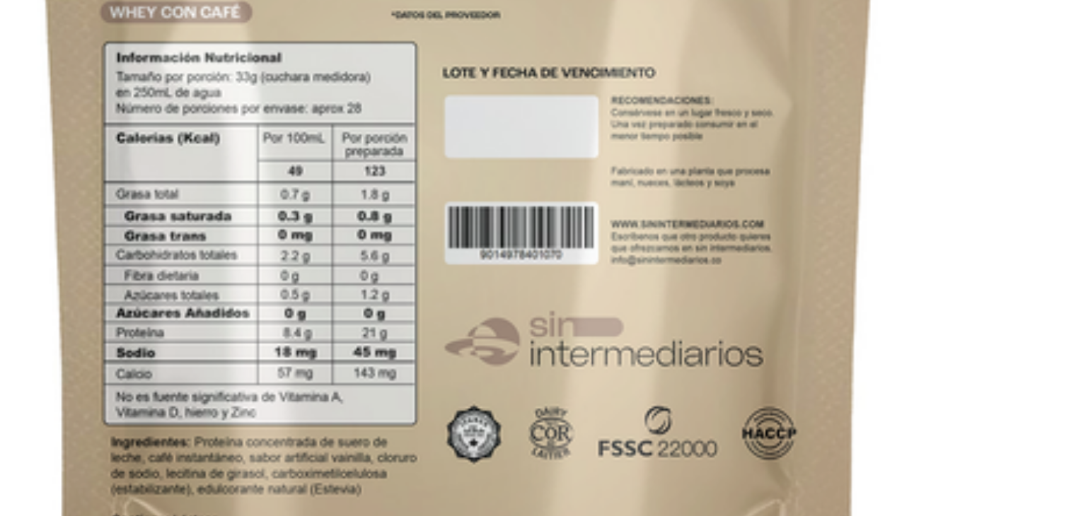
scroll to position [115, 0]
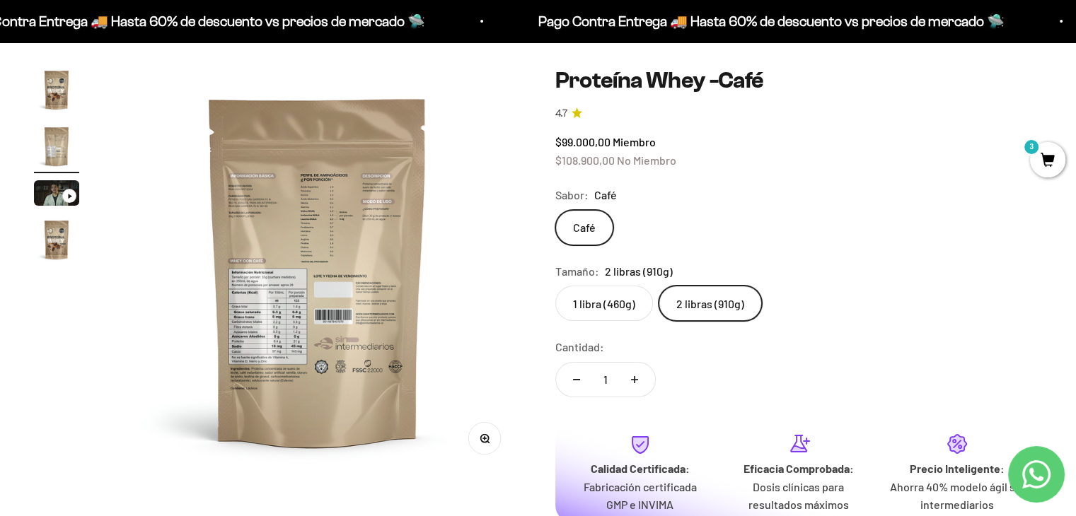
click at [64, 90] on img "Ir al artículo 1" at bounding box center [56, 89] width 45 height 45
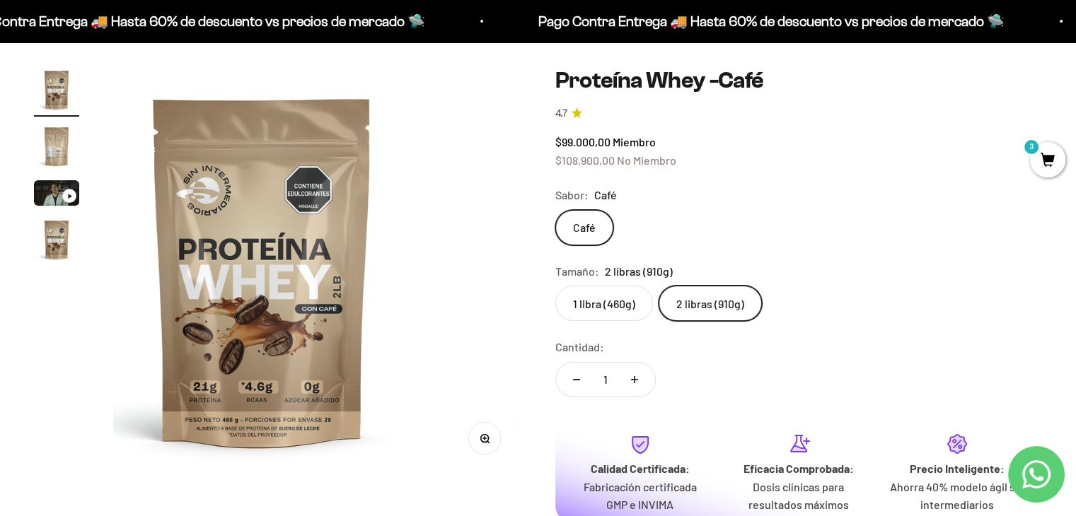
scroll to position [0, 0]
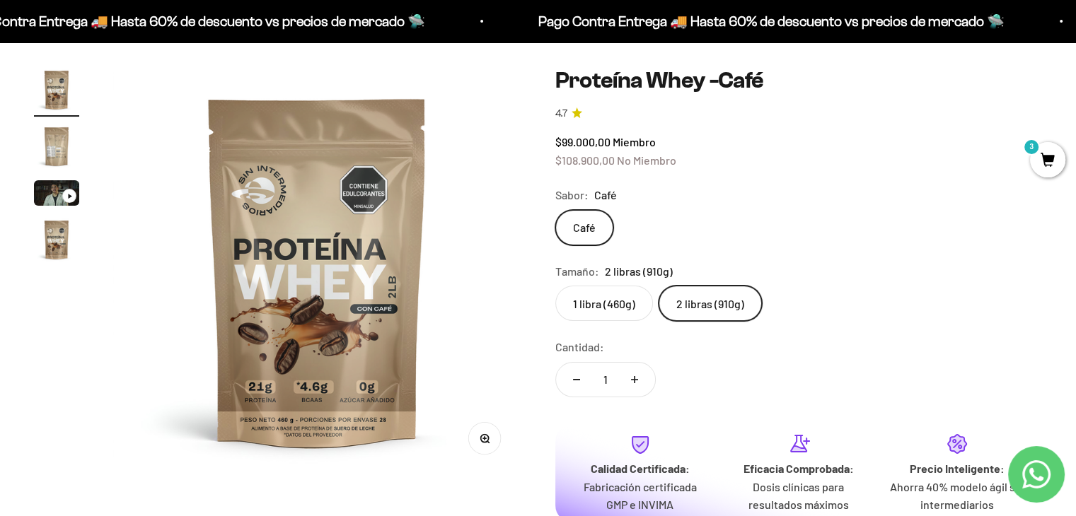
click at [57, 155] on img "Ir al artículo 2" at bounding box center [56, 146] width 45 height 45
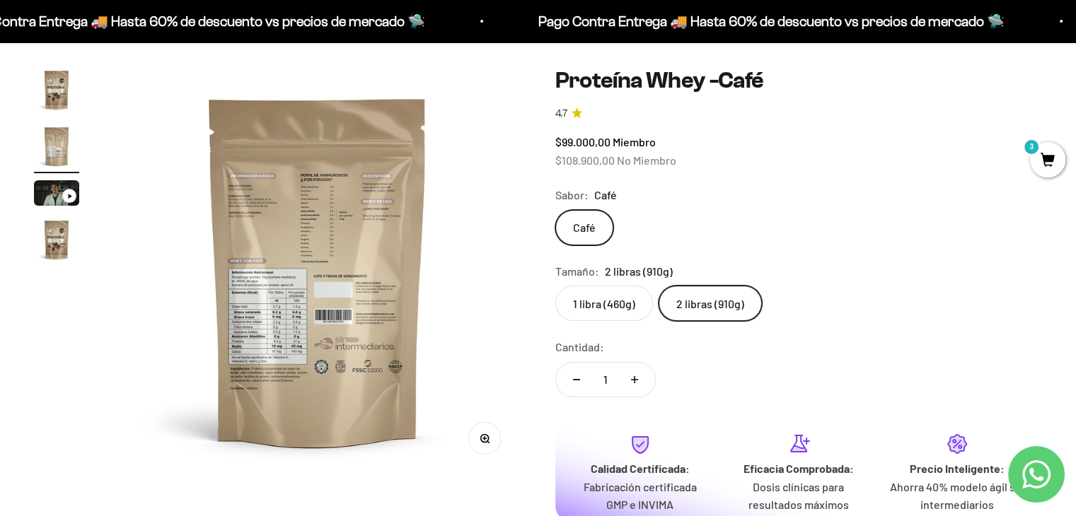
click at [71, 248] on img "Ir al artículo 4" at bounding box center [56, 239] width 45 height 45
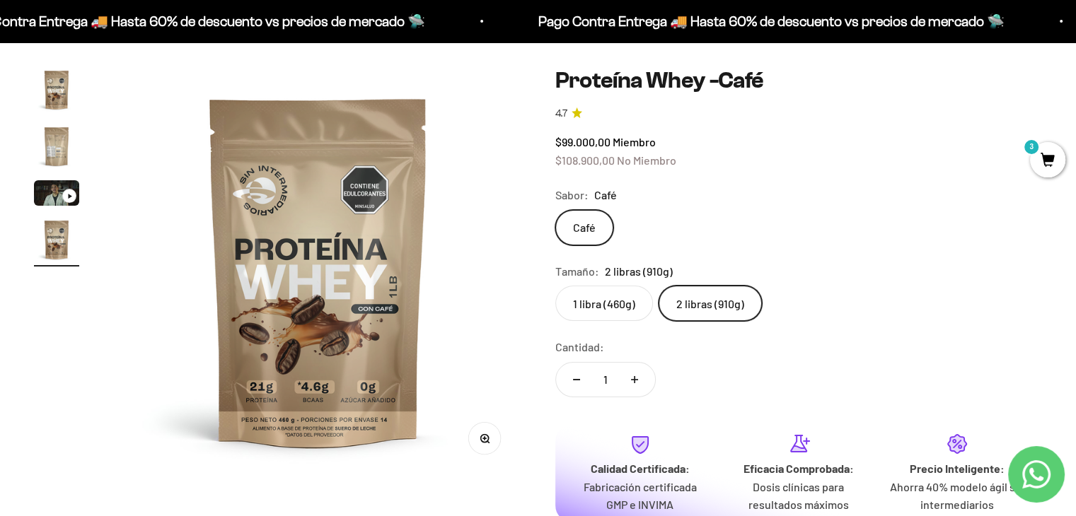
click at [42, 148] on img "Ir al artículo 2" at bounding box center [56, 146] width 45 height 45
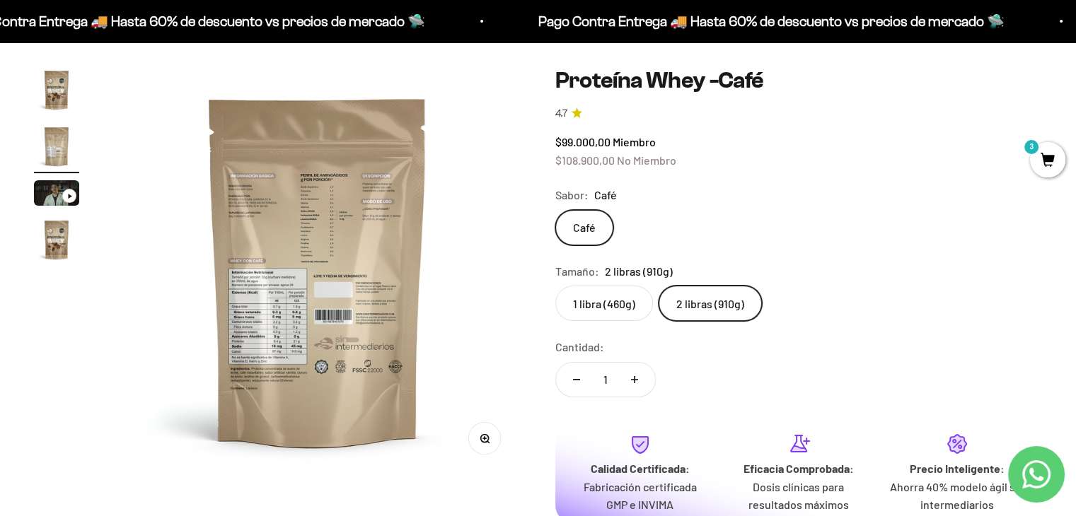
click at [41, 89] on img "Ir al artículo 1" at bounding box center [56, 89] width 45 height 45
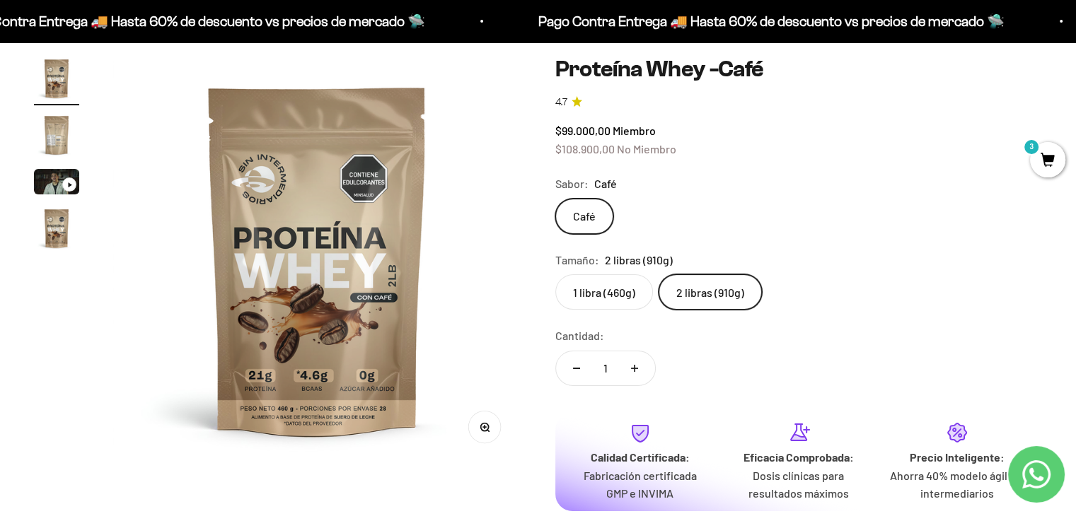
scroll to position [115, 0]
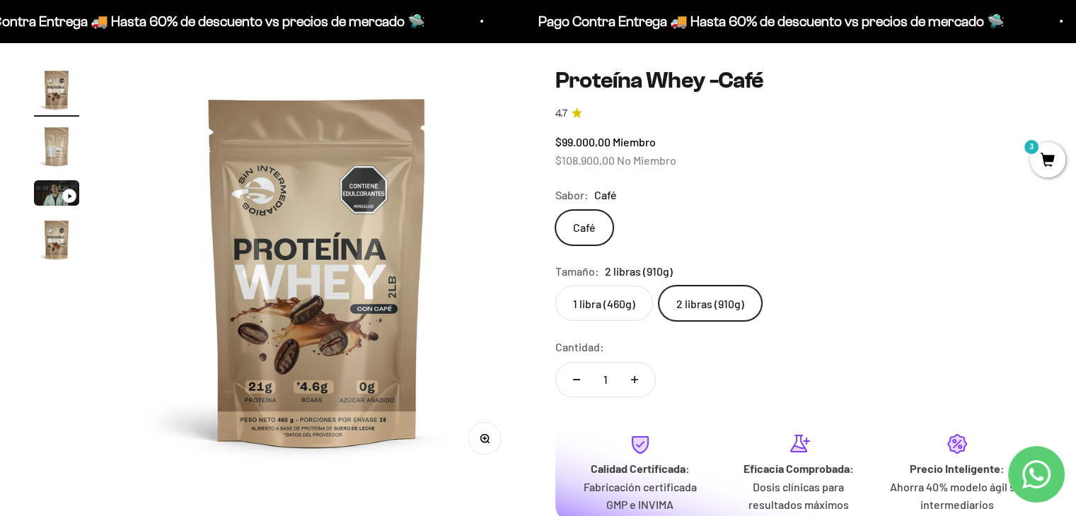
click at [112, 335] on product-gallery "Zoom Ir al artículo 1 Ir al artículo 2 Ir al artículo 3 Ir al artículo 4" at bounding box center [277, 271] width 487 height 408
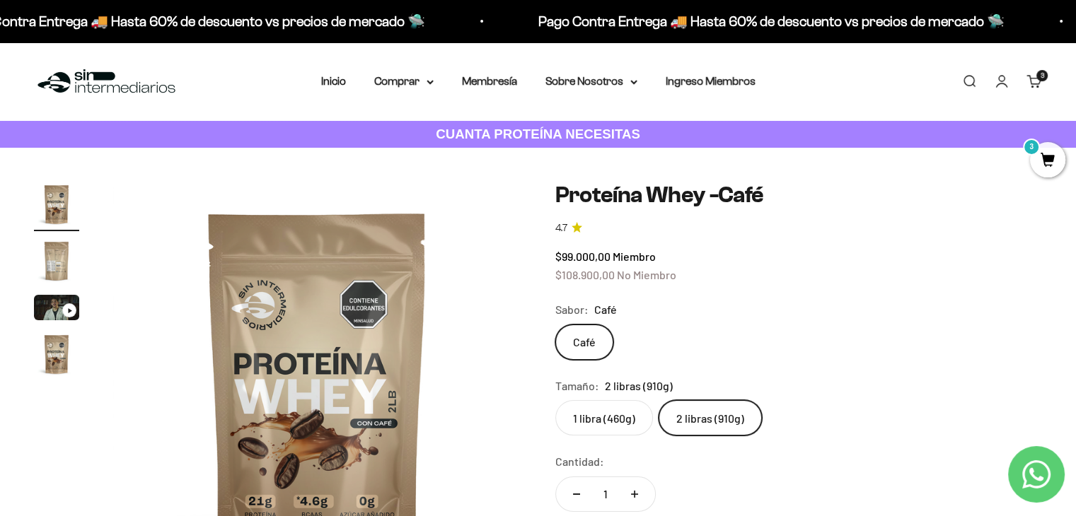
click at [438, 82] on nav "Inicio Comprar Proteínas Ver Todos Whey Iso Vegan" at bounding box center [538, 81] width 434 height 18
click at [433, 83] on icon at bounding box center [430, 82] width 7 height 5
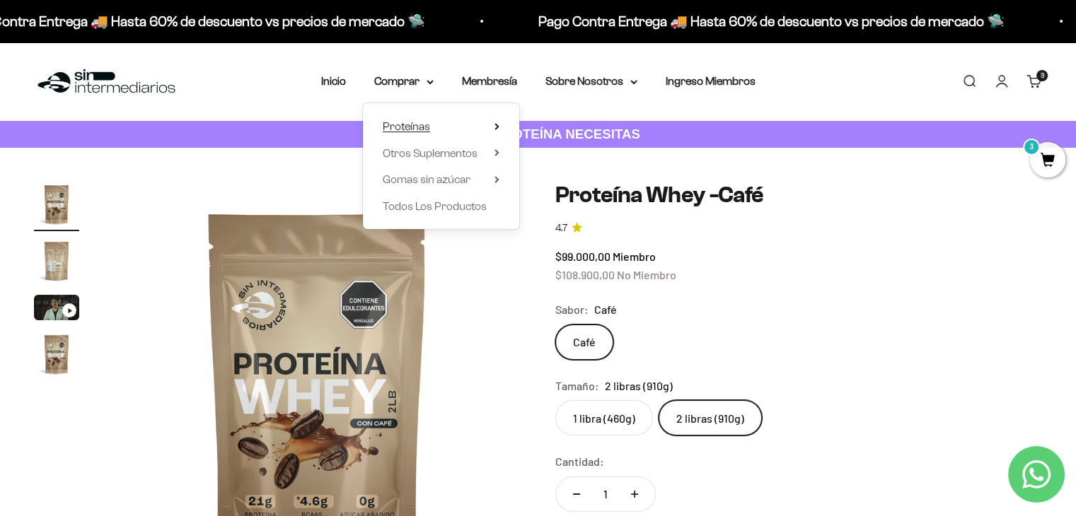
click at [458, 130] on summary "Proteínas" at bounding box center [441, 126] width 117 height 18
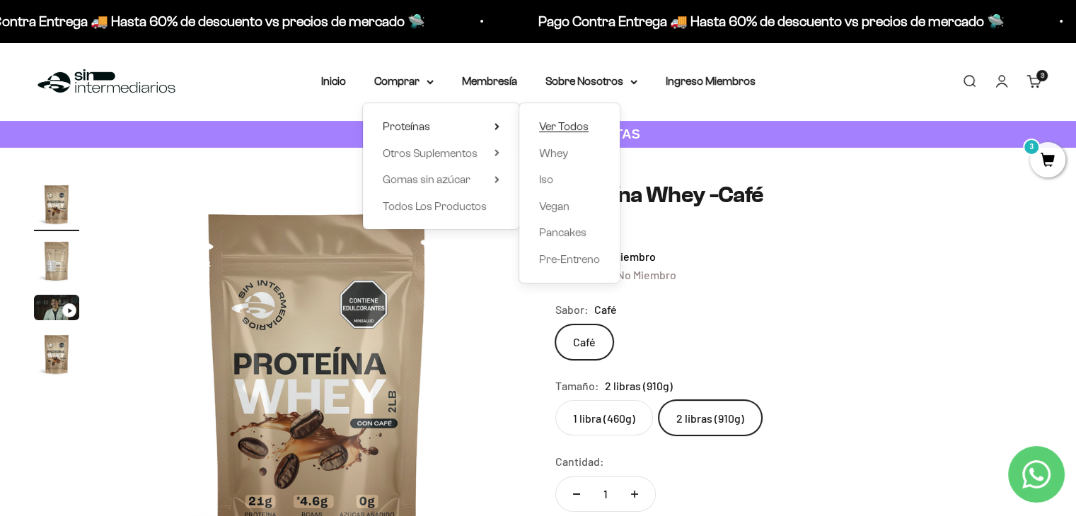
click at [570, 132] on span "Ver Todos" at bounding box center [564, 126] width 50 height 12
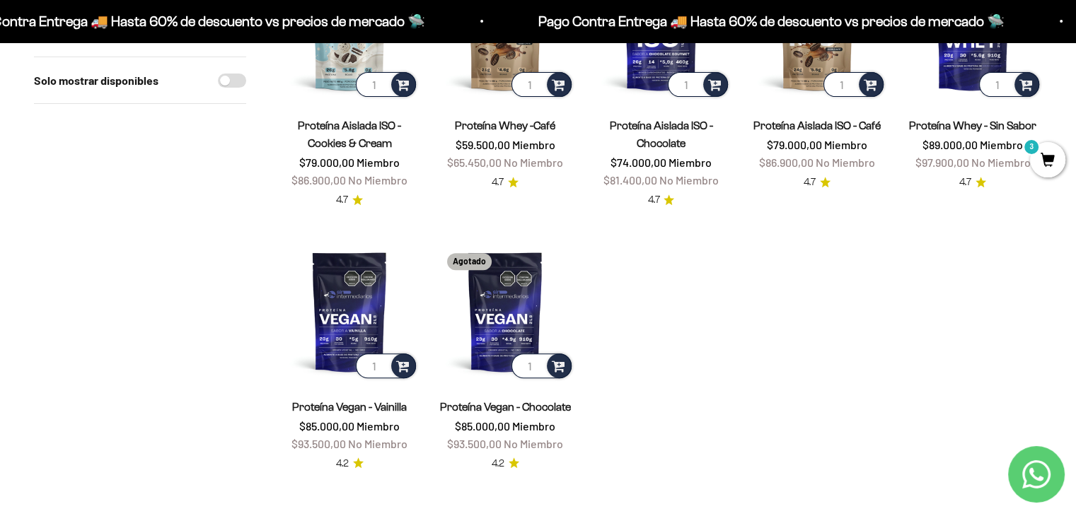
click at [740, 324] on product-list "1 Proteína Whey - Vainilla $53.500,00 Miembro $58.850,00 No Miembro 4.7 1 Panca…" at bounding box center [661, 76] width 762 height 792
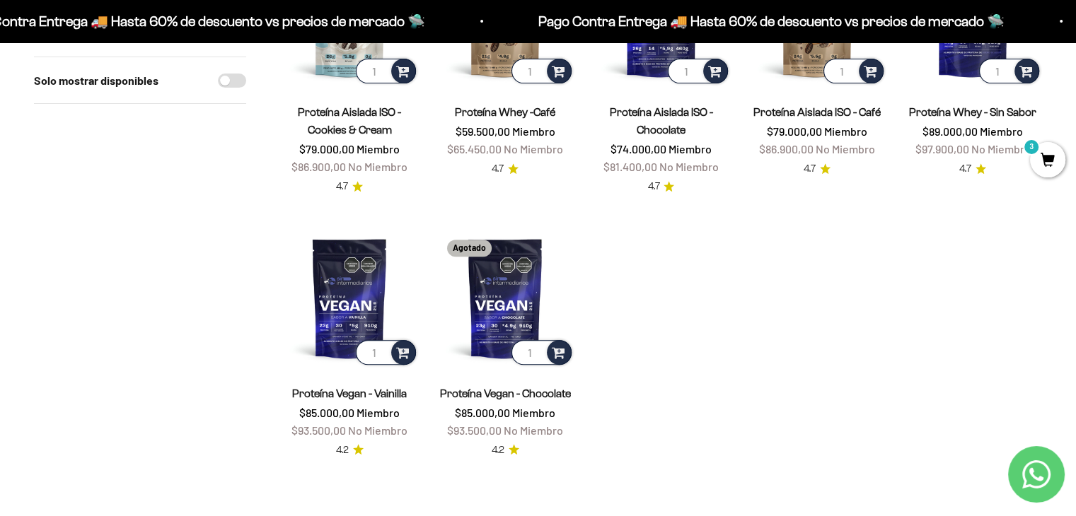
scroll to position [557, 0]
click at [789, 354] on product-list "1 Proteína Whey - Vainilla $53.500,00 Miembro $58.850,00 No Miembro 4.7 1 Panca…" at bounding box center [661, 61] width 762 height 792
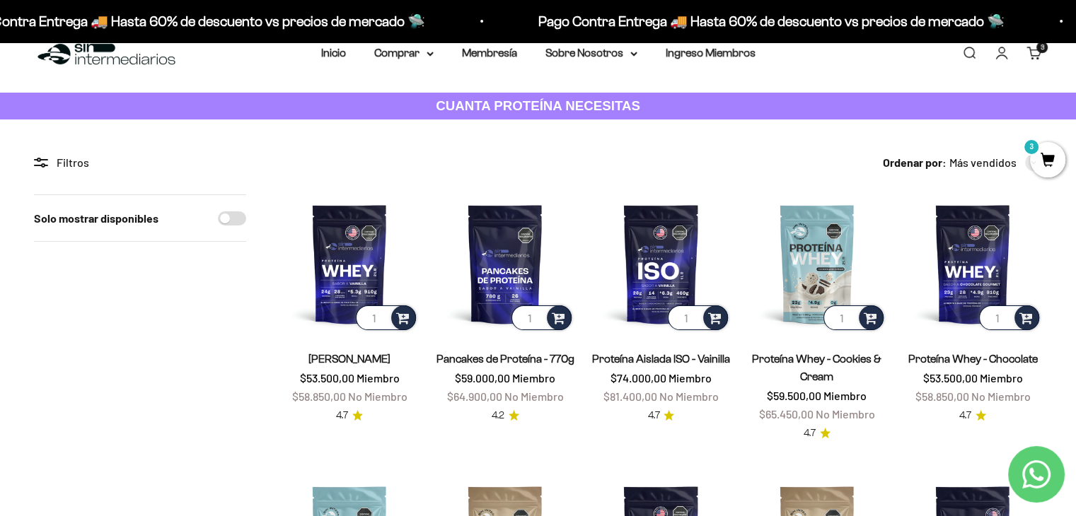
scroll to position [0, 0]
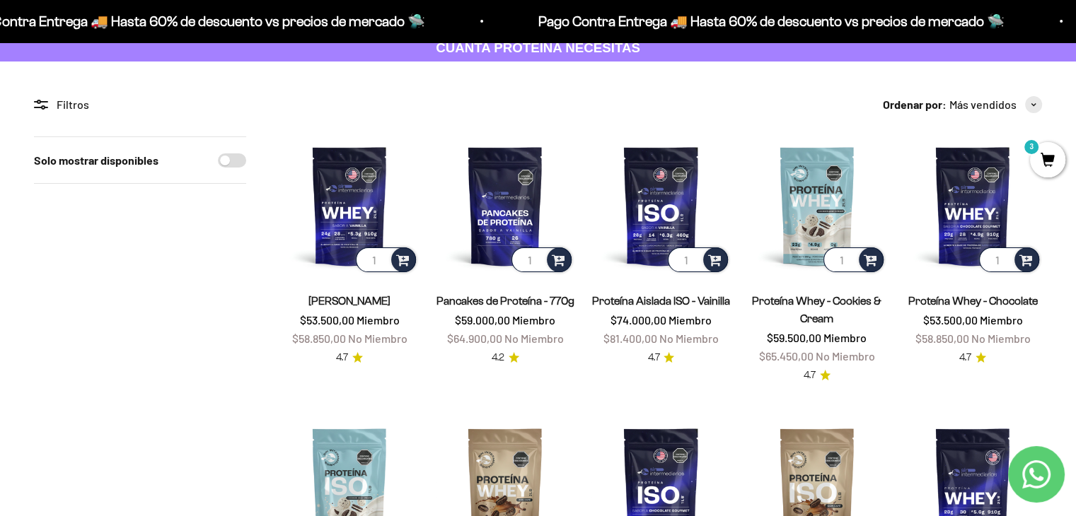
scroll to position [87, 0]
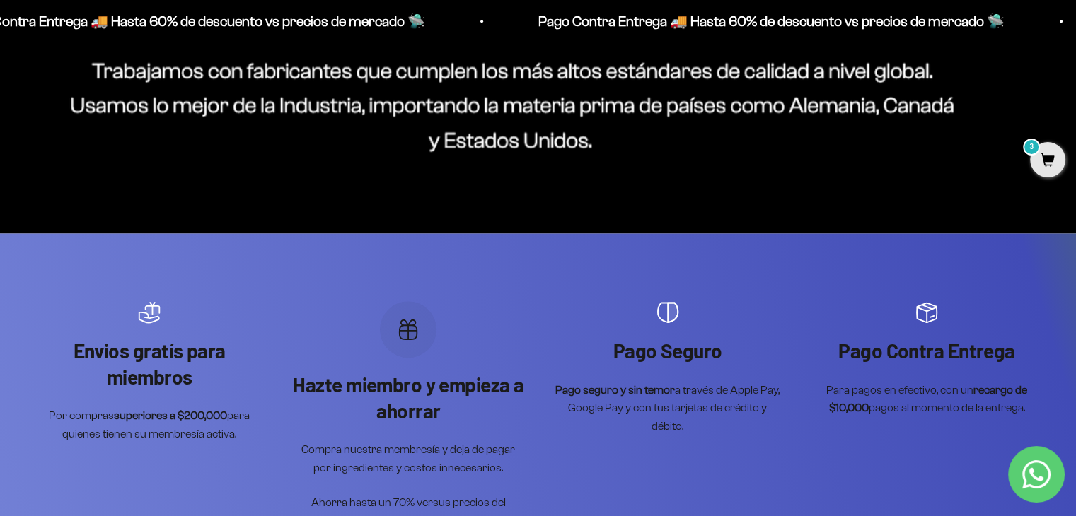
scroll to position [1443, 0]
click at [1050, 156] on span "3" at bounding box center [1047, 159] width 35 height 35
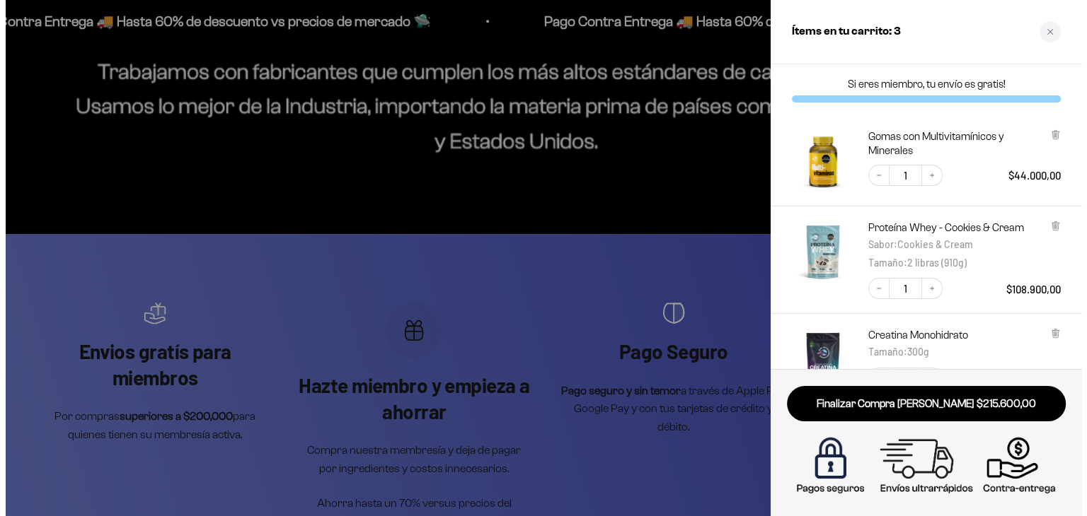
scroll to position [1449, 0]
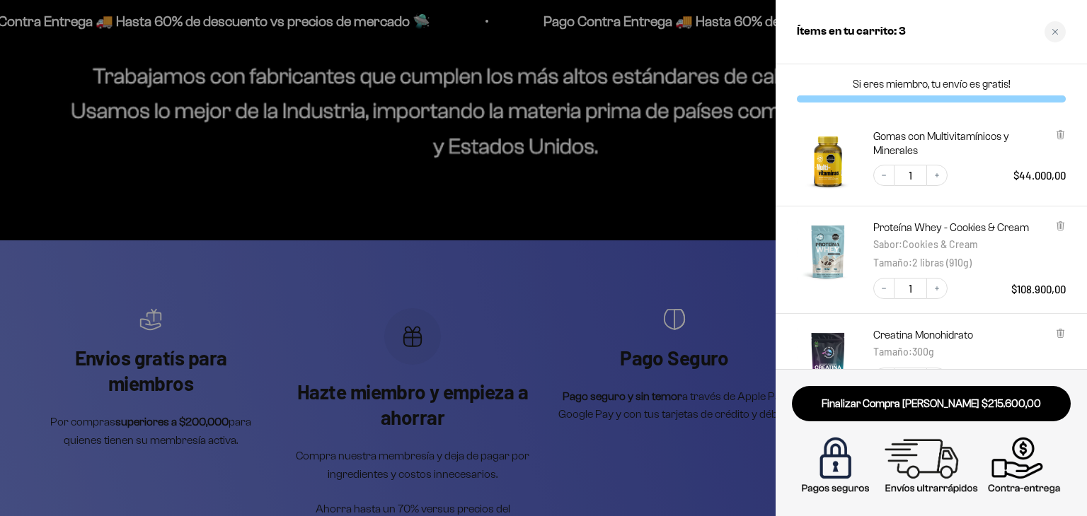
click at [614, 355] on div at bounding box center [543, 258] width 1087 height 516
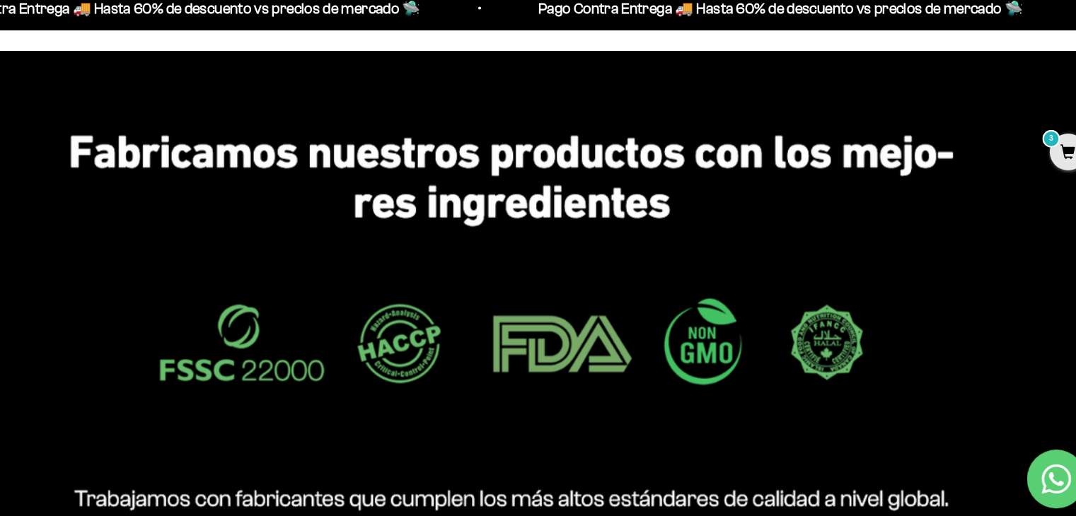
scroll to position [1021, 0]
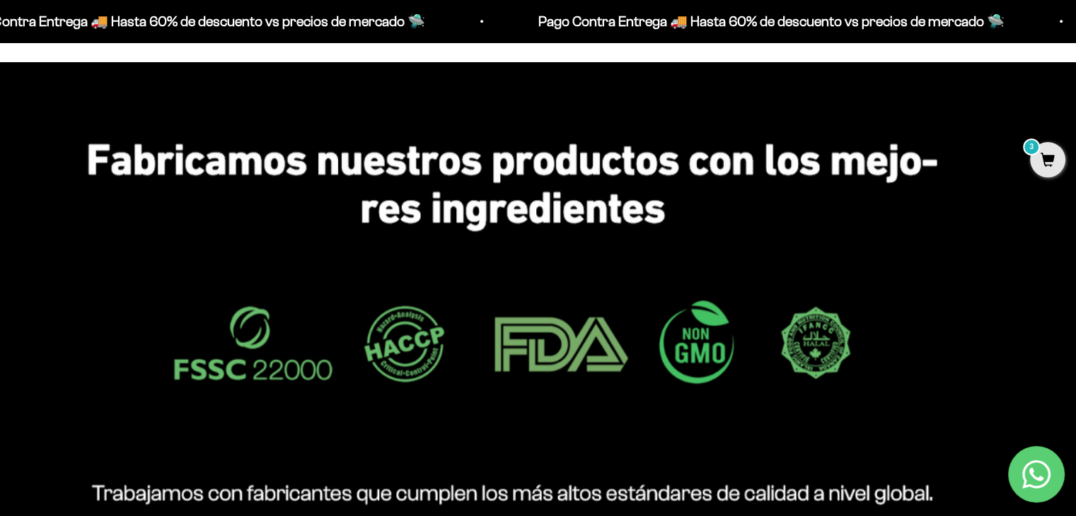
click at [978, 274] on img at bounding box center [538, 359] width 1076 height 594
click at [979, 126] on img at bounding box center [538, 359] width 1076 height 594
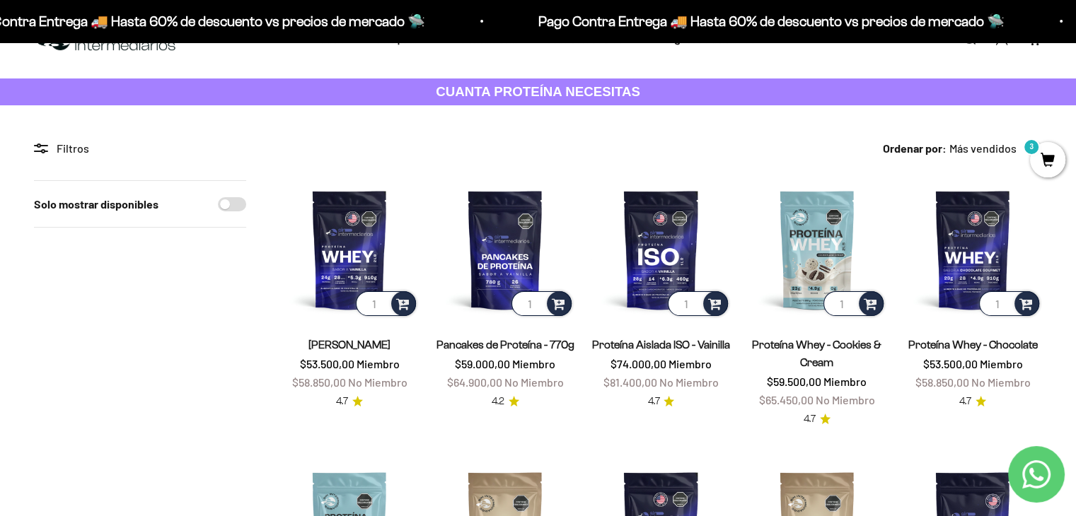
scroll to position [0, 0]
